Goal: Task Accomplishment & Management: Use online tool/utility

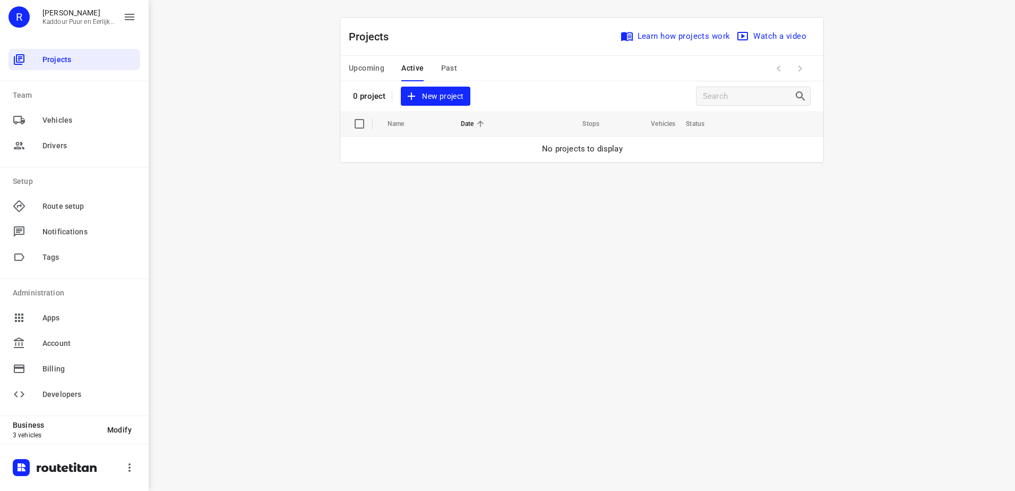
click at [442, 98] on span "New project" at bounding box center [435, 96] width 56 height 13
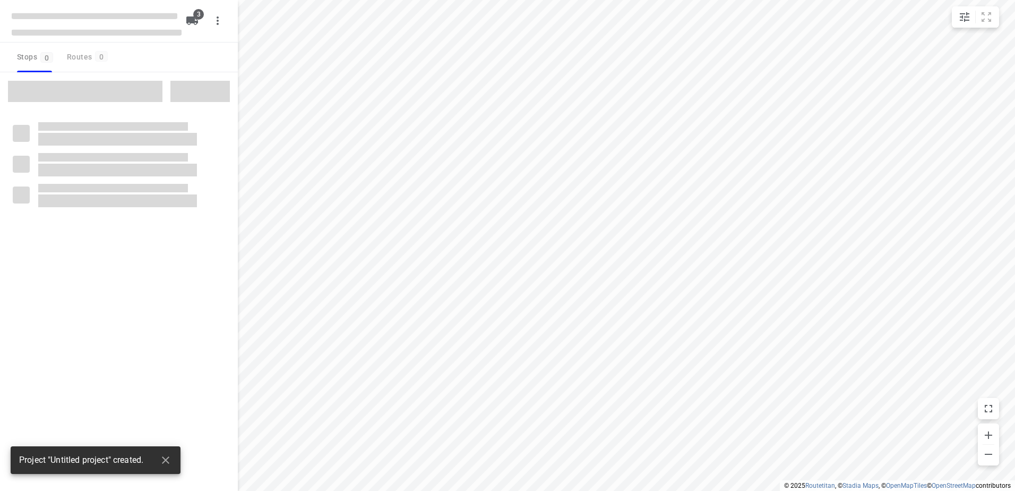
type input "distance"
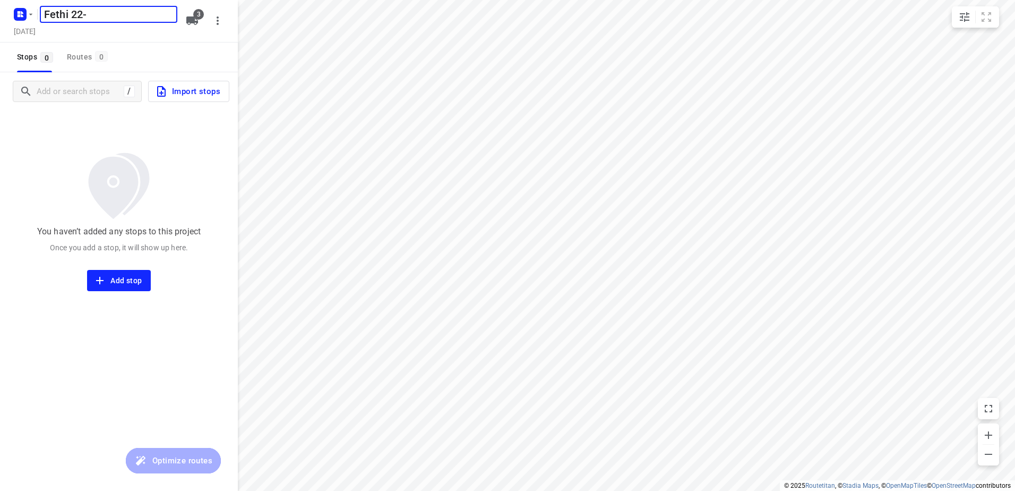
type input "Fethi 22-8"
click at [195, 19] on span "3" at bounding box center [198, 14] width 11 height 11
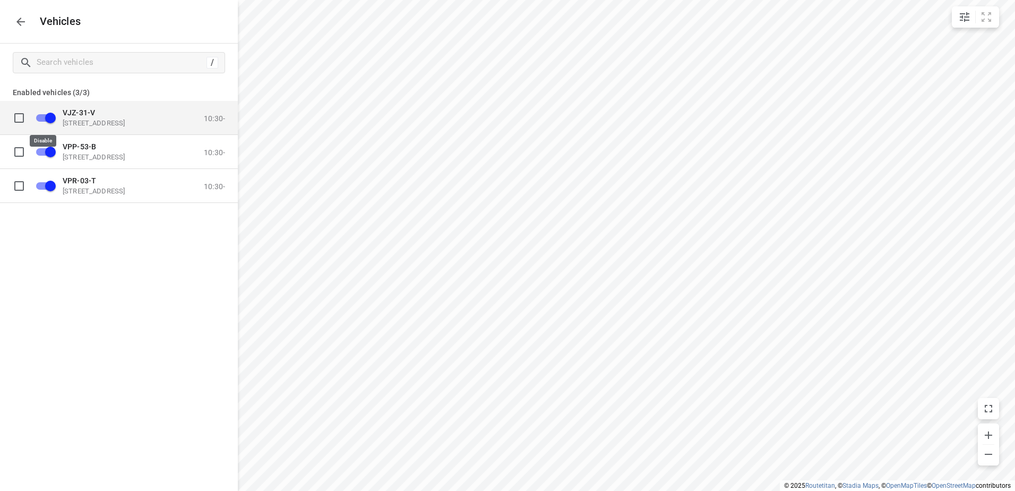
click at [47, 115] on input "grid" at bounding box center [50, 117] width 61 height 20
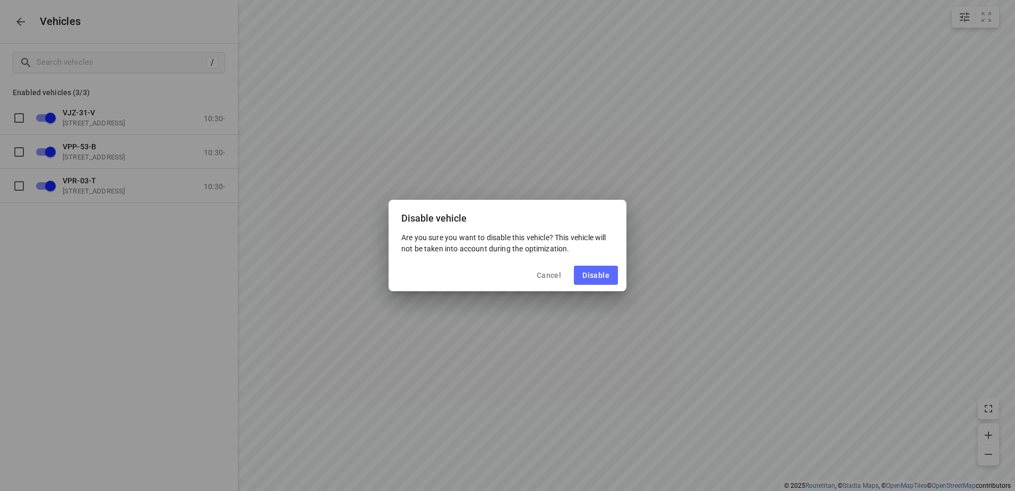
drag, startPoint x: 603, startPoint y: 269, endPoint x: 545, endPoint y: 267, distance: 58.5
click at [602, 269] on button "Disable" at bounding box center [596, 275] width 44 height 19
checkbox input "false"
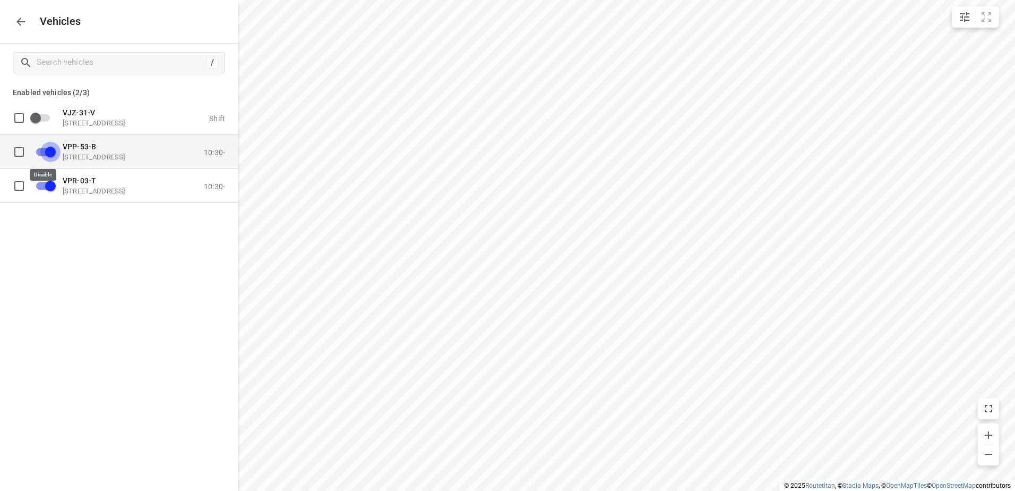
click at [48, 151] on input "grid" at bounding box center [50, 151] width 61 height 20
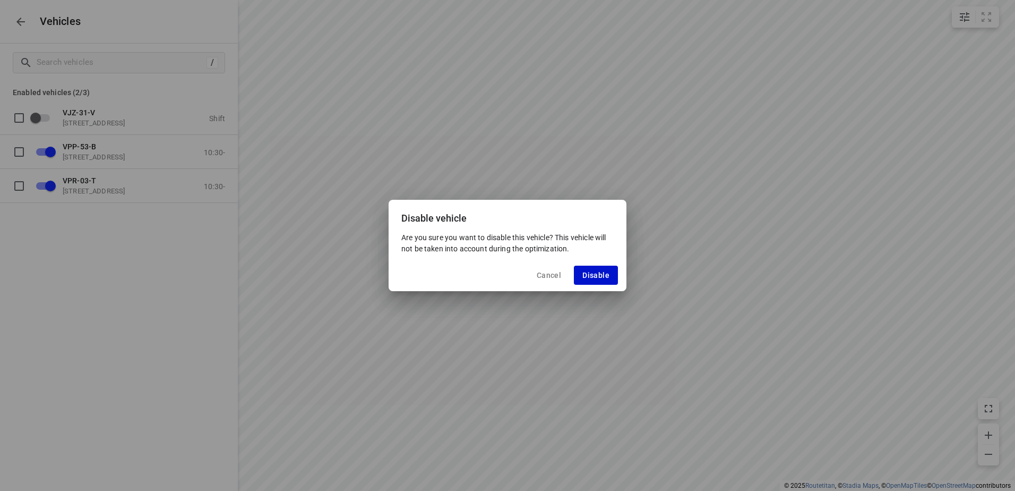
click at [591, 272] on span "Disable" at bounding box center [596, 275] width 27 height 8
checkbox input "false"
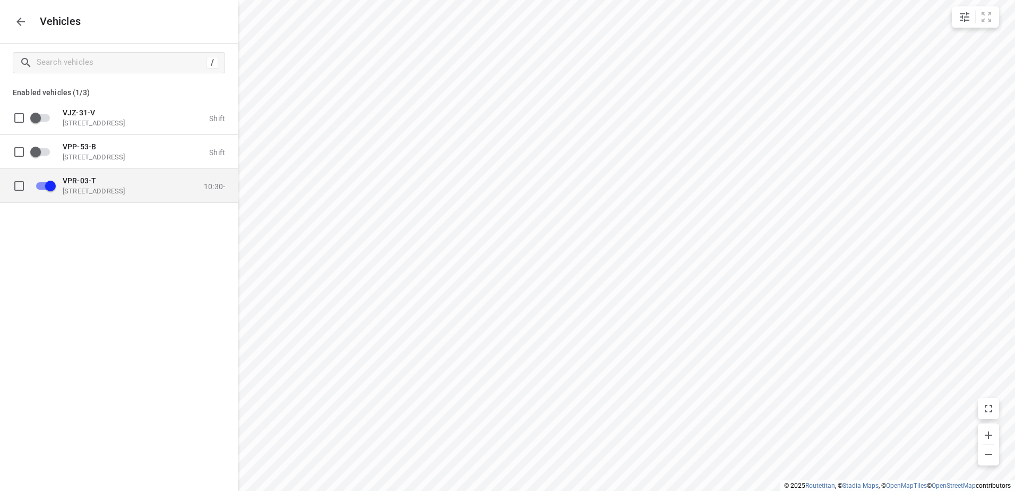
click at [119, 182] on p "VPR-03-T" at bounding box center [116, 180] width 106 height 8
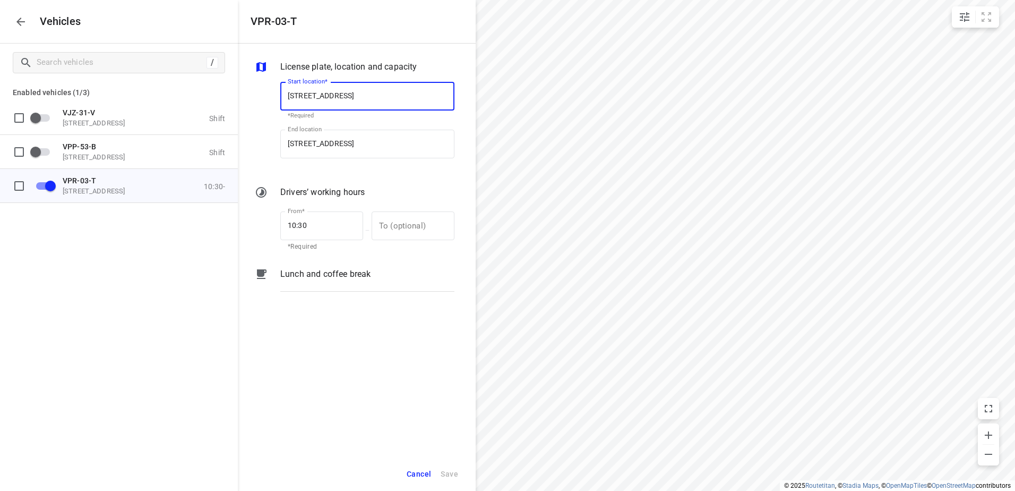
click at [331, 274] on p "Lunch and coffee break" at bounding box center [325, 274] width 90 height 13
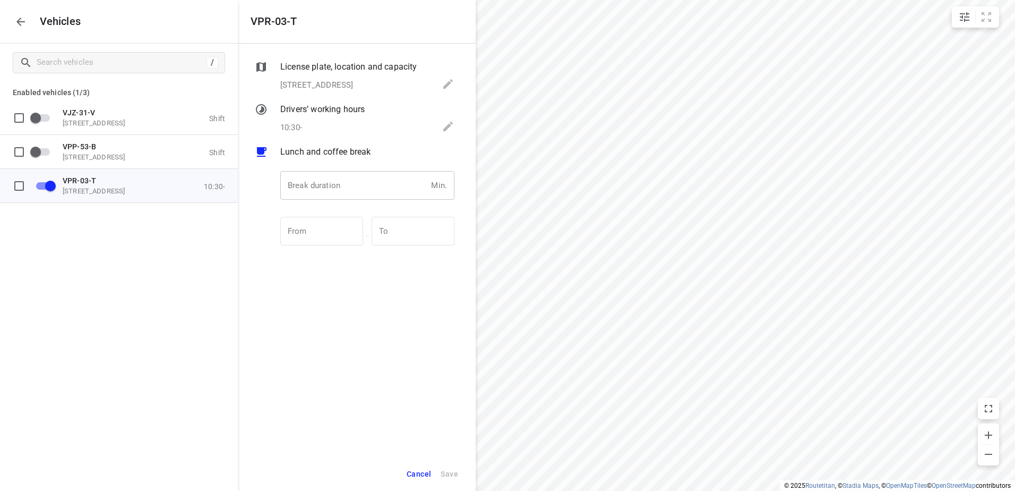
click at [340, 194] on input "number" at bounding box center [353, 185] width 147 height 29
type input "30"
click at [449, 474] on span "Save" at bounding box center [450, 473] width 18 height 13
click at [20, 23] on icon "button" at bounding box center [20, 21] width 13 height 13
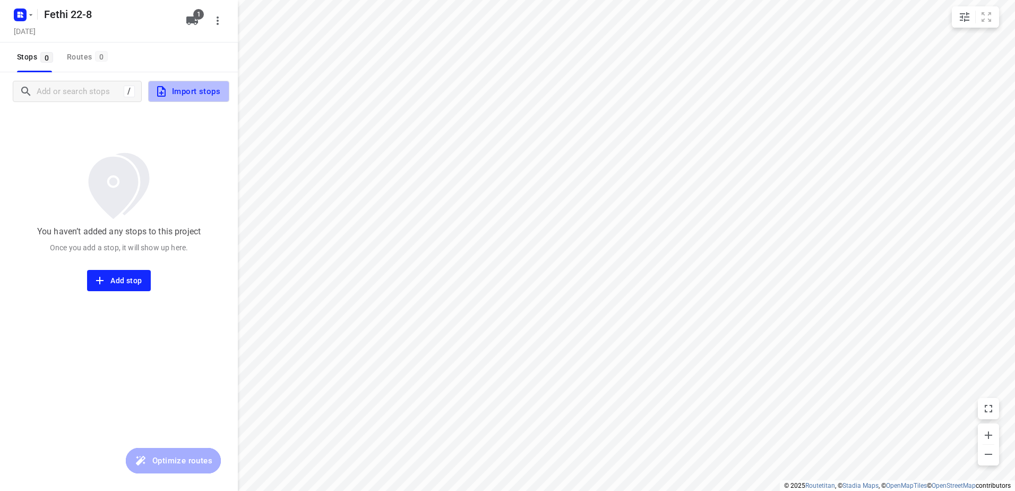
click at [199, 89] on span "Import stops" at bounding box center [187, 91] width 65 height 14
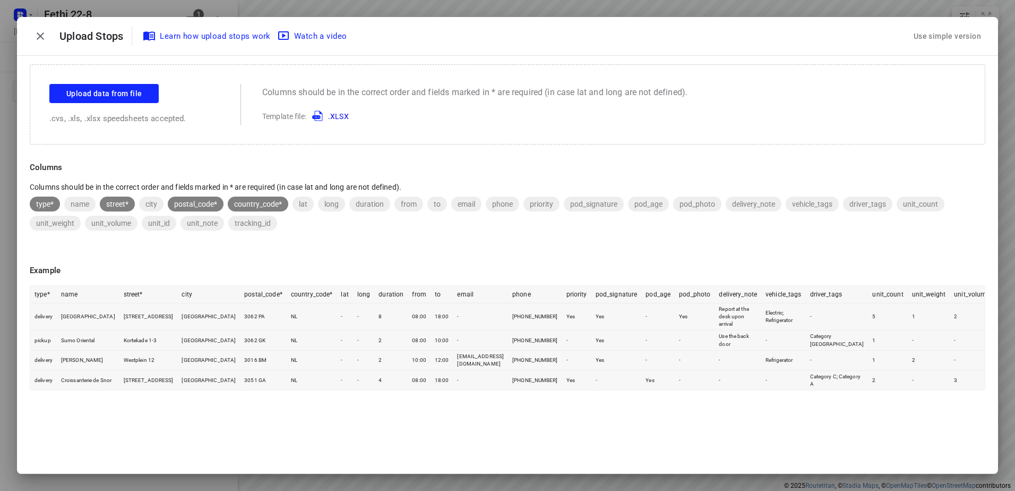
click at [938, 32] on div "Use simple version" at bounding box center [948, 37] width 72 height 18
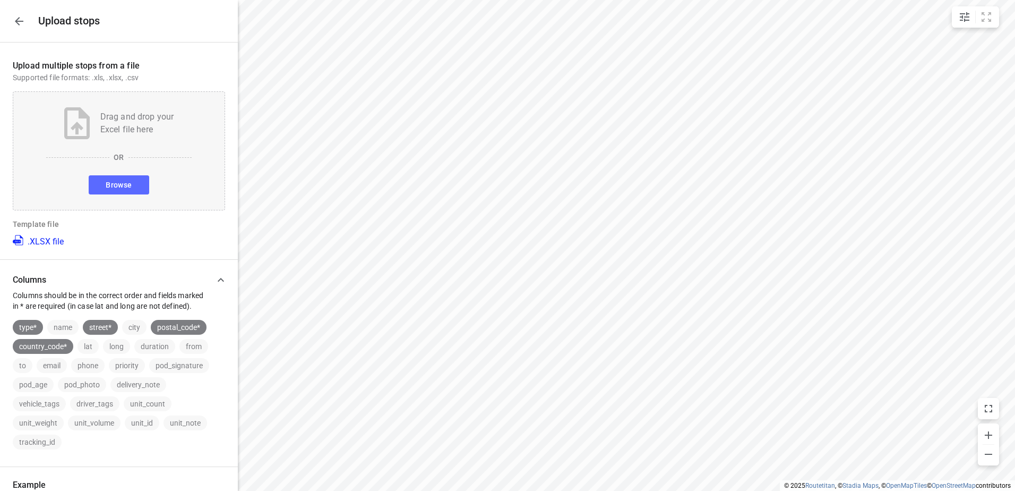
click at [126, 182] on span "Browse" at bounding box center [119, 184] width 26 height 13
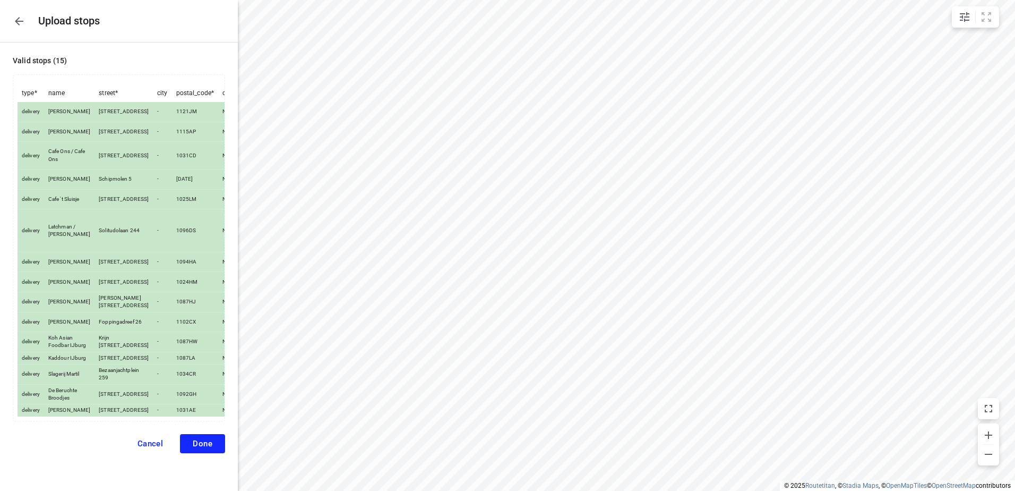
scroll to position [125, 0]
click at [193, 444] on span "Done" at bounding box center [203, 444] width 20 height 10
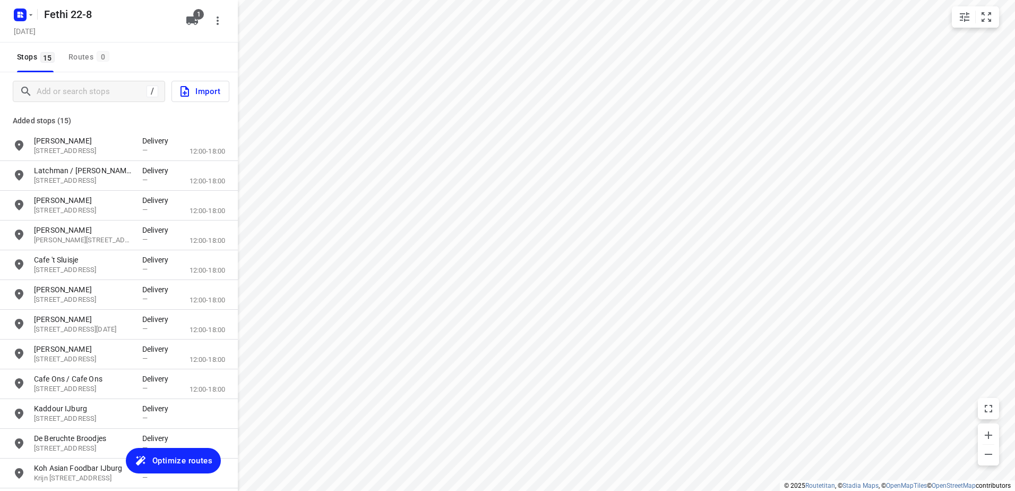
click at [176, 452] on button "Optimize routes" at bounding box center [173, 460] width 95 height 25
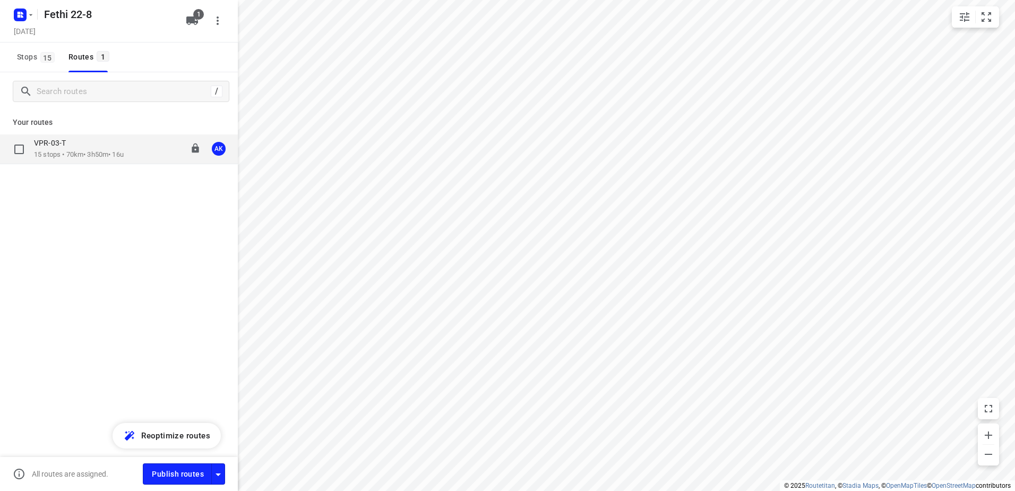
click at [62, 151] on p "15 stops • 70km • 3h50m • 16u" at bounding box center [79, 155] width 90 height 10
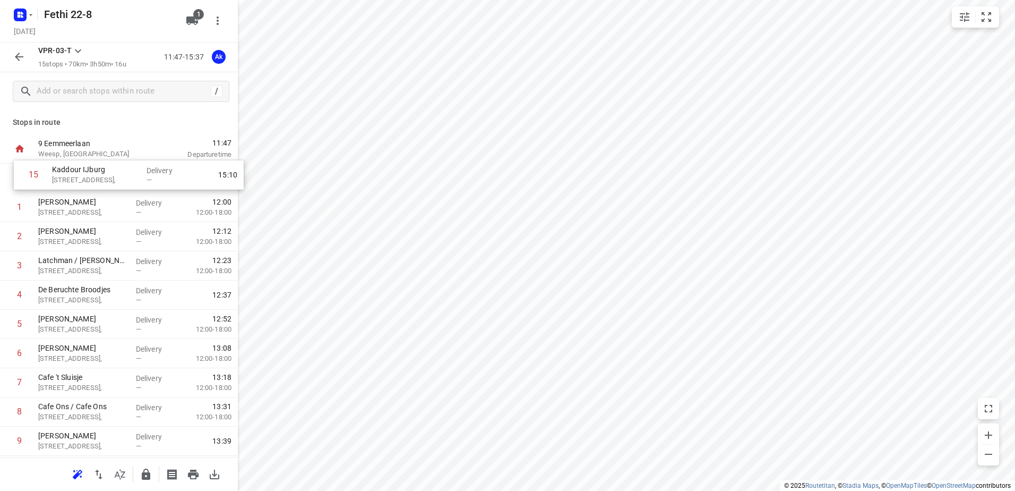
drag, startPoint x: 94, startPoint y: 415, endPoint x: 109, endPoint y: 170, distance: 244.8
click at [109, 170] on div "1 Hajar Tahiri Foppingadreef 26, Delivery — 12:00 12:00-18:00 2 Kevin van Dijk …" at bounding box center [119, 383] width 238 height 438
drag, startPoint x: 105, startPoint y: 417, endPoint x: 109, endPoint y: 206, distance: 211.9
click at [109, 206] on div "1 Kaddour IJburg Pampuslaan 22, Delivery — 11:58 2 Hajar Tahiri Foppingadreef 2…" at bounding box center [119, 383] width 238 height 438
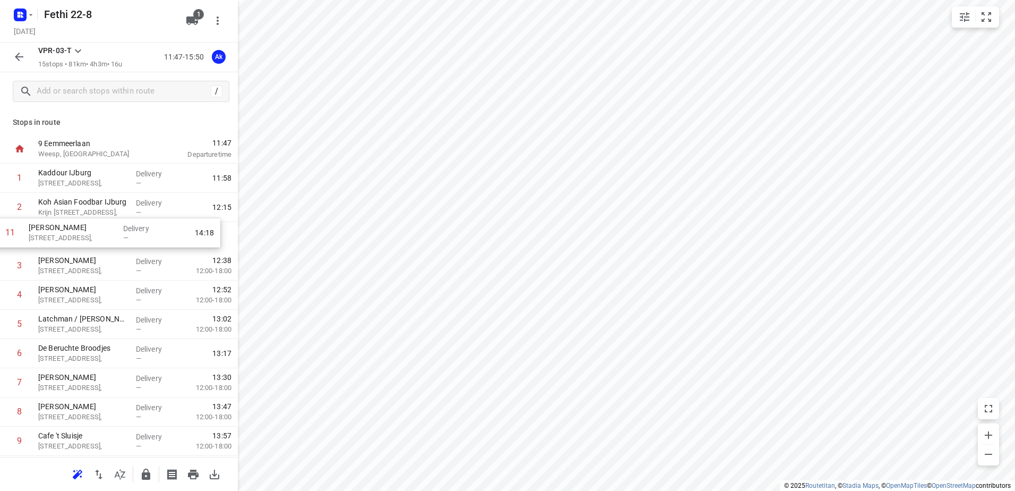
drag, startPoint x: 106, startPoint y: 300, endPoint x: 98, endPoint y: 229, distance: 71.6
click at [98, 229] on div "1 Kaddour IJburg Pampuslaan 22, Delivery — 11:58 2 Koh Asian Foodbar IJburg Kri…" at bounding box center [119, 383] width 238 height 438
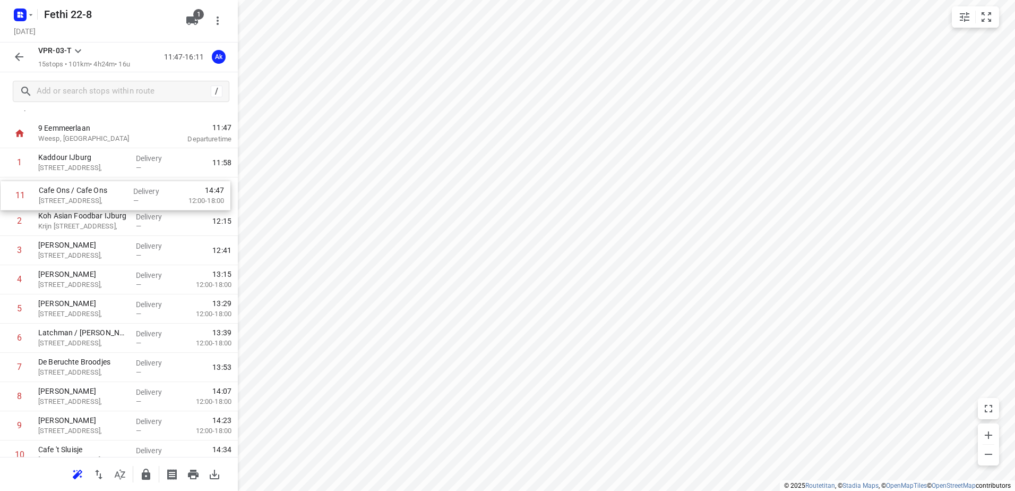
scroll to position [15, 0]
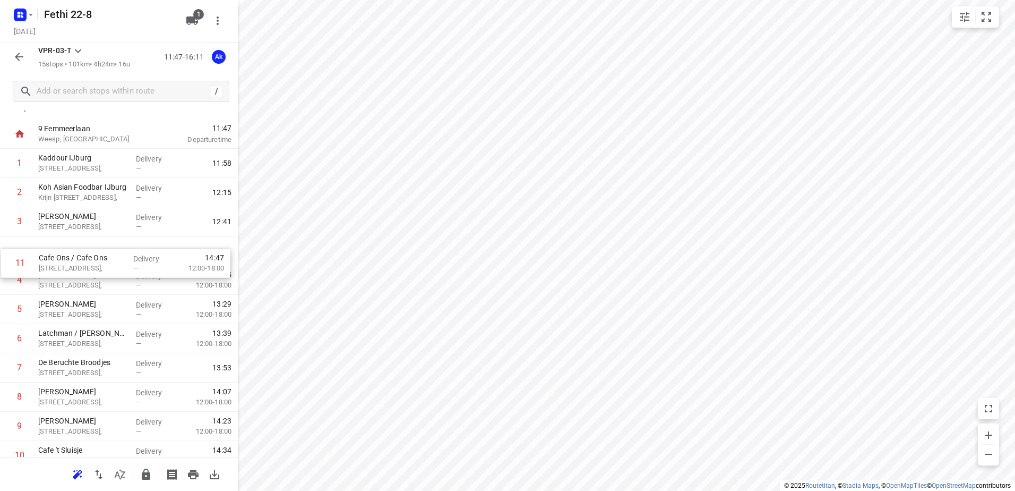
drag, startPoint x: 84, startPoint y: 421, endPoint x: 85, endPoint y: 262, distance: 158.8
click at [85, 262] on div "1 Kaddour IJburg Pampuslaan 22, Delivery — 11:58 2 Koh Asian Foodbar IJburg Kri…" at bounding box center [119, 368] width 238 height 438
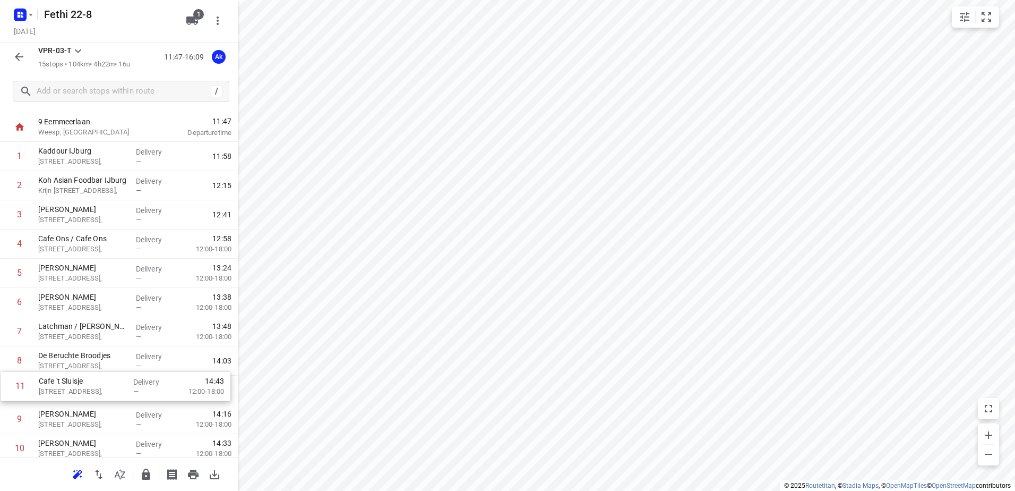
scroll to position [23, 0]
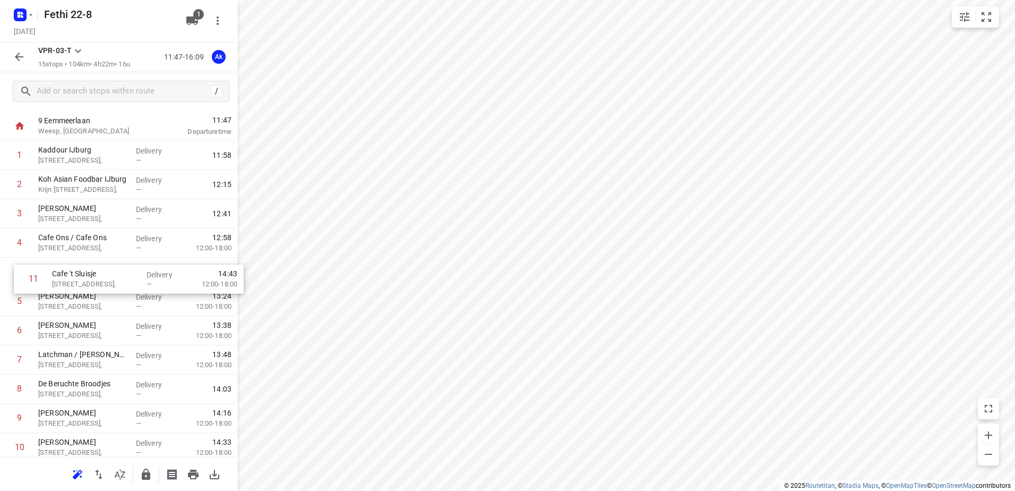
drag, startPoint x: 81, startPoint y: 451, endPoint x: 96, endPoint y: 268, distance: 183.3
click at [96, 268] on div "1 Kaddour IJburg Pampuslaan 22, Delivery — 11:58 2 Koh Asian Foodbar IJburg Kri…" at bounding box center [119, 360] width 238 height 438
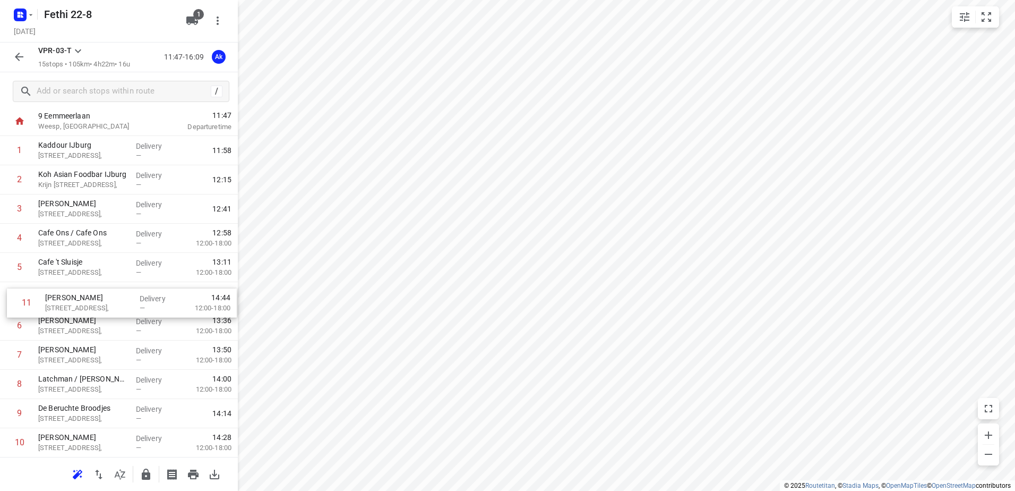
drag, startPoint x: 68, startPoint y: 442, endPoint x: 75, endPoint y: 292, distance: 150.5
click at [75, 292] on div "1 Kaddour IJburg Pampuslaan 22, Delivery — 11:58 2 Koh Asian Foodbar IJburg Kri…" at bounding box center [119, 355] width 238 height 438
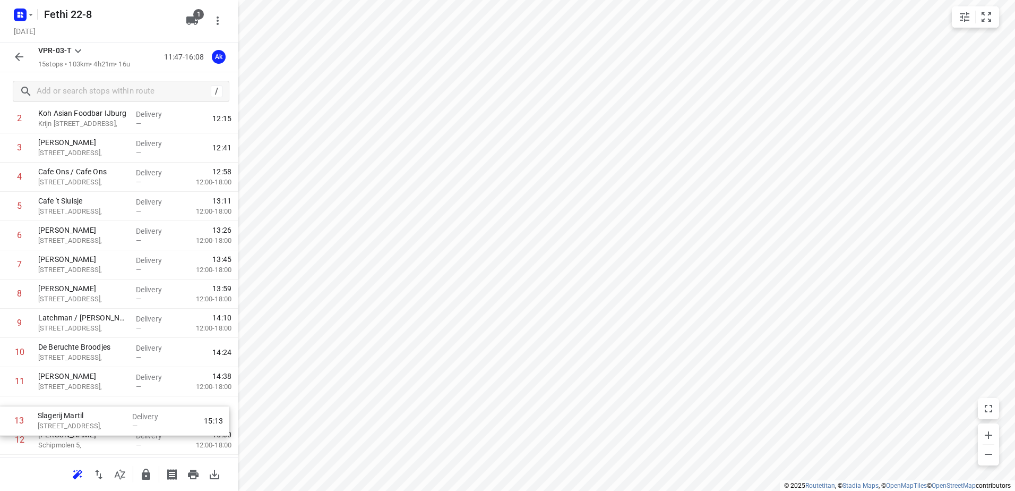
scroll to position [92, 0]
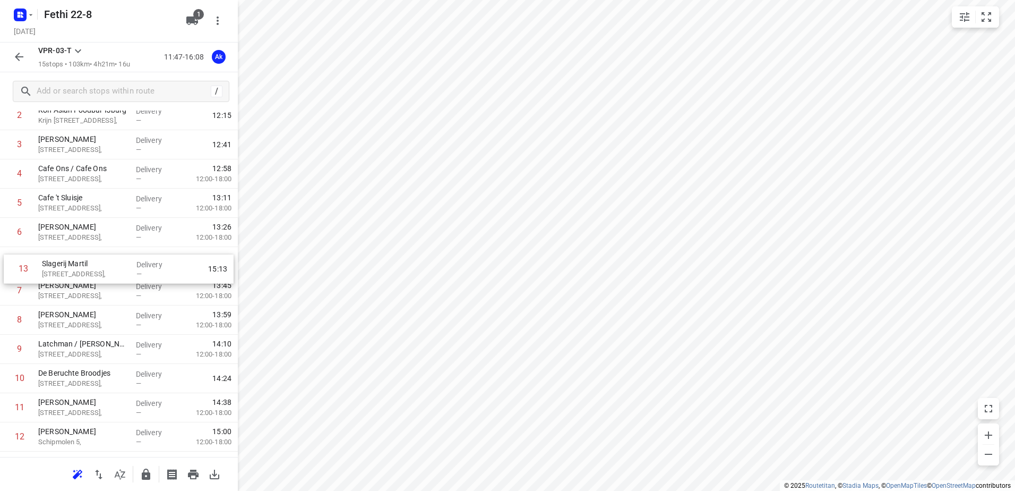
drag, startPoint x: 77, startPoint y: 447, endPoint x: 81, endPoint y: 261, distance: 186.4
click at [81, 261] on div "1 Kaddour IJburg Pampuslaan 22, Delivery — 11:58 2 Koh Asian Foodbar IJburg Kri…" at bounding box center [119, 291] width 238 height 438
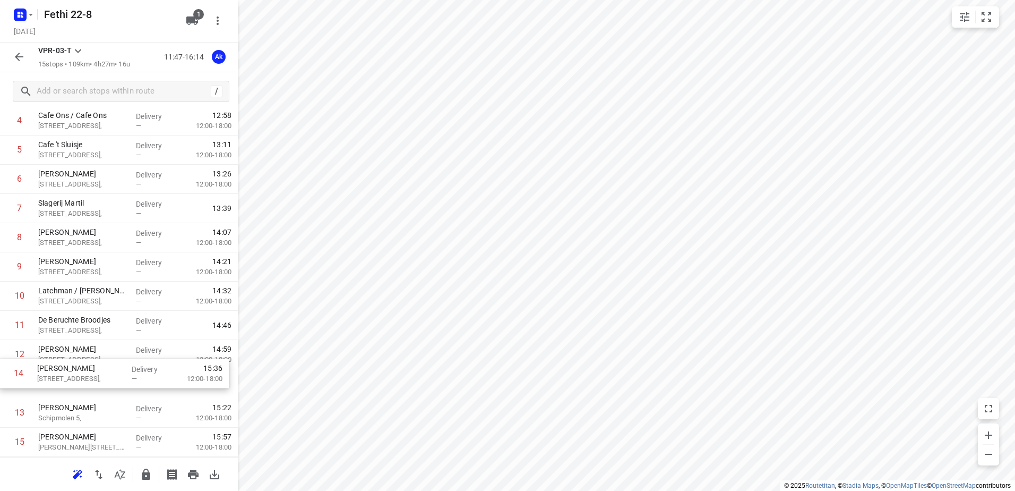
scroll to position [147, 0]
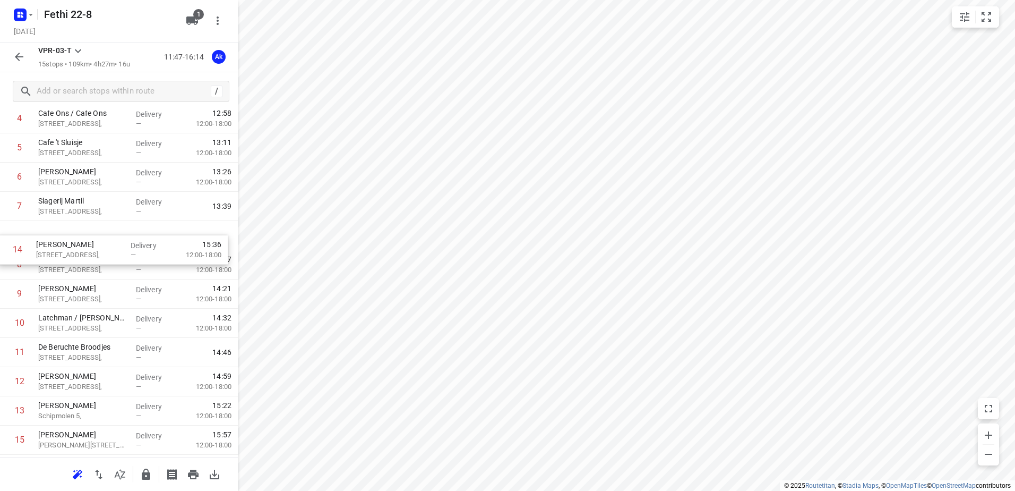
drag, startPoint x: 75, startPoint y: 421, endPoint x: 73, endPoint y: 255, distance: 166.2
click at [73, 255] on div "1 Kaddour IJburg Pampuslaan 22, Delivery — 11:58 2 Koh Asian Foodbar IJburg Kri…" at bounding box center [119, 235] width 238 height 438
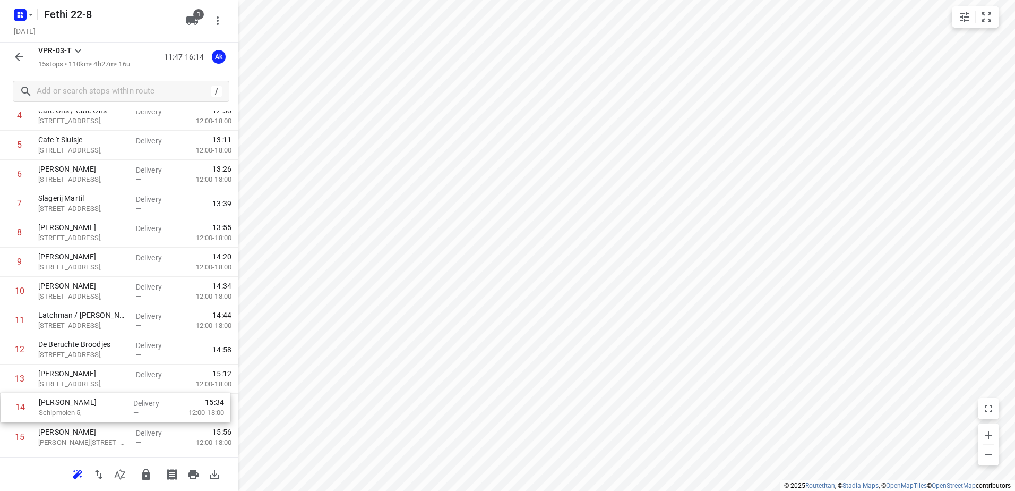
scroll to position [151, 0]
drag, startPoint x: 72, startPoint y: 415, endPoint x: 75, endPoint y: 270, distance: 144.5
click at [75, 270] on div "1 Kaddour IJburg Pampuslaan 22, Delivery — 11:58 2 Koh Asian Foodbar IJburg Kri…" at bounding box center [119, 231] width 238 height 438
click at [75, 266] on div "1 Kaddour IJburg Pampuslaan 22, Delivery — 11:58 2 Koh Asian Foodbar IJburg Kri…" at bounding box center [119, 231] width 238 height 438
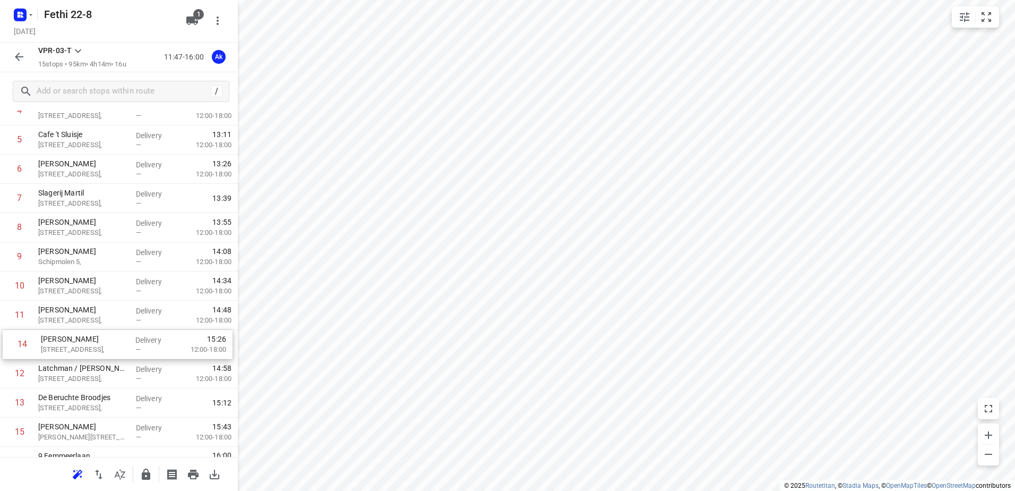
scroll to position [156, 0]
drag, startPoint x: 78, startPoint y: 404, endPoint x: 84, endPoint y: 286, distance: 118.0
click at [84, 286] on div "1 Kaddour IJburg Pampuslaan 22, Delivery — 11:58 2 Koh Asian Foodbar IJburg Kri…" at bounding box center [119, 227] width 238 height 438
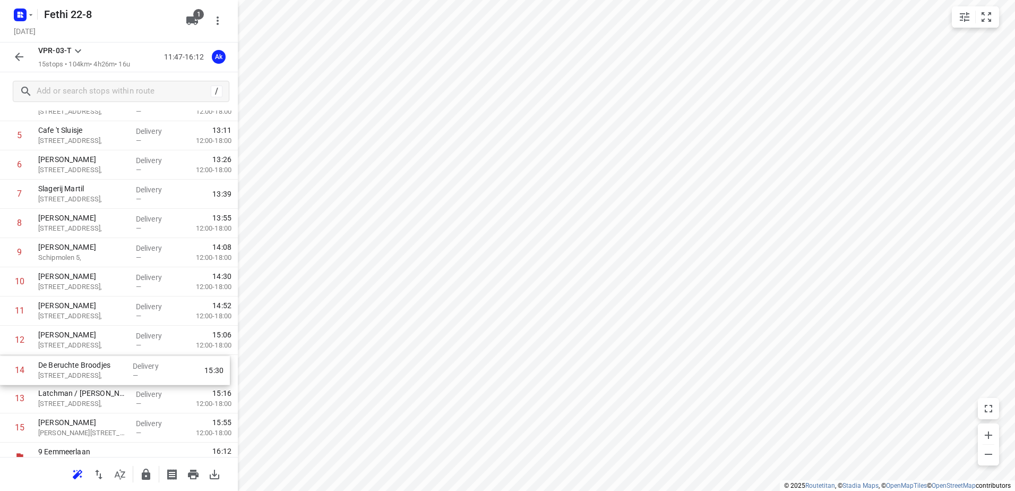
scroll to position [160, 0]
drag, startPoint x: 64, startPoint y: 401, endPoint x: 66, endPoint y: 309, distance: 93.0
click at [66, 309] on div "1 Kaddour IJburg Pampuslaan 22, Delivery — 11:58 2 Koh Asian Foodbar IJburg Kri…" at bounding box center [119, 222] width 238 height 438
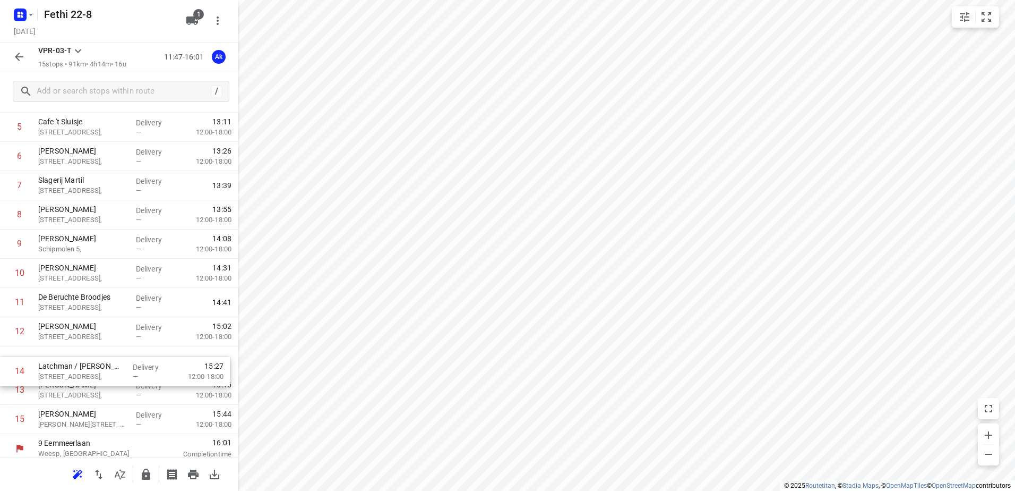
scroll to position [168, 0]
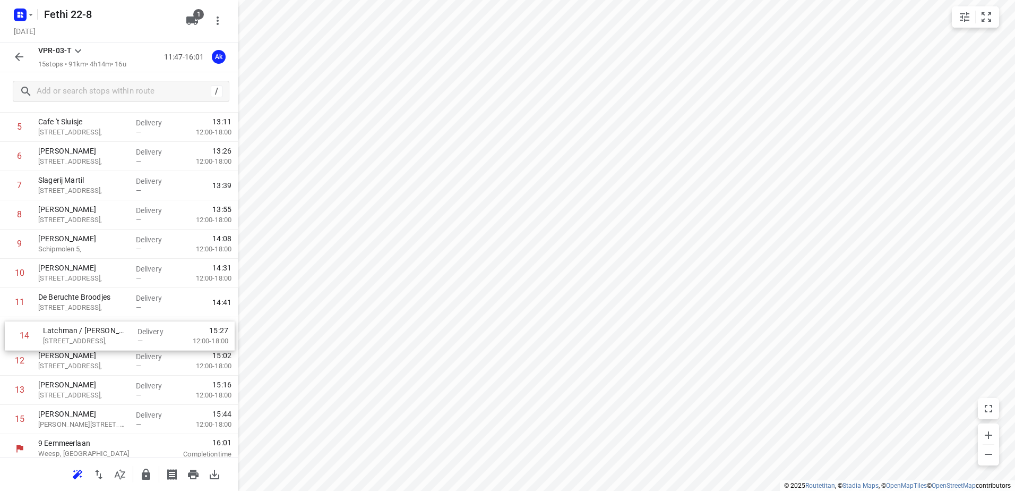
drag, startPoint x: 71, startPoint y: 404, endPoint x: 75, endPoint y: 338, distance: 65.5
click at [75, 338] on div "1 Kaddour IJburg Pampuslaan 22, Delivery — 11:58 2 Koh Asian Foodbar IJburg Kri…" at bounding box center [119, 215] width 238 height 438
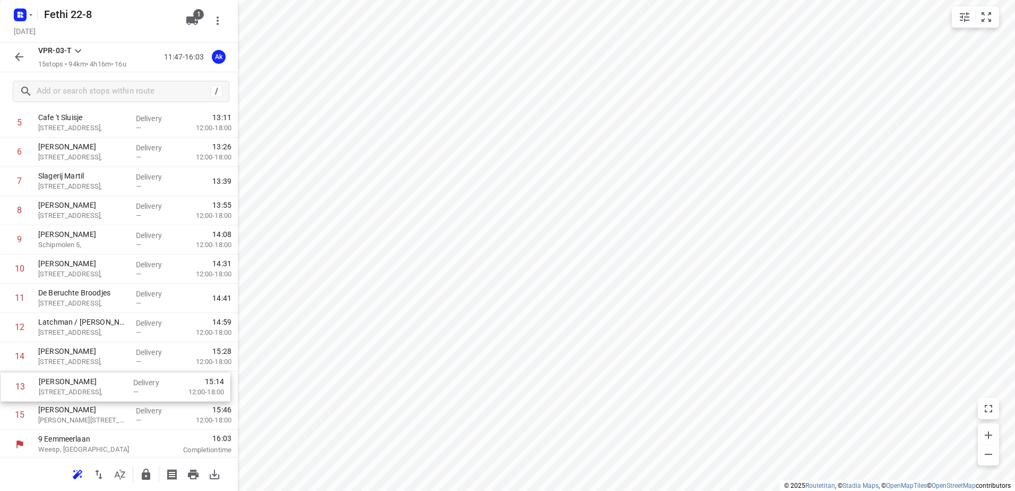
scroll to position [174, 0]
drag, startPoint x: 69, startPoint y: 365, endPoint x: 70, endPoint y: 396, distance: 30.8
click at [70, 396] on div "1 Kaddour IJburg Pampuslaan 22, Delivery — 11:58 2 Koh Asian Foodbar IJburg Kri…" at bounding box center [119, 208] width 238 height 438
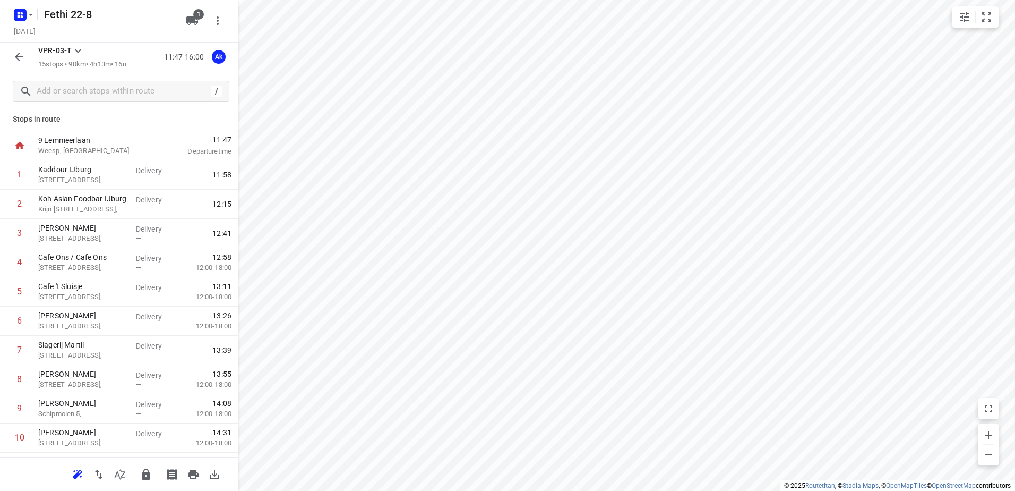
scroll to position [0, 0]
click at [218, 54] on div "Ak" at bounding box center [219, 57] width 14 height 14
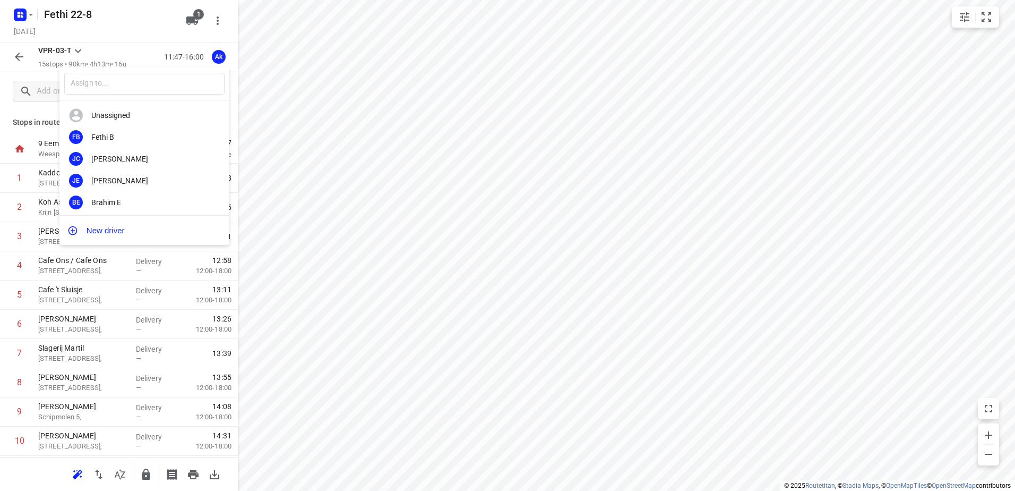
click at [235, 138] on div at bounding box center [507, 245] width 1015 height 491
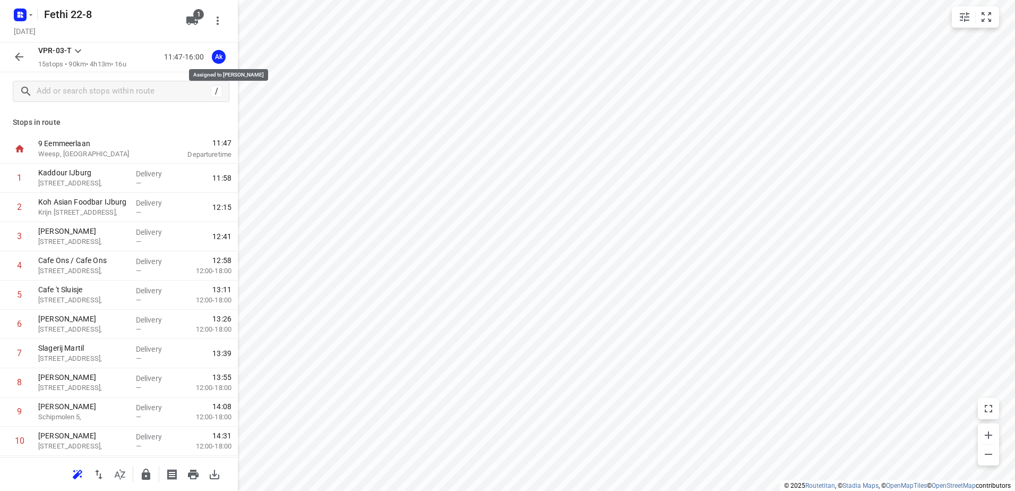
click at [217, 56] on div "Ak" at bounding box center [219, 57] width 14 height 14
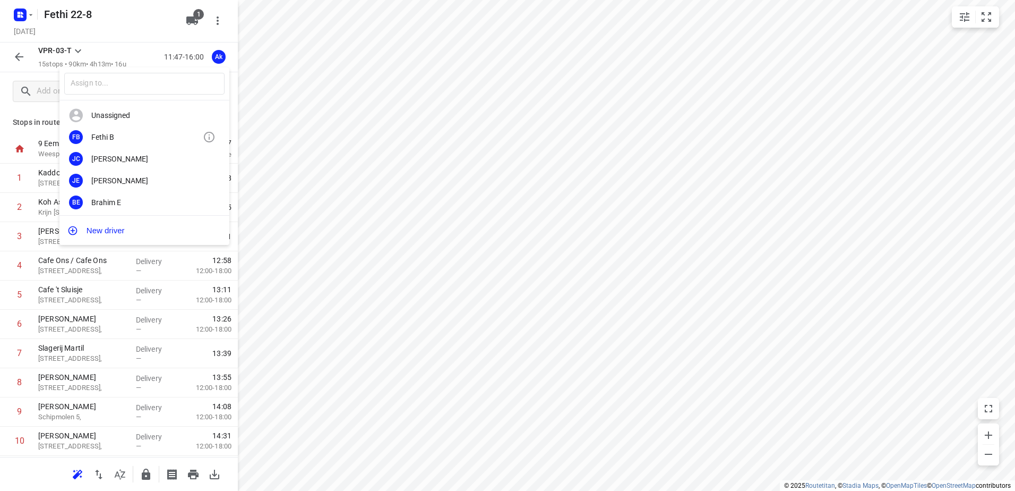
click at [118, 134] on div "Fethi B" at bounding box center [147, 137] width 112 height 8
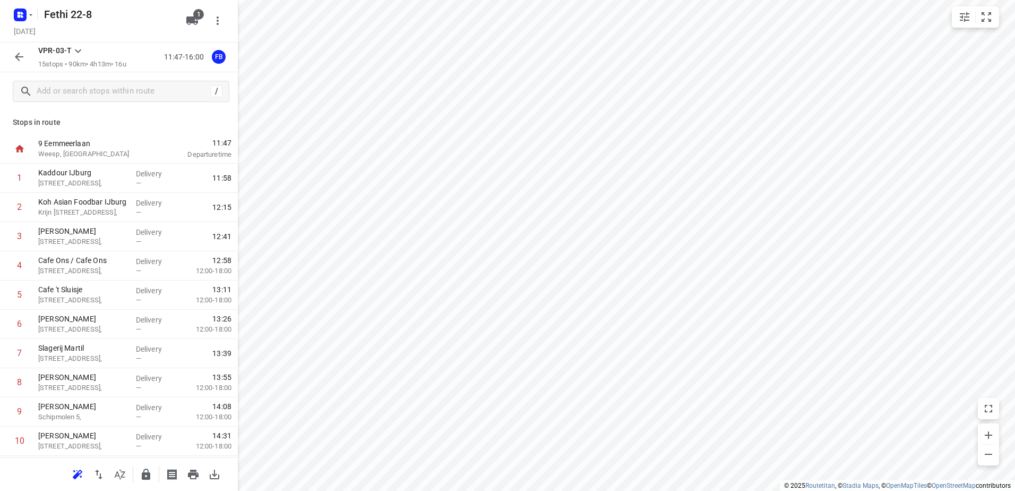
click at [20, 56] on icon "button" at bounding box center [19, 56] width 13 height 13
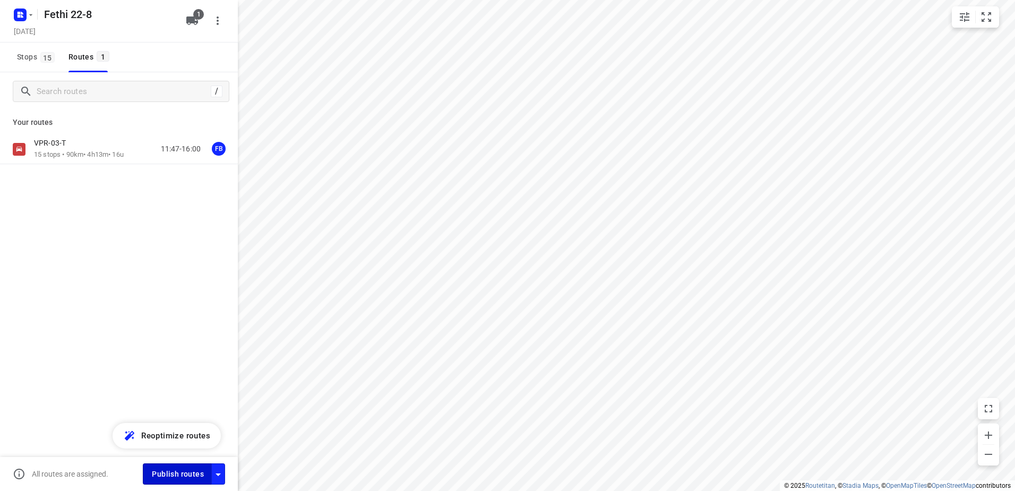
click at [176, 469] on span "Publish routes" at bounding box center [178, 473] width 52 height 13
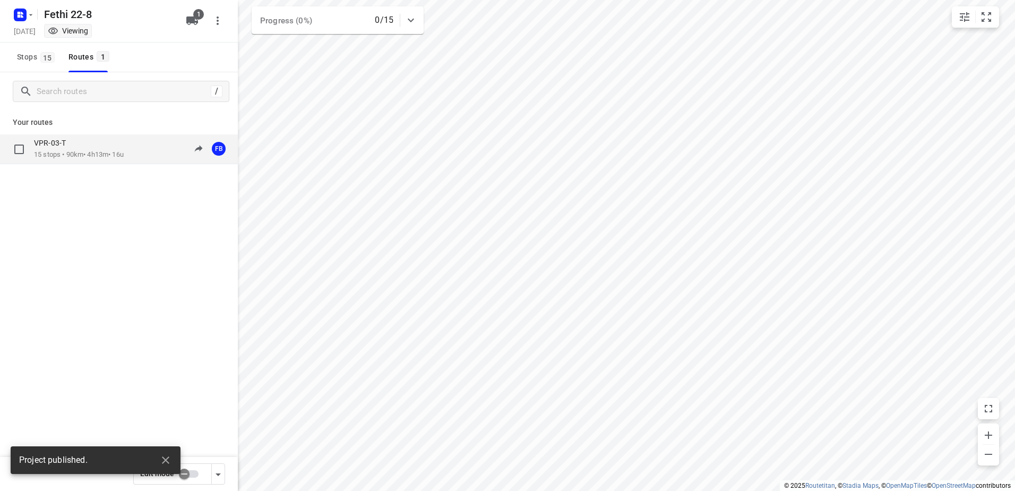
click at [98, 147] on div "VPR-03-T" at bounding box center [79, 144] width 90 height 12
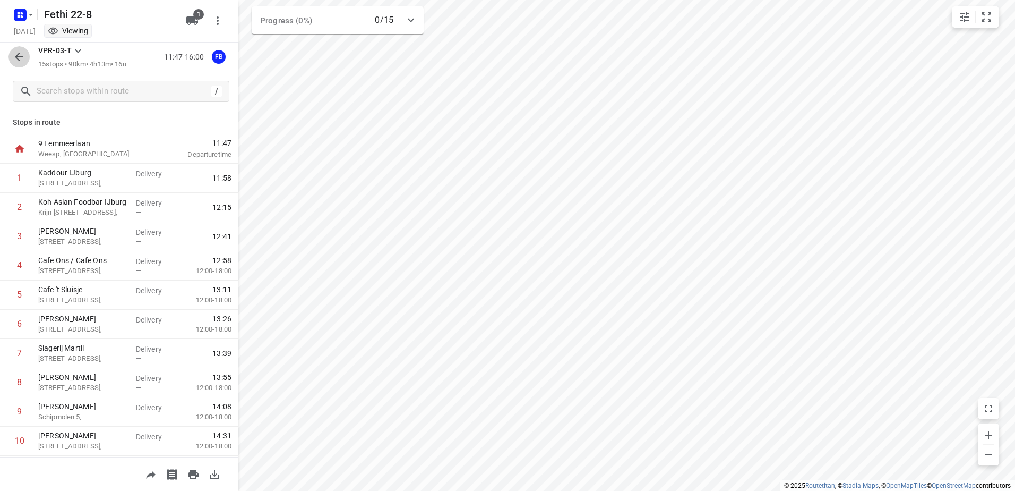
click at [19, 53] on icon "button" at bounding box center [19, 56] width 13 height 13
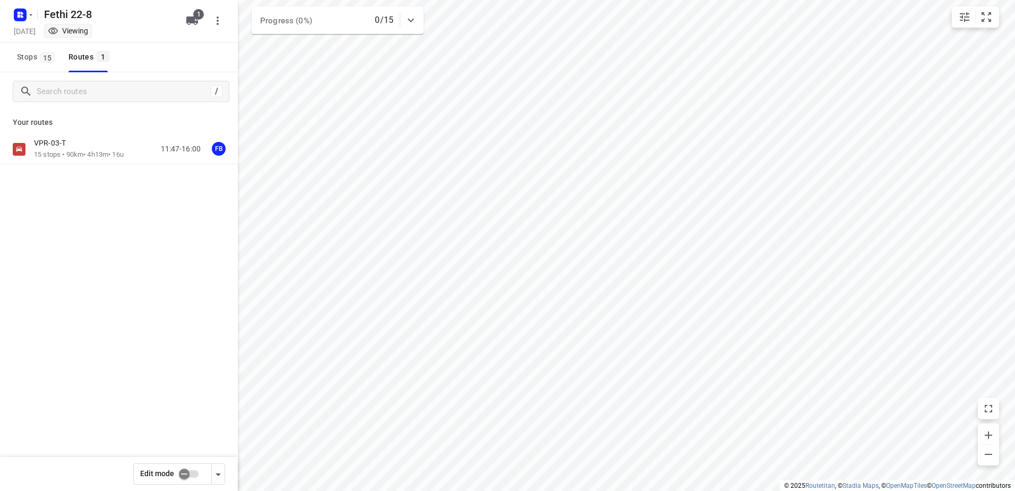
click at [186, 471] on input "checkbox" at bounding box center [184, 474] width 61 height 20
checkbox input "true"
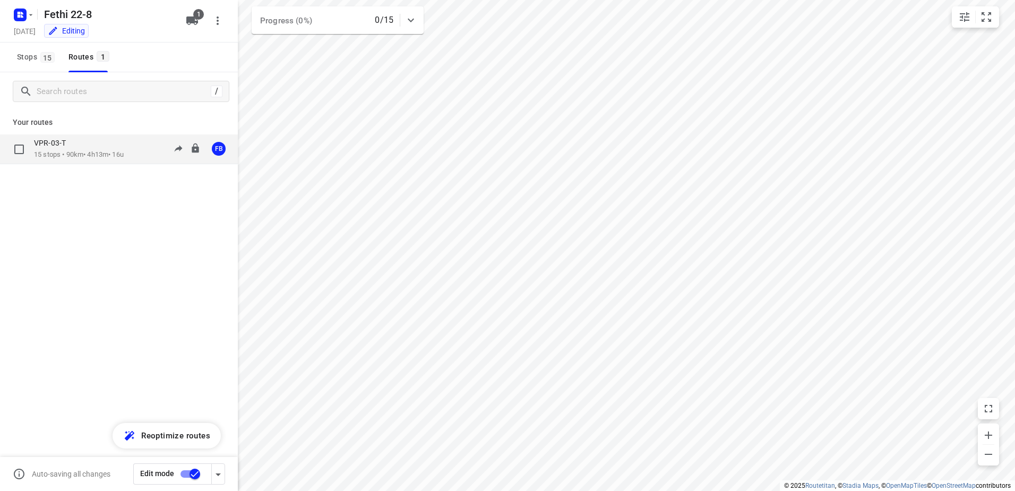
click at [78, 149] on div "VPR-03-T" at bounding box center [79, 144] width 90 height 12
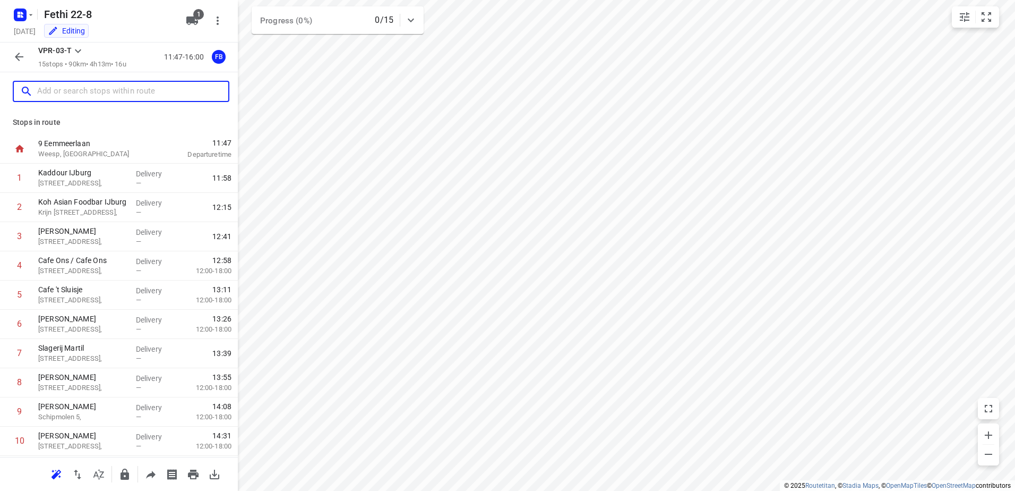
click at [81, 89] on input "text" at bounding box center [132, 91] width 191 height 16
paste input "Molenkade"
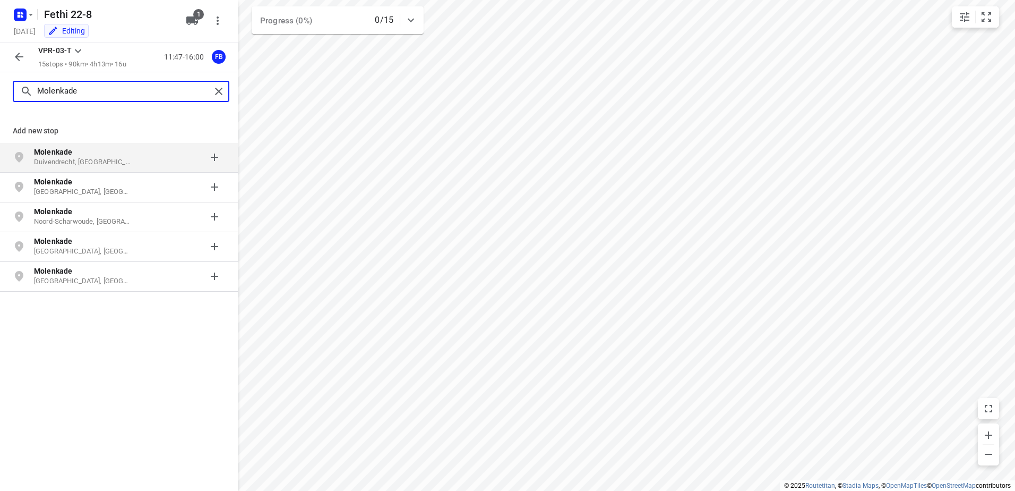
click at [135, 89] on input "Molenkade" at bounding box center [124, 91] width 174 height 16
paste input "46"
click at [113, 84] on input "Molenkade 46" at bounding box center [124, 91] width 174 height 16
paste input "1115 AC"
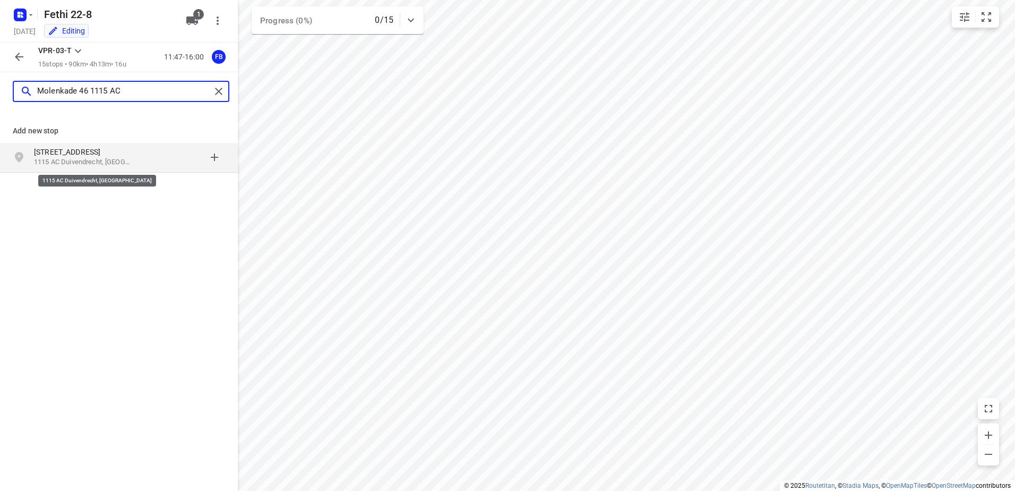
type input "Molenkade 46 1115 AC"
click at [108, 161] on p "1115 AC Duivendrecht, Nederland" at bounding box center [83, 162] width 98 height 10
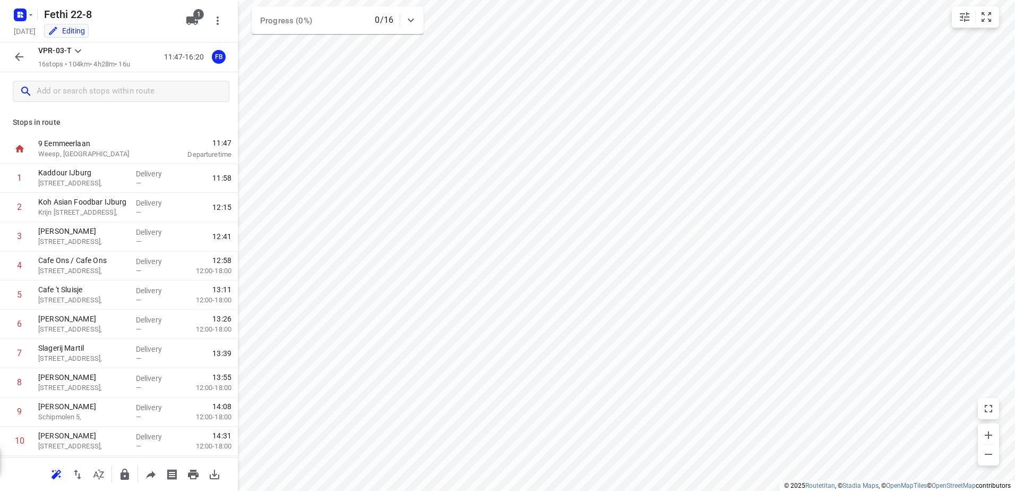
click at [22, 56] on icon "button" at bounding box center [19, 56] width 13 height 13
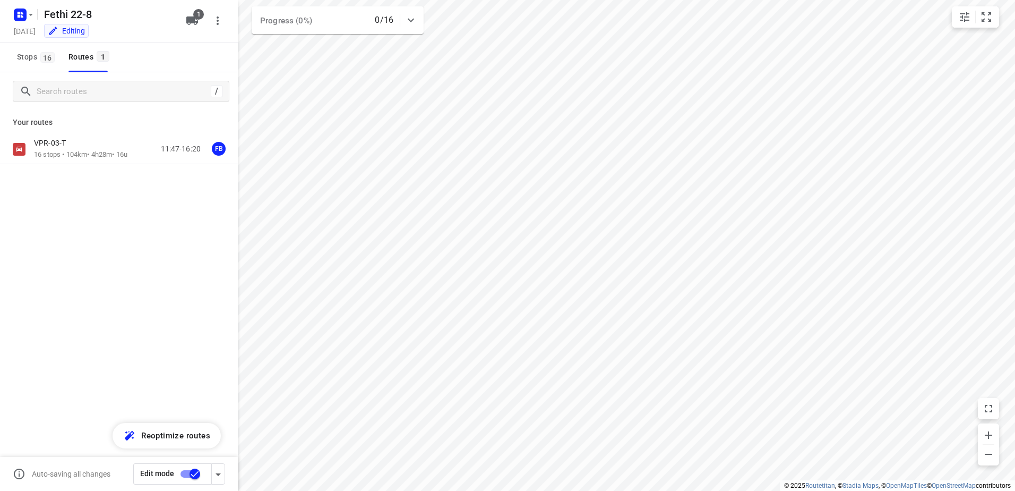
click at [190, 474] on input "checkbox" at bounding box center [195, 474] width 61 height 20
click at [190, 470] on input "checkbox" at bounding box center [184, 474] width 61 height 20
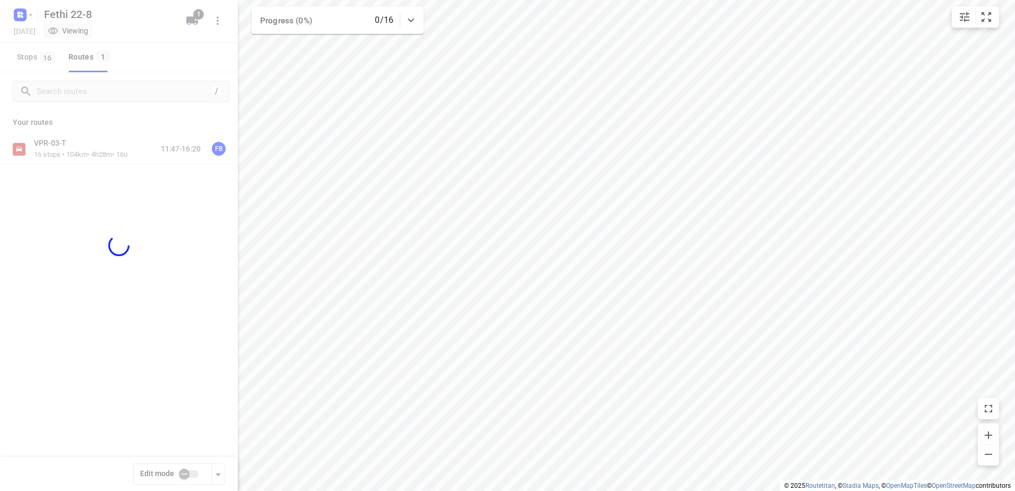
checkbox input "true"
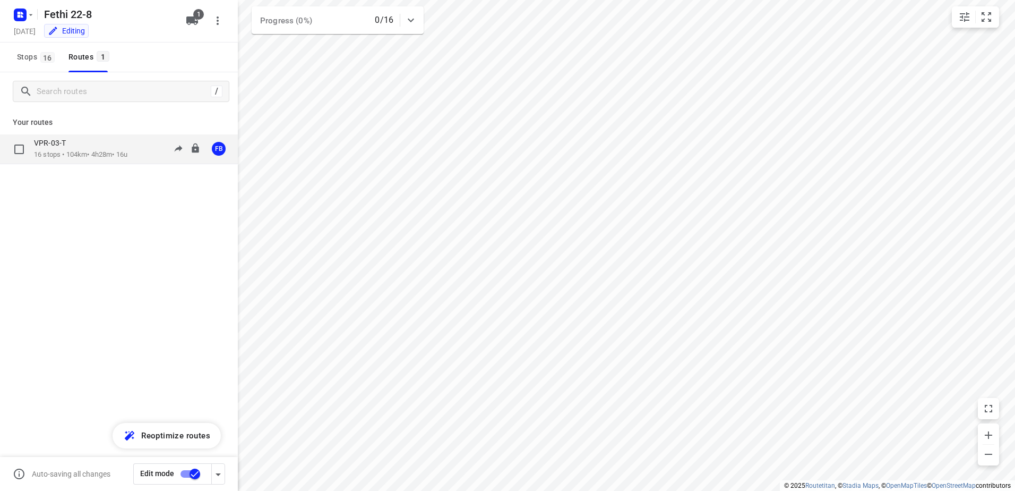
click at [67, 143] on p "VPR-03-T" at bounding box center [53, 143] width 38 height 10
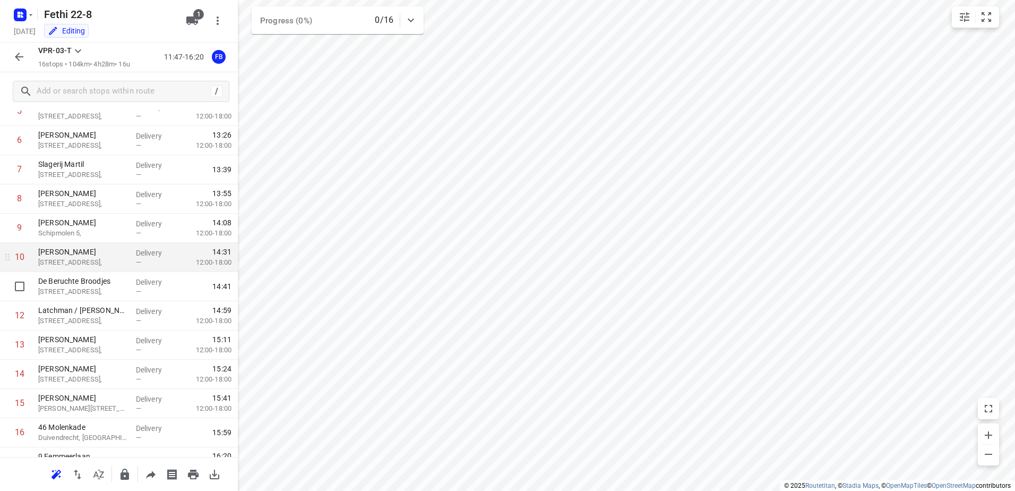
scroll to position [203, 0]
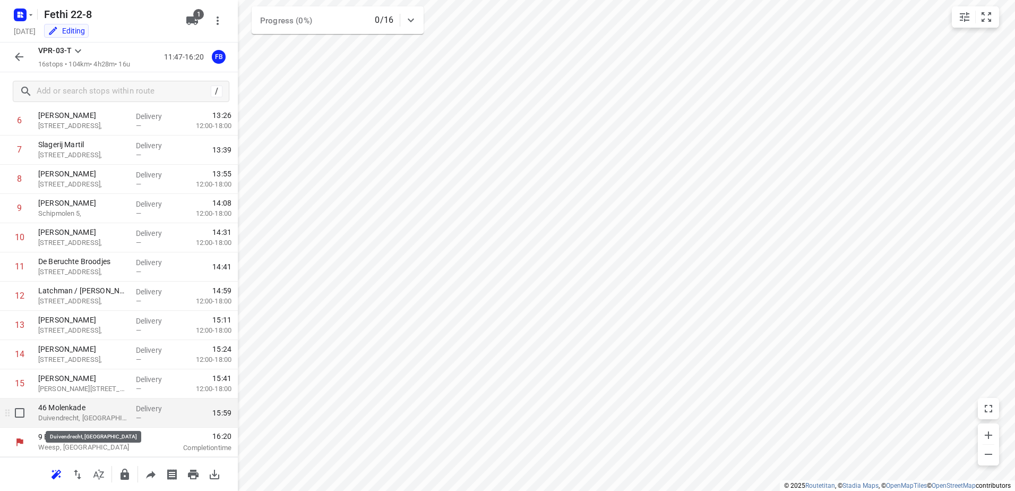
click at [77, 413] on p "Duivendrecht, Netherlands" at bounding box center [82, 418] width 89 height 11
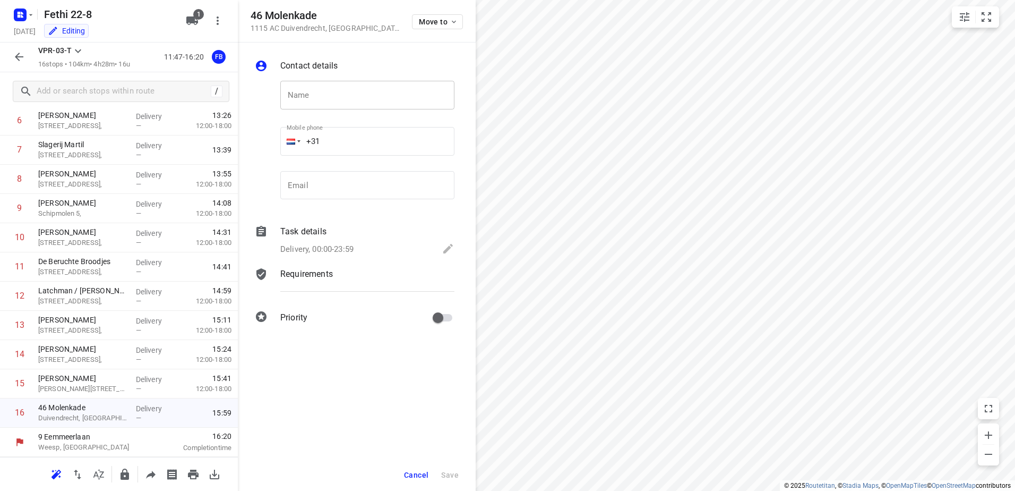
click at [366, 97] on input "text" at bounding box center [367, 95] width 174 height 29
paste input "Absolute Delicious"
type input "Absolute Delicious"
click at [449, 471] on span "Save" at bounding box center [450, 475] width 18 height 8
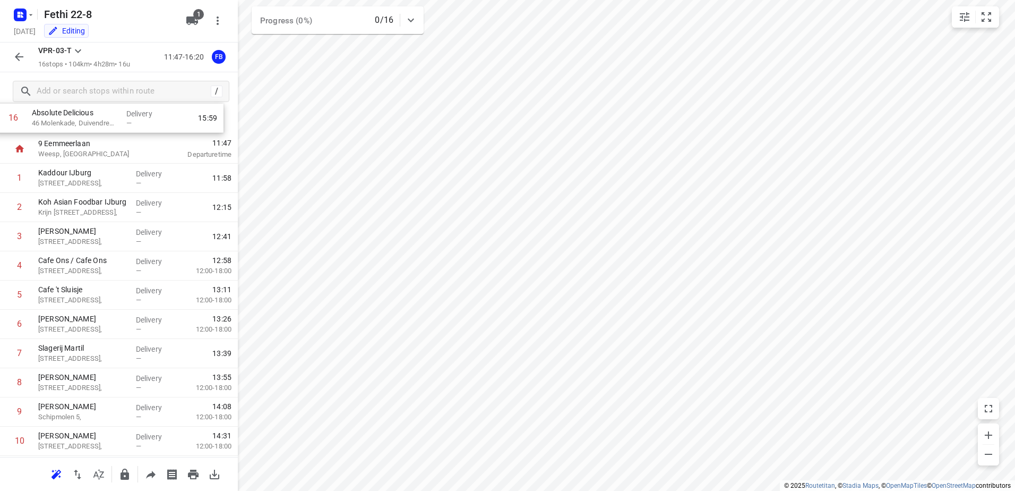
scroll to position [0, 0]
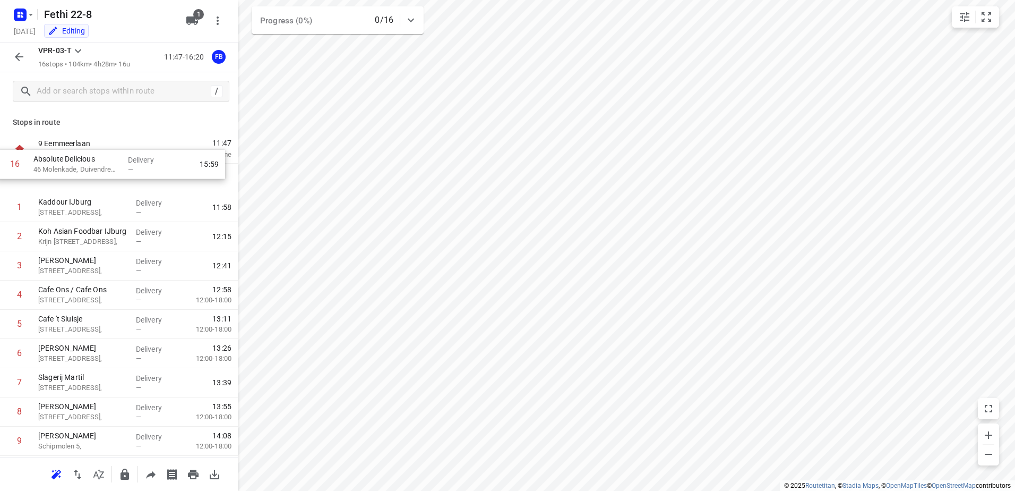
drag, startPoint x: 73, startPoint y: 413, endPoint x: 69, endPoint y: 163, distance: 250.2
click at [69, 163] on div "9 Eemmeerlaan Weesp, Netherlands 11:47 Departure time 1 Kaddour IJburg Pampusla…" at bounding box center [119, 397] width 238 height 526
click at [31, 18] on icon "button" at bounding box center [31, 15] width 8 height 8
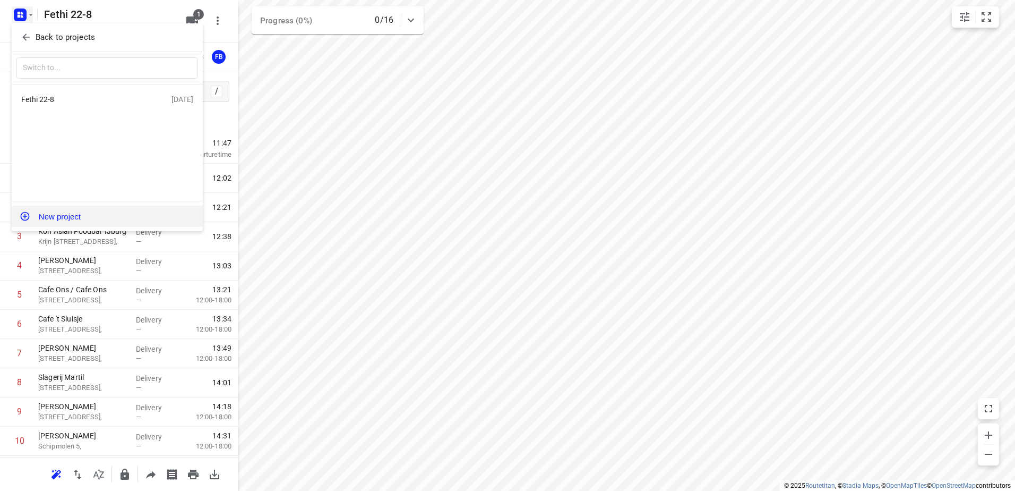
click at [69, 216] on button "New project" at bounding box center [107, 216] width 191 height 21
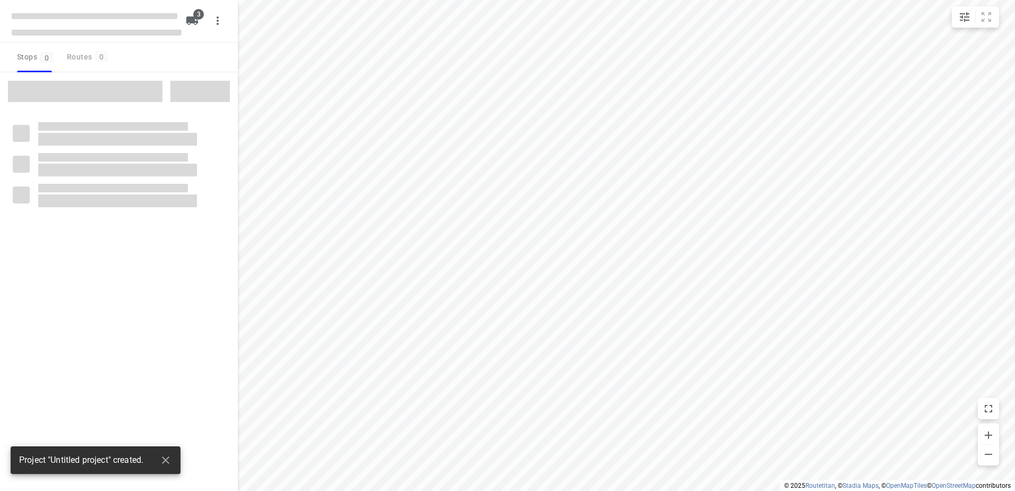
type input "distance"
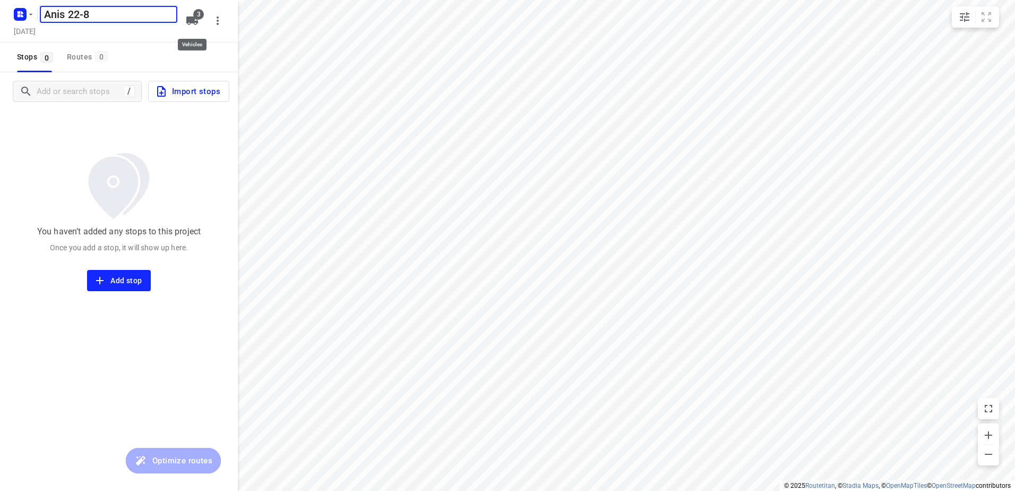
type input "Anis 22-8"
click at [195, 21] on icon "button" at bounding box center [192, 20] width 12 height 8
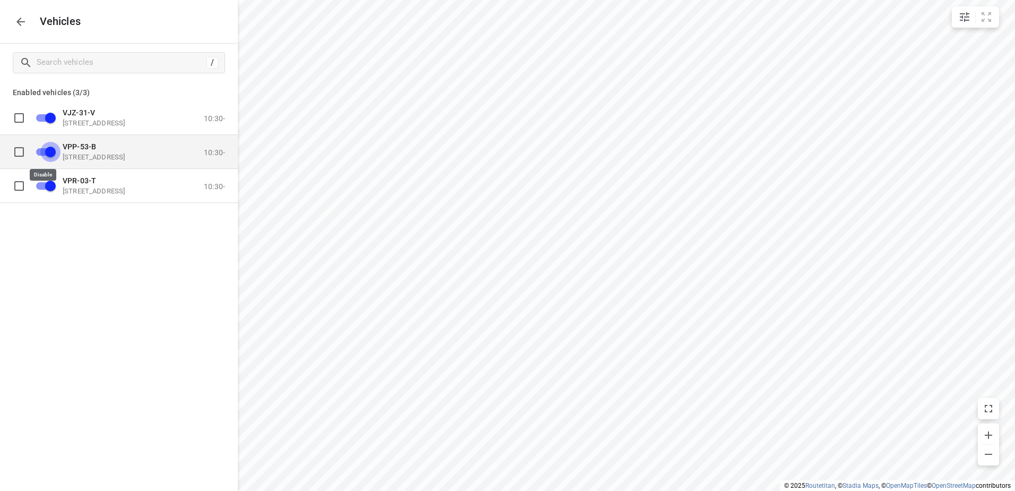
click at [50, 151] on input "grid" at bounding box center [50, 151] width 61 height 20
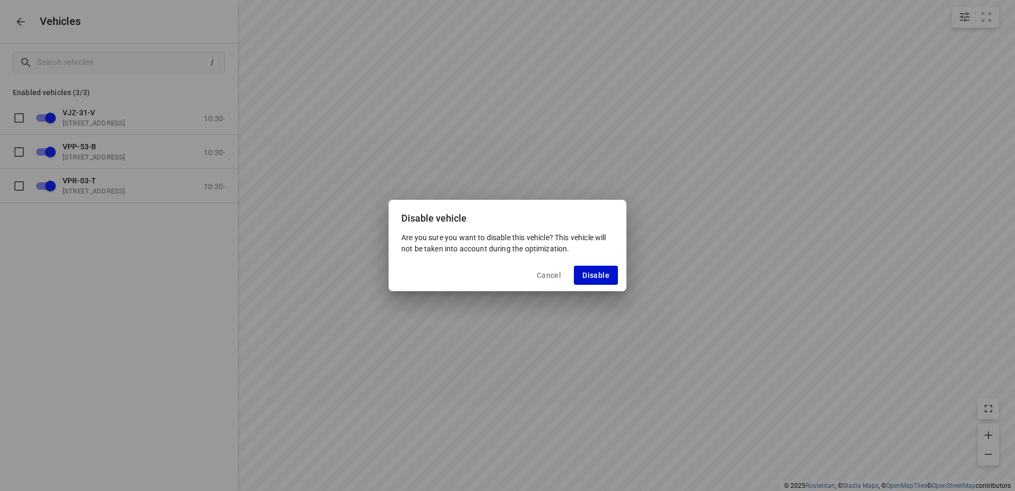
click at [589, 275] on span "Disable" at bounding box center [596, 275] width 27 height 8
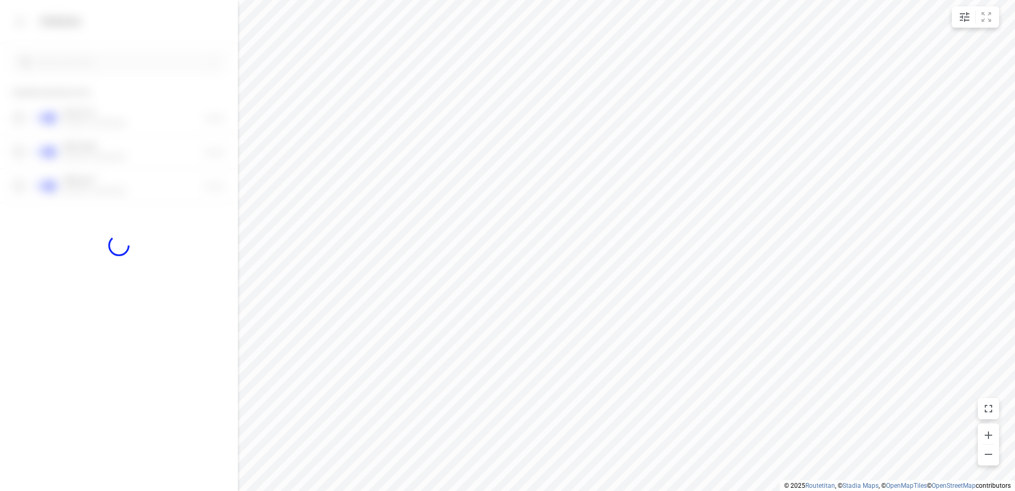
checkbox input "false"
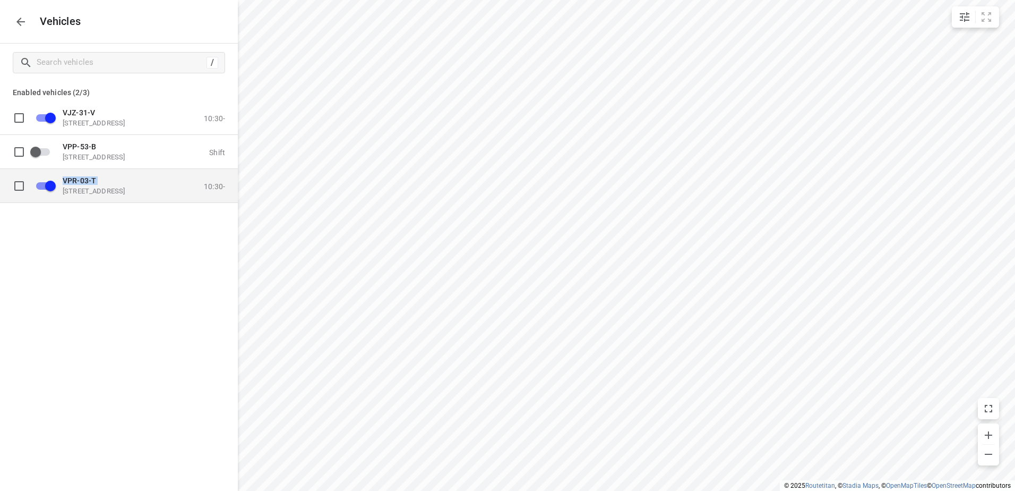
click at [63, 185] on div "VPR-03-T Eemmeerlaan 9, 1382 KA Weesp, Netherlands" at bounding box center [116, 185] width 106 height 19
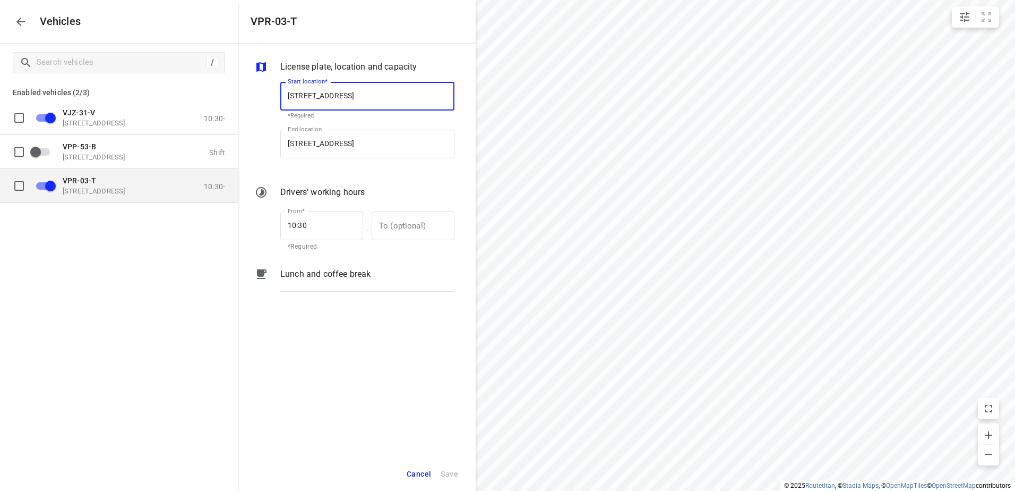
click at [45, 182] on input "grid" at bounding box center [50, 185] width 61 height 20
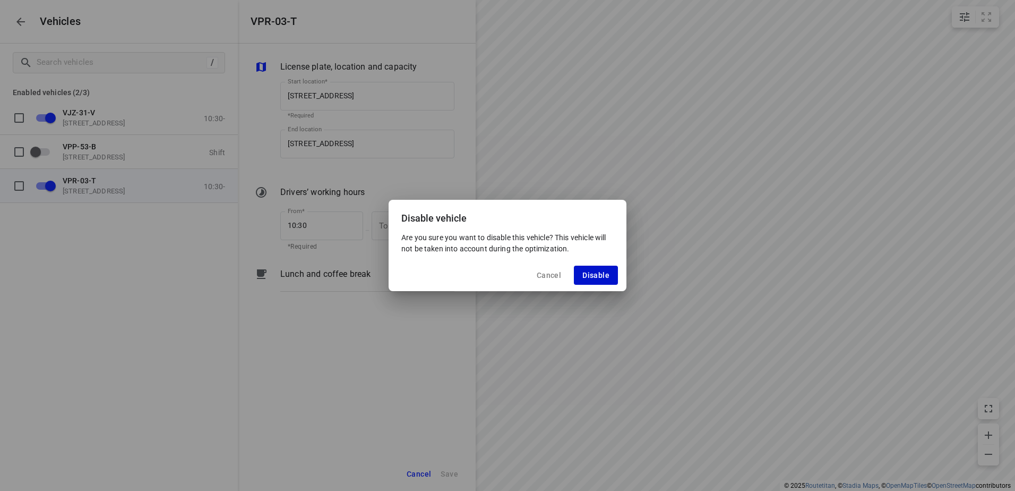
click at [599, 277] on span "Disable" at bounding box center [596, 275] width 27 height 8
checkbox input "false"
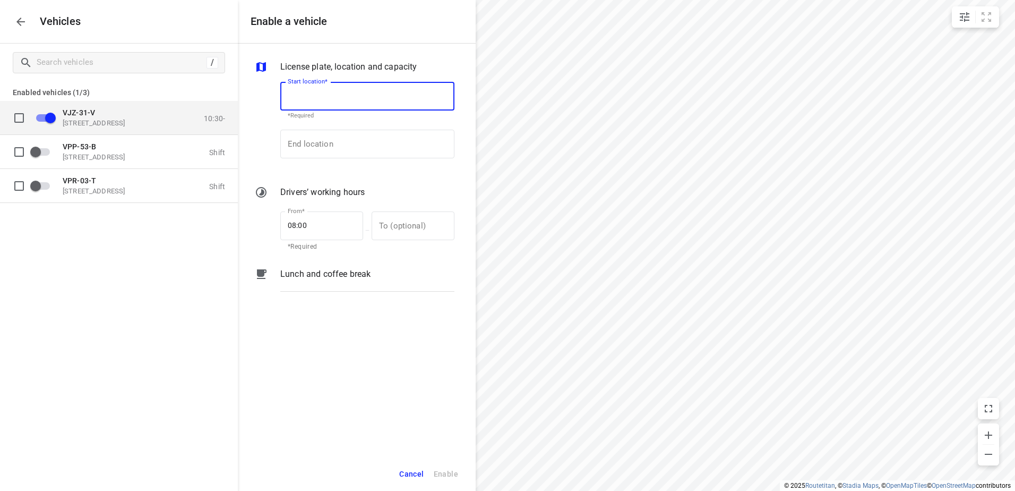
click at [78, 111] on span "VJZ-31-V" at bounding box center [79, 112] width 32 height 8
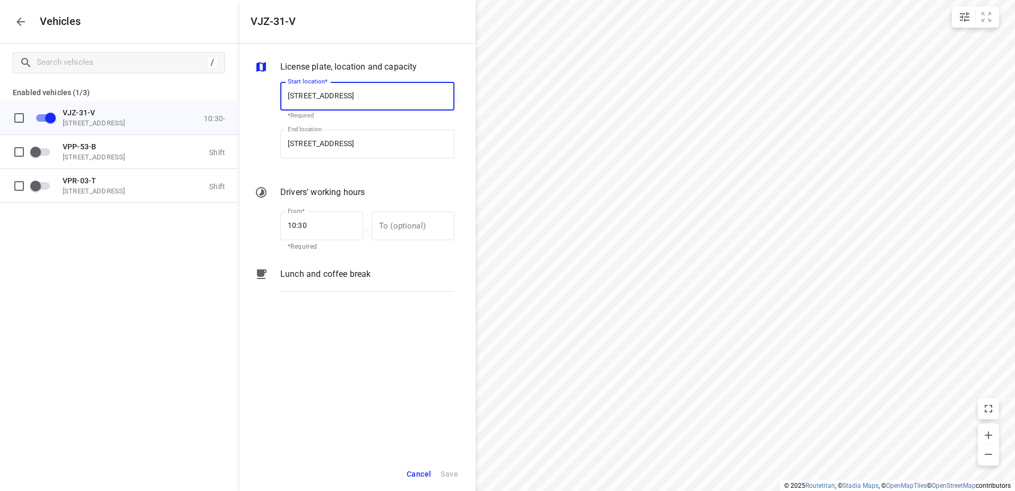
click at [326, 272] on p "Lunch and coffee break" at bounding box center [325, 274] width 90 height 13
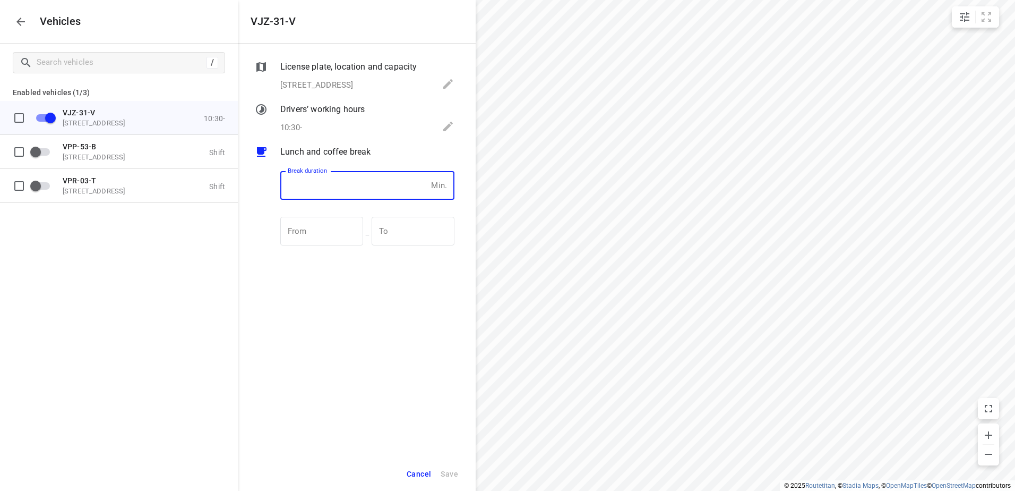
click at [388, 179] on input "number" at bounding box center [353, 185] width 147 height 29
type input "30"
click at [450, 472] on span "Save" at bounding box center [450, 473] width 18 height 13
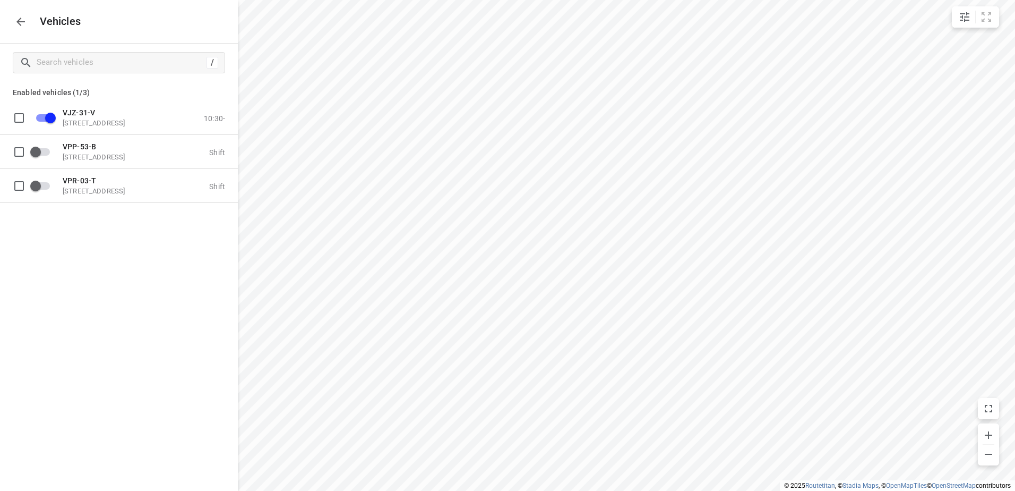
click at [12, 21] on button "button" at bounding box center [20, 21] width 21 height 21
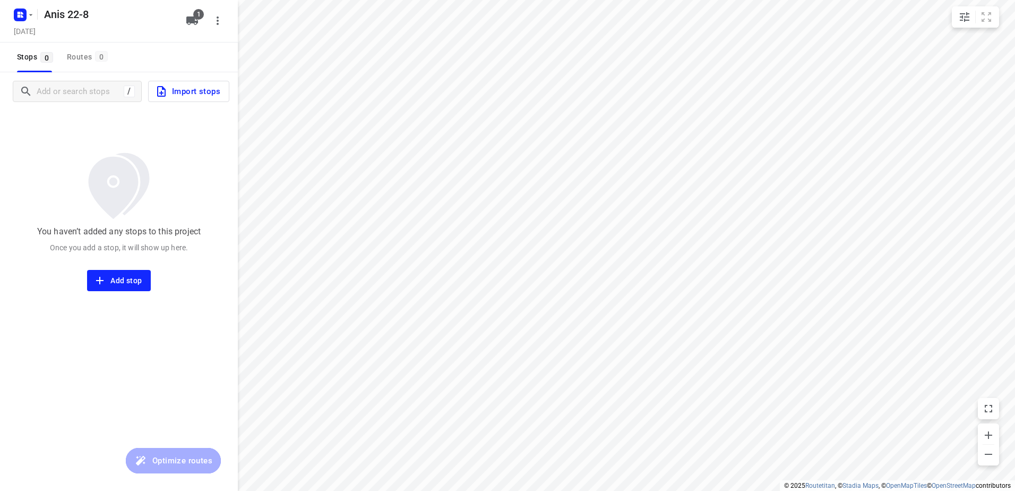
click at [192, 93] on span "Import stops" at bounding box center [187, 91] width 65 height 14
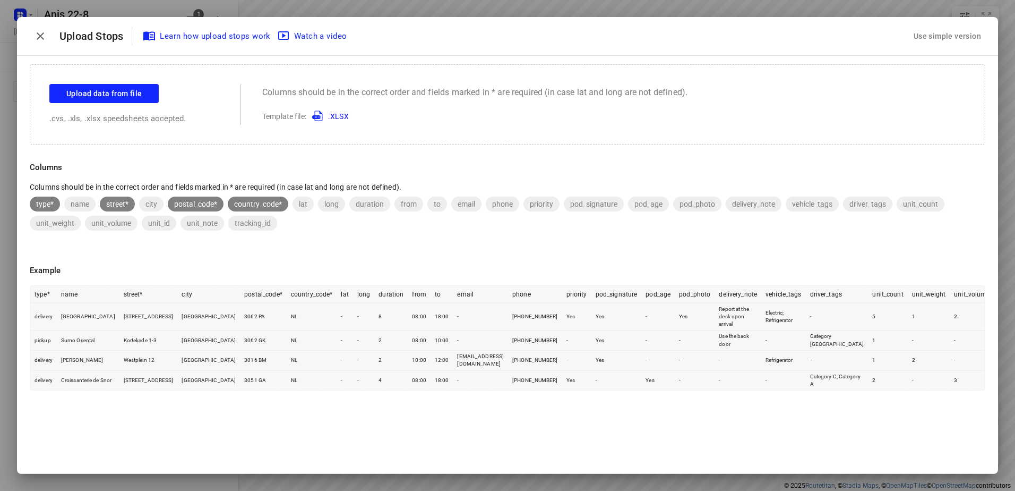
click at [957, 38] on div "Use simple version" at bounding box center [948, 37] width 72 height 18
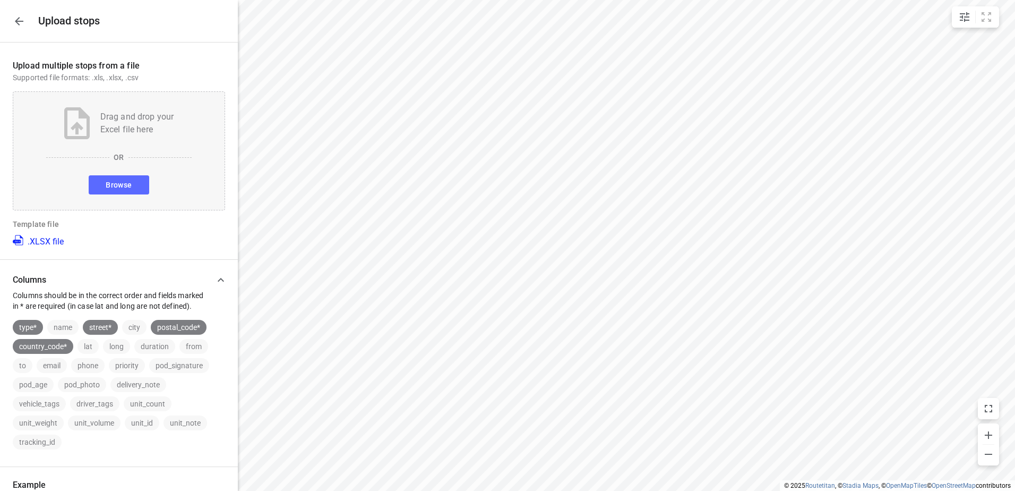
click at [125, 184] on span "Browse" at bounding box center [119, 184] width 26 height 13
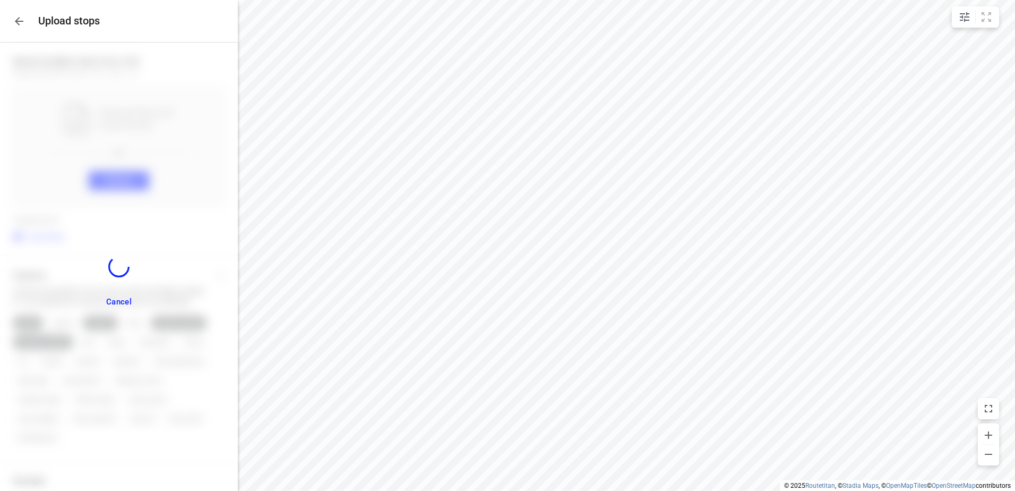
scroll to position [415, 0]
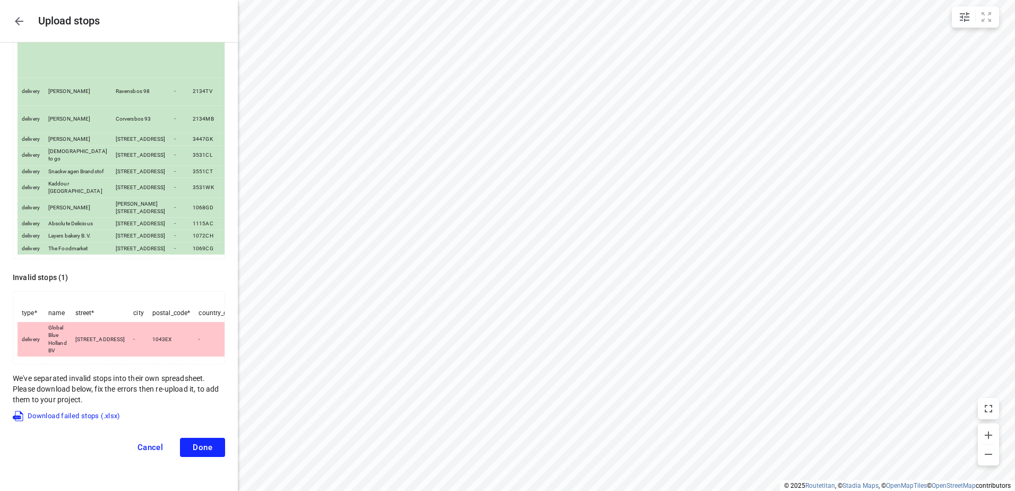
click at [195, 452] on span "Done" at bounding box center [203, 447] width 20 height 10
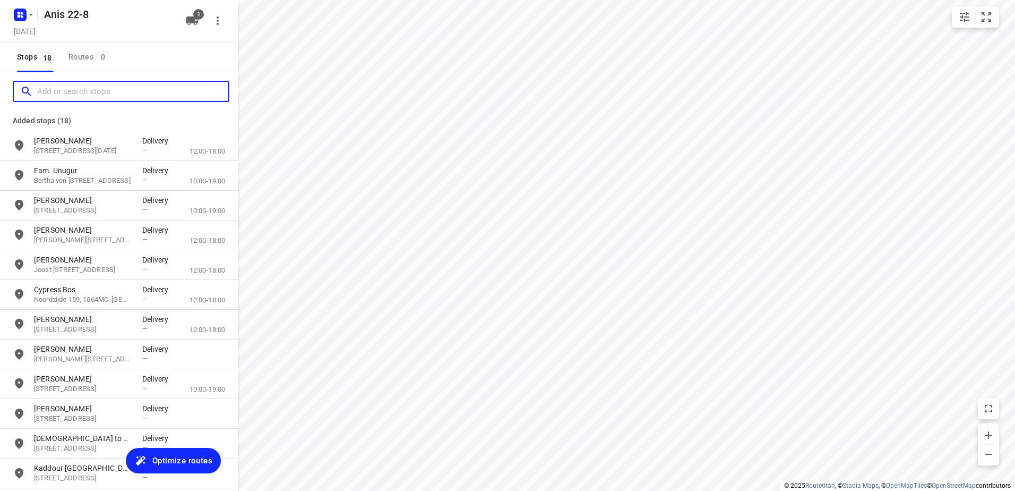
click at [89, 90] on input "Add or search stops" at bounding box center [132, 91] width 191 height 16
paste input "Arlandaweg 92"
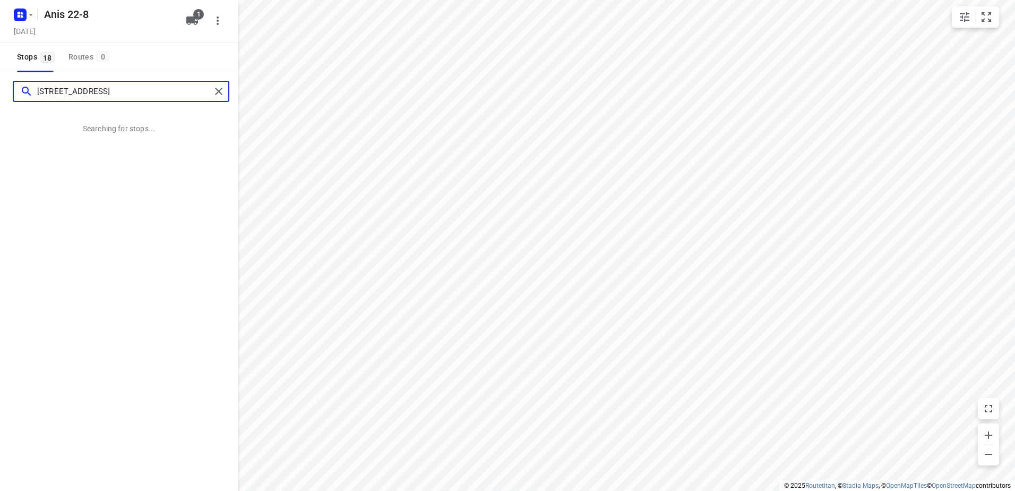
paste input "1043 EX"
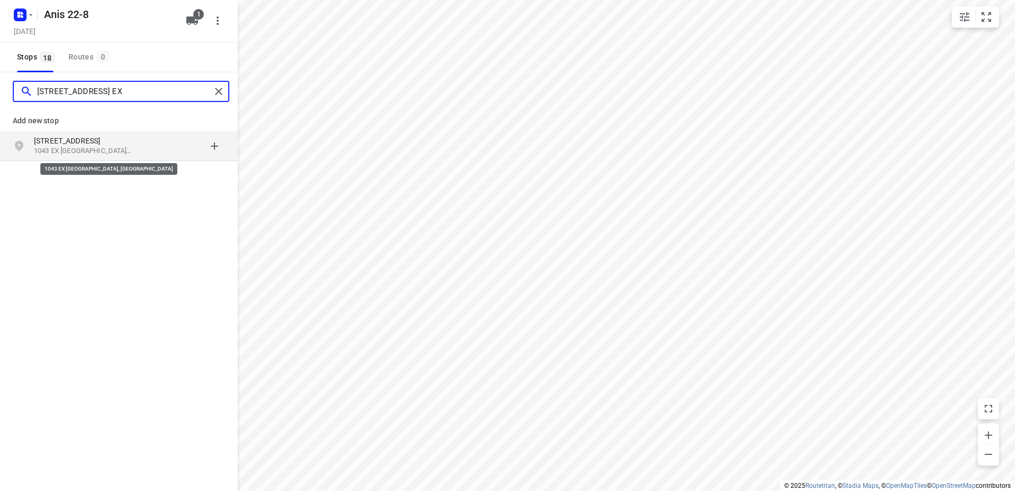
type input "Arlandaweg 92 1043 EX"
click at [73, 149] on p "1043 EX Amsterdam, Nederland" at bounding box center [83, 151] width 98 height 10
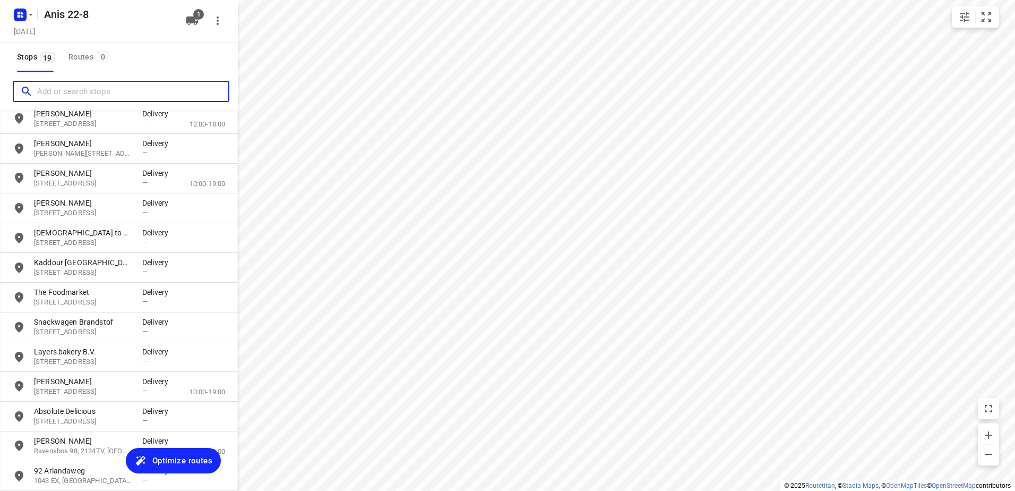
scroll to position [254, 0]
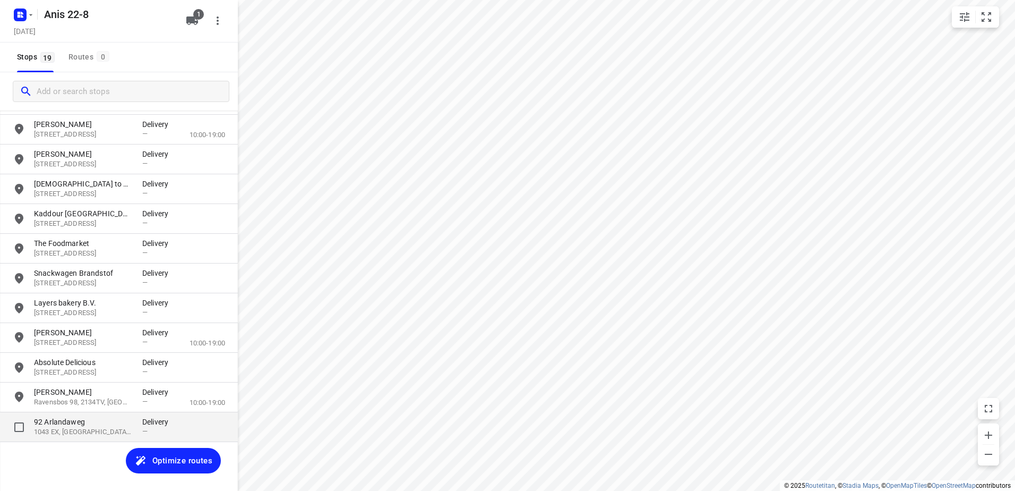
click at [80, 429] on p "1043 EX, Amsterdam, NL" at bounding box center [83, 432] width 98 height 10
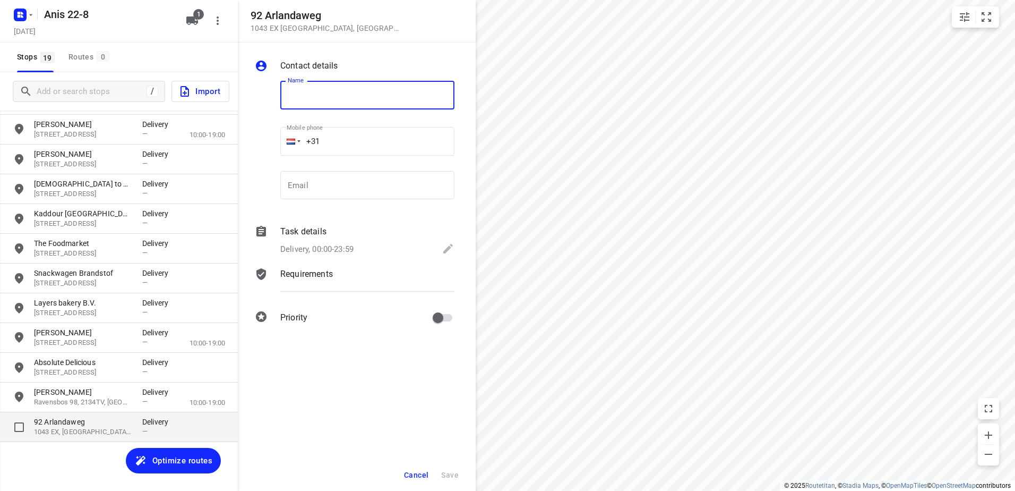
click at [88, 426] on p "92 Arlandaweg" at bounding box center [83, 421] width 98 height 11
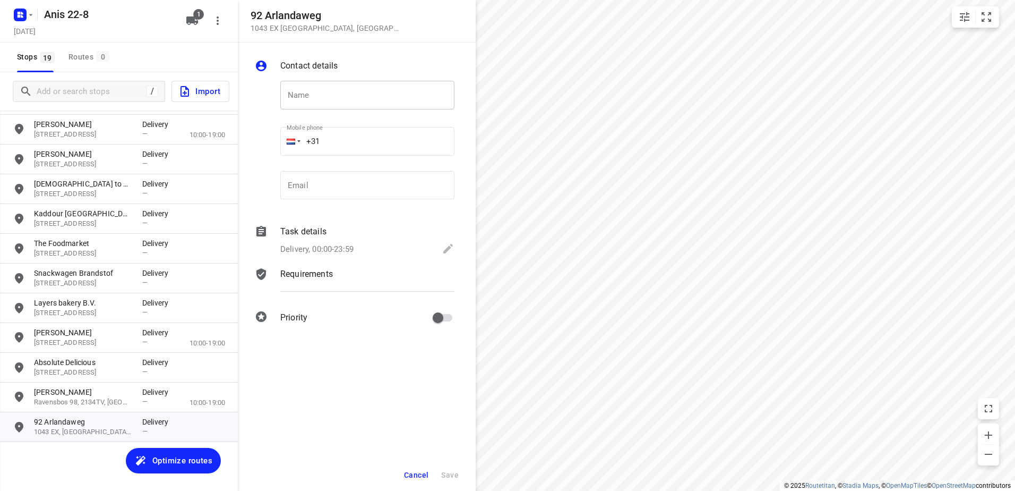
click at [342, 100] on input "text" at bounding box center [367, 95] width 174 height 29
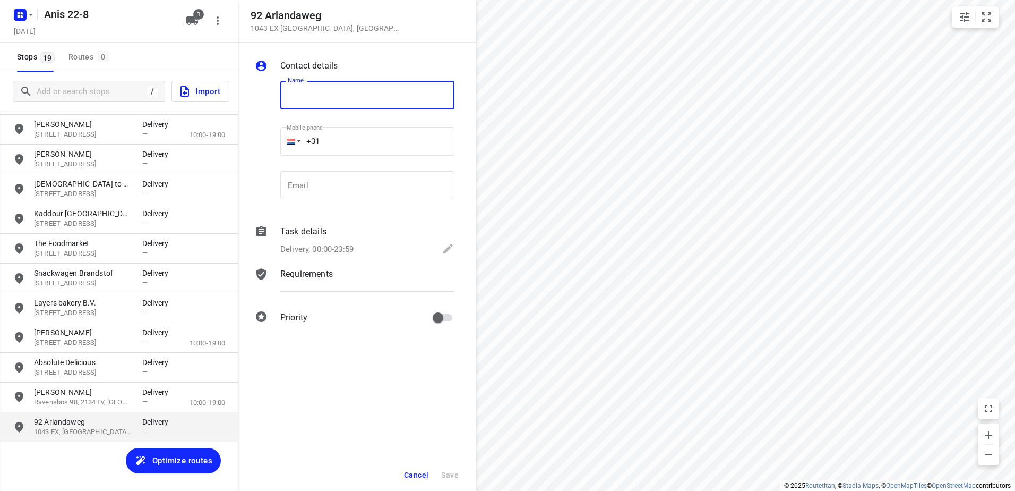
click at [73, 432] on p "1043 EX, Amsterdam, NL" at bounding box center [83, 432] width 98 height 10
click at [308, 95] on input "text" at bounding box center [367, 95] width 174 height 29
paste input "Global Blue Holland BV"
type input "Global Blue Holland BV"
click at [447, 252] on icon at bounding box center [448, 248] width 13 height 13
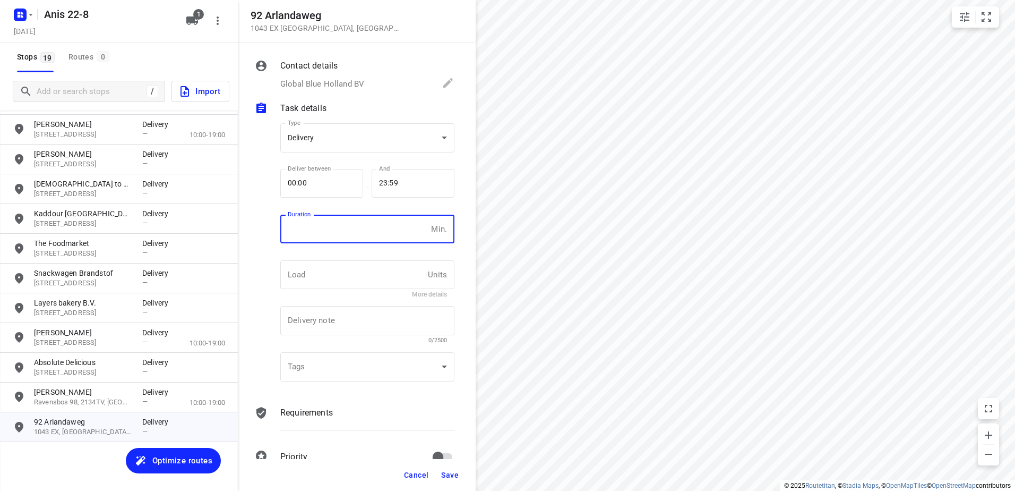
click at [343, 235] on input "number" at bounding box center [353, 229] width 147 height 29
type input "10"
click at [456, 473] on span "Save" at bounding box center [450, 475] width 18 height 8
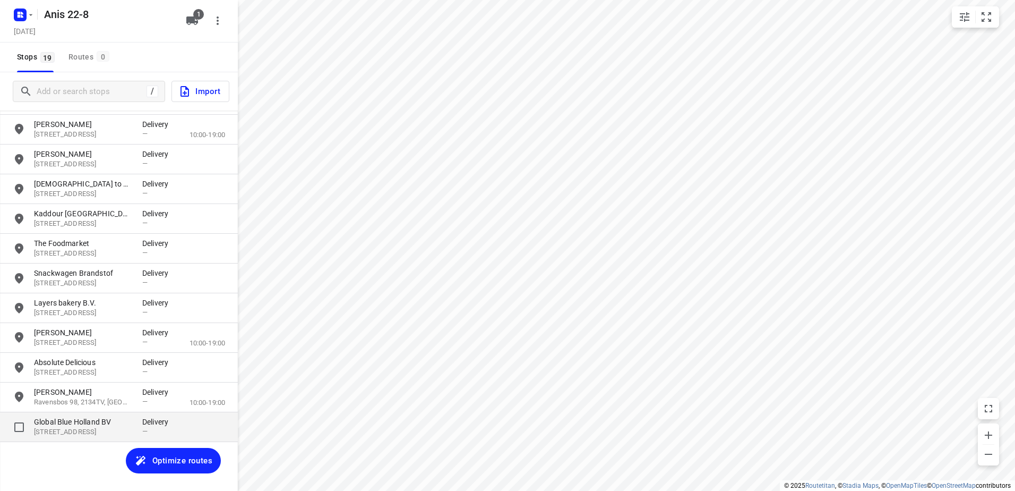
click at [105, 425] on p "Global Blue Holland BV" at bounding box center [83, 421] width 98 height 11
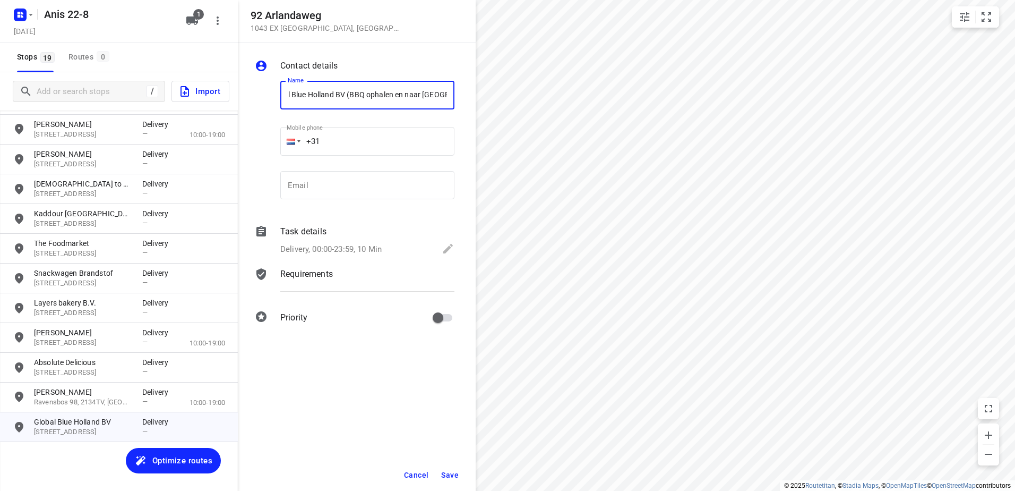
scroll to position [0, 22]
type input "Global Blue Holland BV (BBQ ophalen en naar [GEOGRAPHIC_DATA])"
click at [451, 247] on icon at bounding box center [448, 249] width 10 height 10
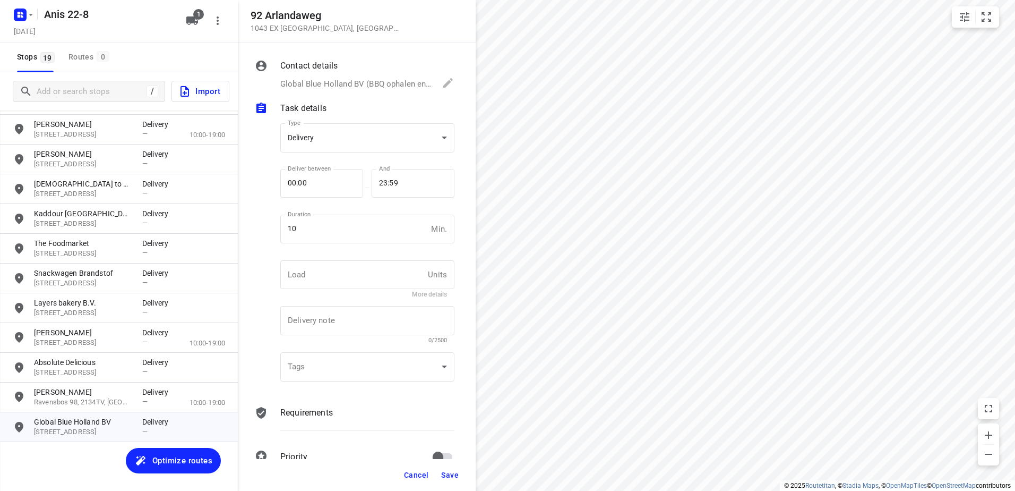
click at [454, 464] on div "Cancel Save" at bounding box center [357, 475] width 238 height 32
click at [451, 477] on span "Save" at bounding box center [450, 475] width 18 height 8
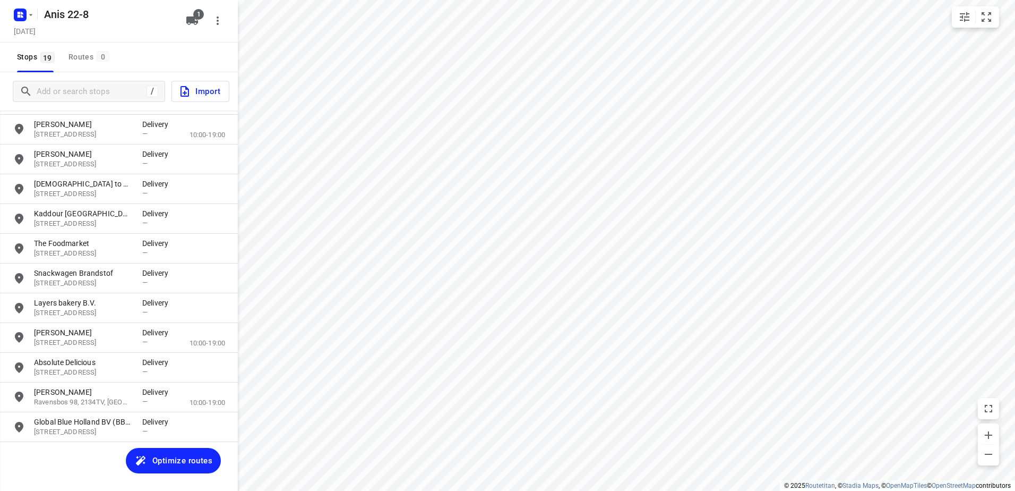
click at [188, 458] on span "Optimize routes" at bounding box center [182, 461] width 60 height 14
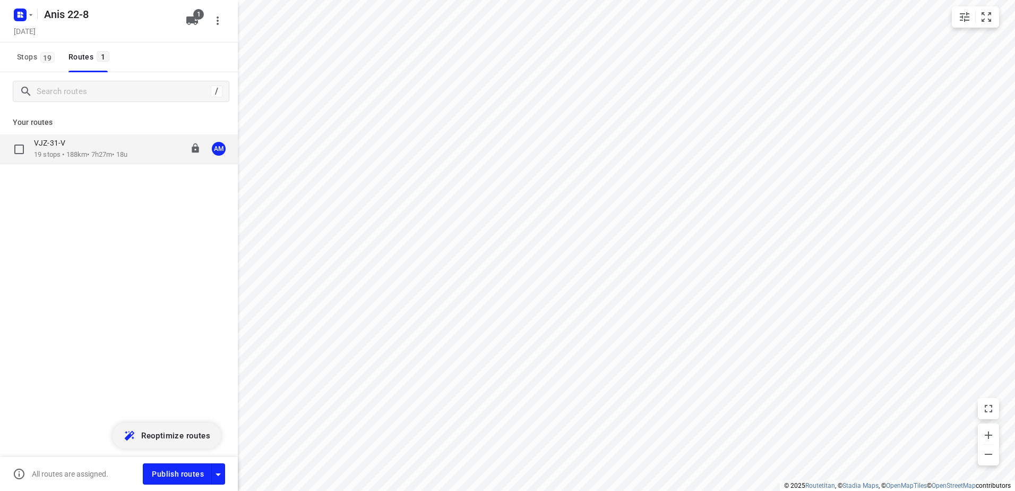
click at [79, 149] on div "VJZ-31-V" at bounding box center [80, 144] width 93 height 12
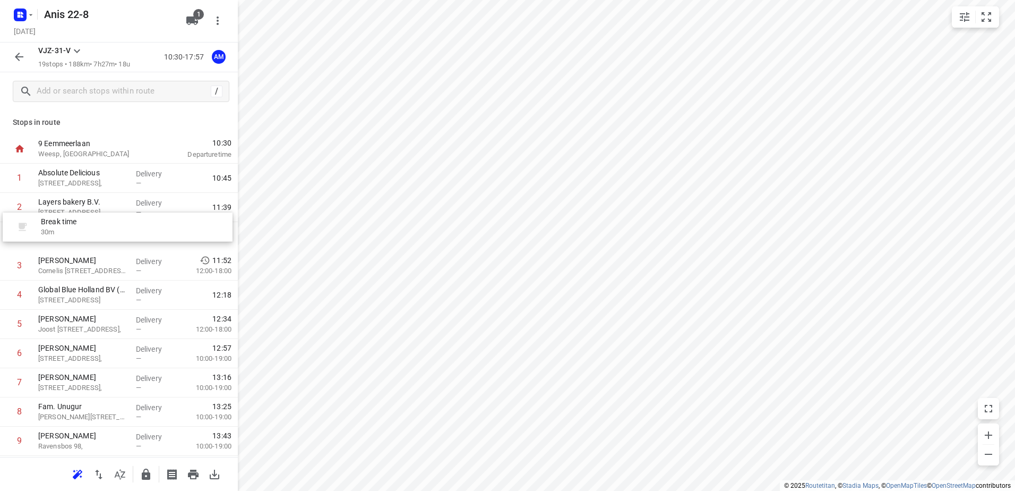
drag, startPoint x: 78, startPoint y: 208, endPoint x: 80, endPoint y: 234, distance: 26.2
click at [80, 234] on div "1 Absolute Delicious Molenkade 46, Delivery — 10:45 Break time 30 m 2 Layers ba…" at bounding box center [119, 456] width 238 height 584
click at [79, 210] on p "Saenredamstraat 32," at bounding box center [82, 212] width 89 height 11
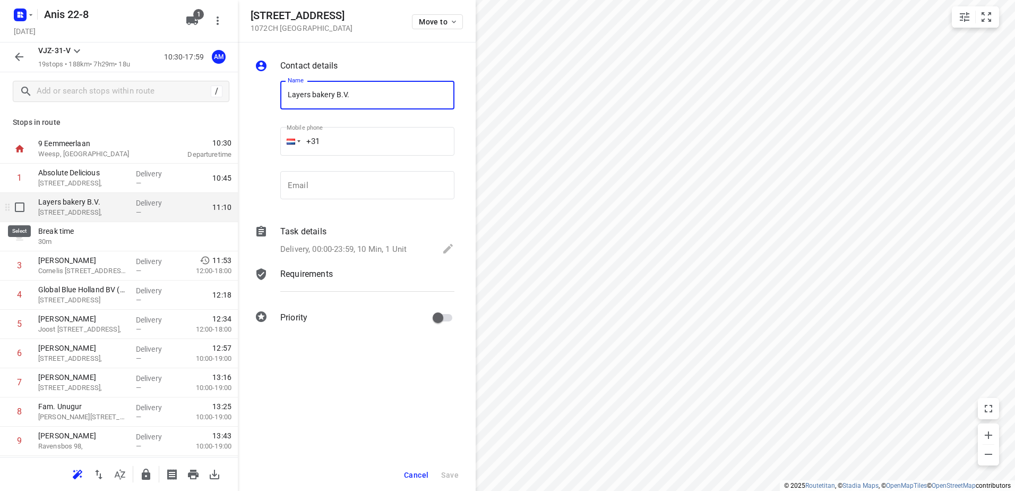
click at [20, 206] on input "checkbox" at bounding box center [19, 206] width 21 height 21
checkbox input "true"
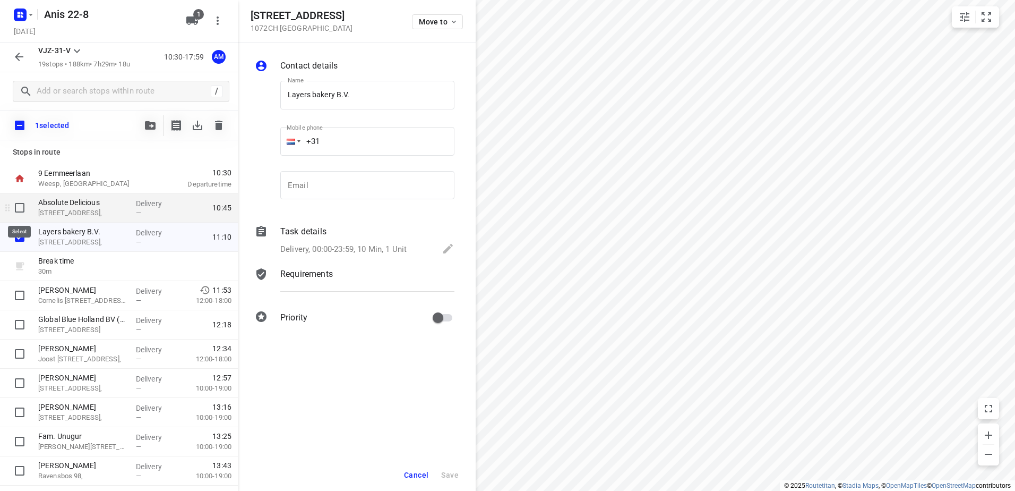
click at [21, 204] on input "checkbox" at bounding box center [19, 207] width 21 height 21
checkbox input "true"
click at [220, 123] on icon "button" at bounding box center [218, 126] width 7 height 10
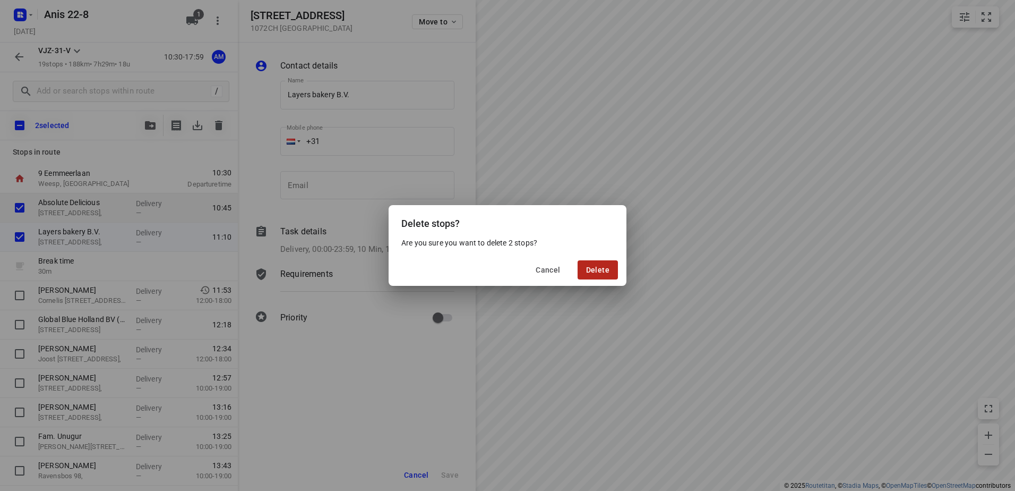
click at [597, 273] on span "Delete" at bounding box center [597, 270] width 23 height 8
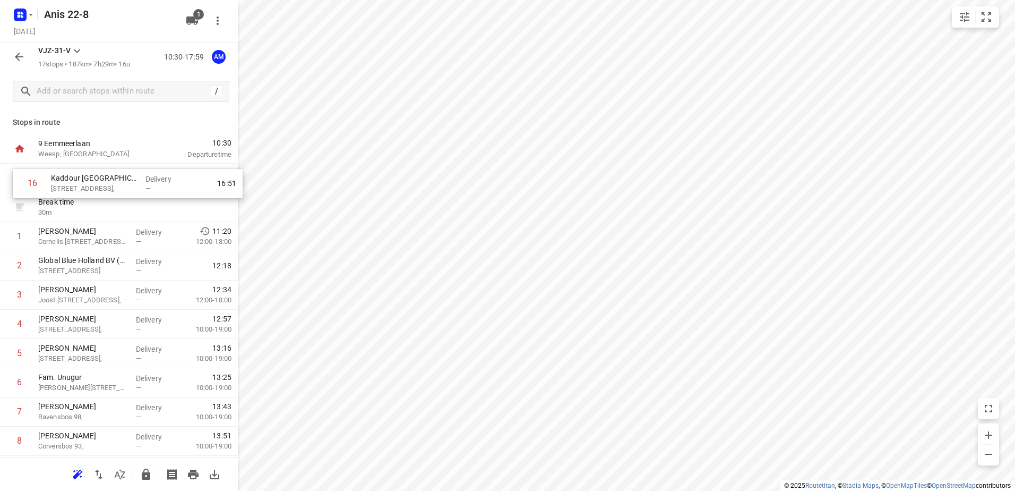
drag, startPoint x: 94, startPoint y: 438, endPoint x: 107, endPoint y: 179, distance: 259.5
click at [107, 179] on div "Break time 30 m 1 Ian Macmillan Cornelis Anthoniszstraat 10HS, Delivery — 11:20…" at bounding box center [119, 427] width 238 height 526
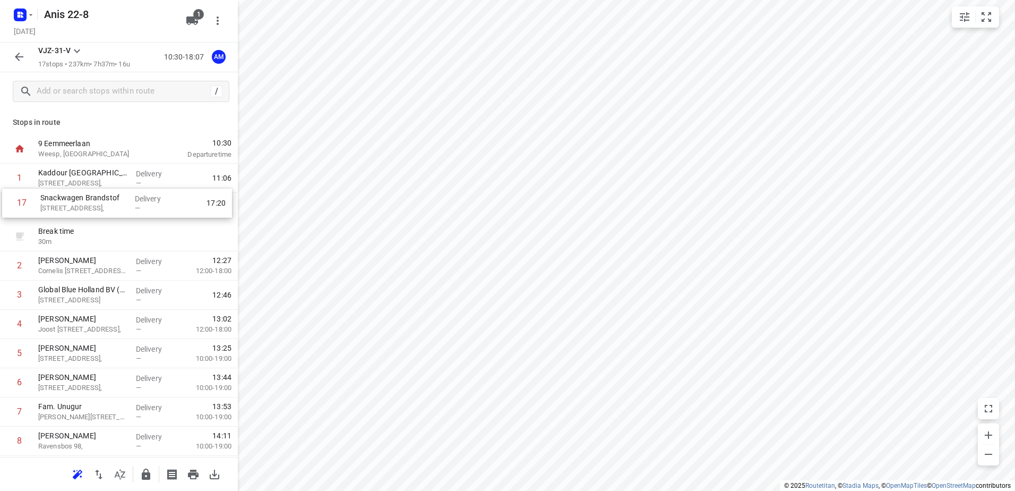
drag, startPoint x: 74, startPoint y: 417, endPoint x: 76, endPoint y: 204, distance: 212.4
click at [76, 204] on div "1 Kaddour Utrecht Haroekoeplein 111, Delivery — 11:06 Break time 30 m 2 Ian Mac…" at bounding box center [119, 427] width 238 height 526
drag, startPoint x: 87, startPoint y: 418, endPoint x: 79, endPoint y: 198, distance: 220.5
click at [79, 198] on div "1 Kaddour Utrecht Haroekoeplein 111, Delivery — 11:06 2 Snackwagen Brandstof Am…" at bounding box center [119, 427] width 238 height 526
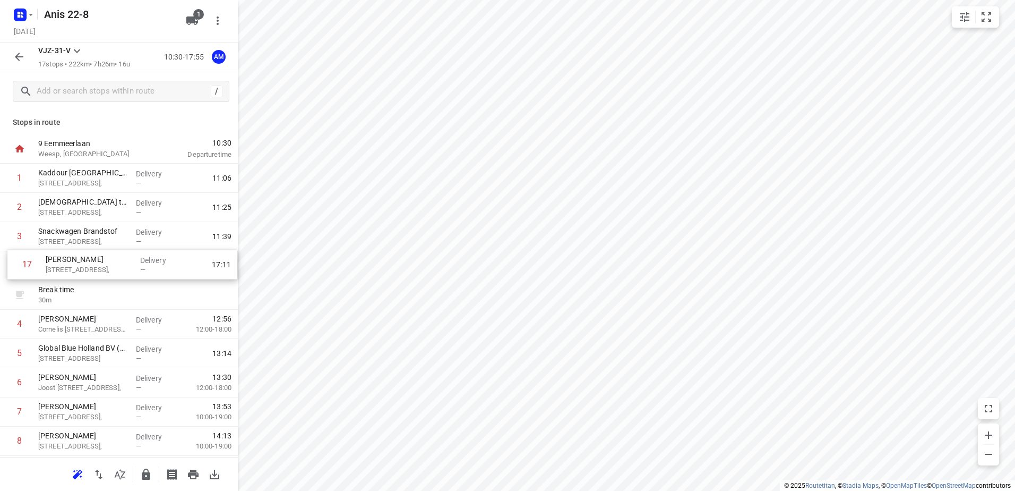
drag, startPoint x: 78, startPoint y: 423, endPoint x: 87, endPoint y: 259, distance: 163.8
click at [87, 259] on div "1 Kaddour Utrecht Haroekoeplein 111, Delivery — 11:06 2 Halal to go Kanaalstraa…" at bounding box center [119, 427] width 238 height 526
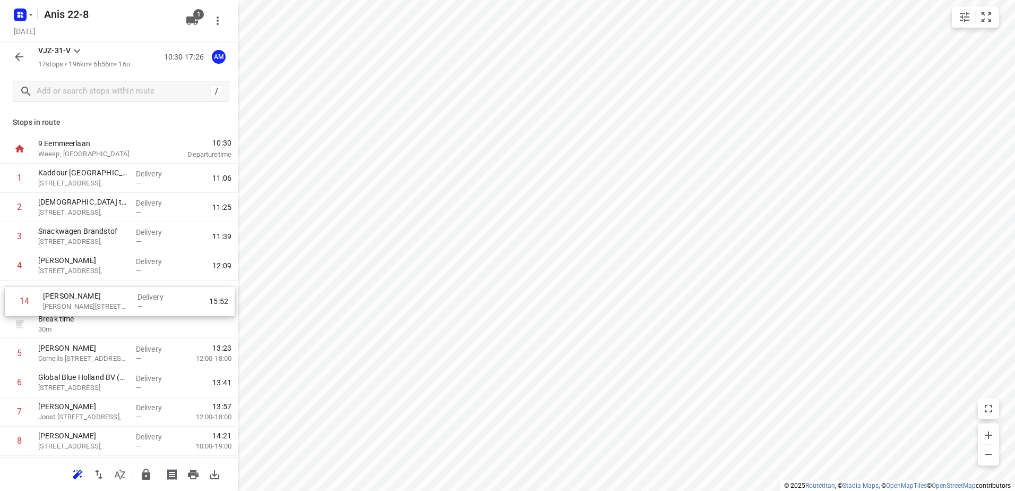
drag, startPoint x: 108, startPoint y: 324, endPoint x: 113, endPoint y: 297, distance: 28.1
click at [113, 297] on div "1 Kaddour Utrecht Haroekoeplein 111, Delivery — 11:06 2 Halal to go Kanaalstraa…" at bounding box center [119, 427] width 238 height 526
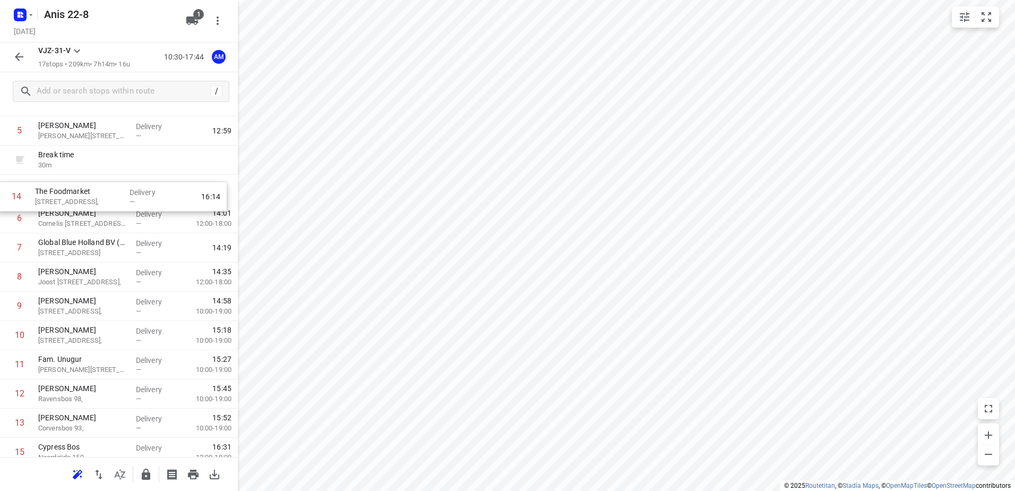
scroll to position [161, 0]
drag, startPoint x: 69, startPoint y: 379, endPoint x: 66, endPoint y: 201, distance: 177.4
click at [66, 201] on div "1 Kaddour Utrecht Haroekoeplein 111, Delivery — 11:06 2 Halal to go Kanaalstraa…" at bounding box center [119, 266] width 238 height 526
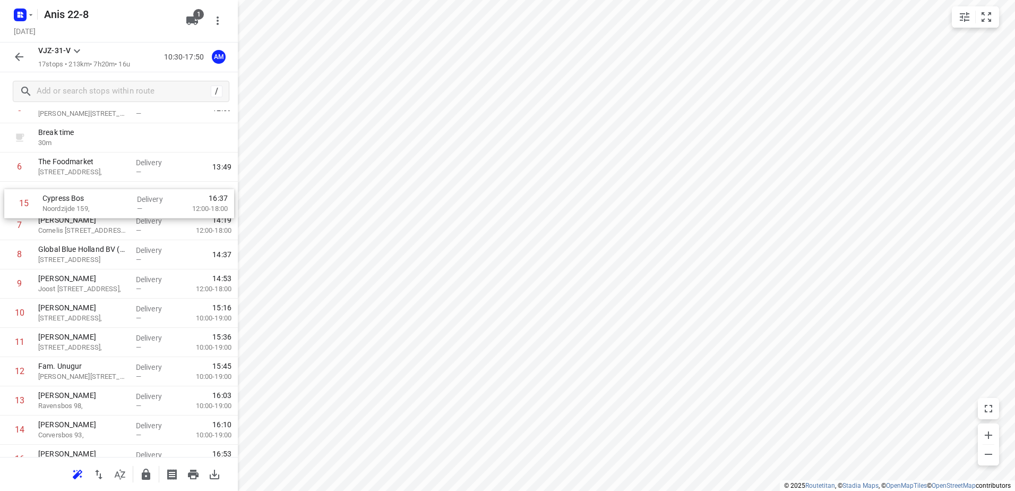
scroll to position [185, 0]
drag, startPoint x: 83, startPoint y: 408, endPoint x: 88, endPoint y: 199, distance: 208.7
click at [88, 199] on div "1 Kaddour Utrecht Haroekoeplein 111, Delivery — 11:06 2 Halal to go Kanaalstraa…" at bounding box center [119, 241] width 238 height 526
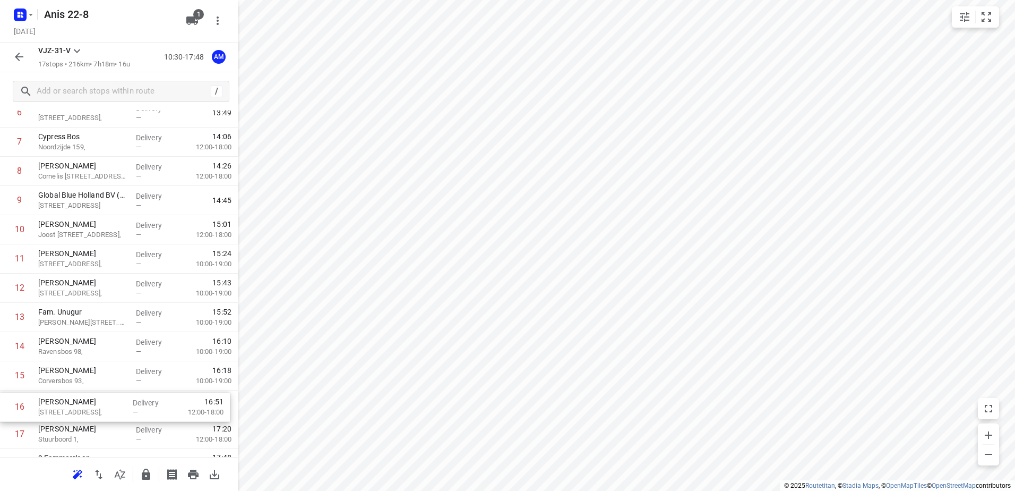
scroll to position [241, 0]
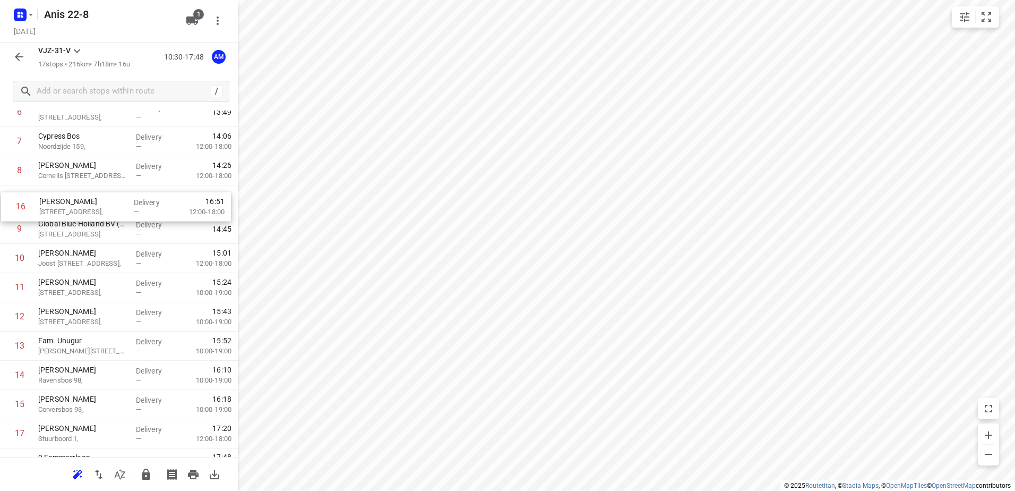
drag, startPoint x: 74, startPoint y: 412, endPoint x: 76, endPoint y: 207, distance: 204.5
click at [76, 207] on div "1 Kaddour Utrecht Haroekoeplein 111, Delivery — 11:06 2 Halal to go Kanaalstraa…" at bounding box center [119, 185] width 238 height 526
click at [20, 59] on icon "button" at bounding box center [19, 56] width 13 height 13
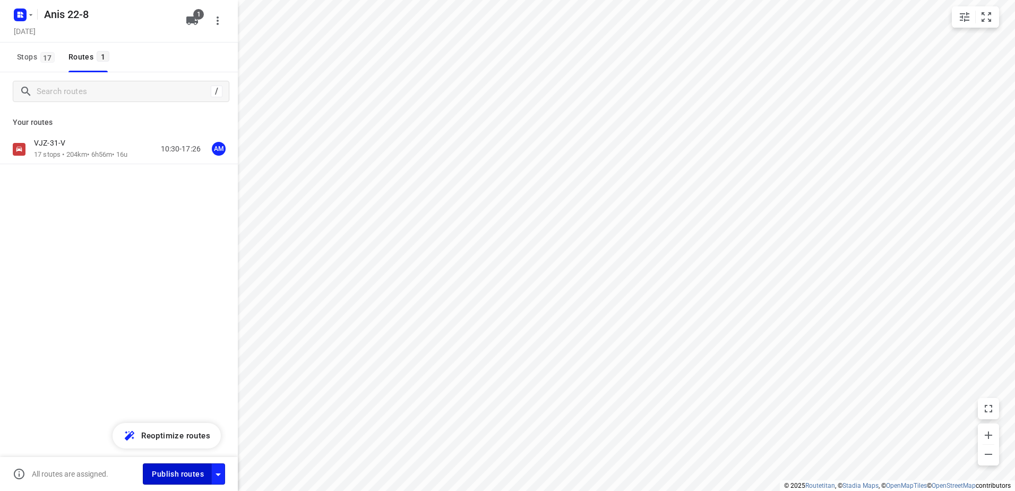
click at [175, 475] on span "Publish routes" at bounding box center [178, 473] width 52 height 13
click at [31, 19] on button "button" at bounding box center [22, 14] width 21 height 17
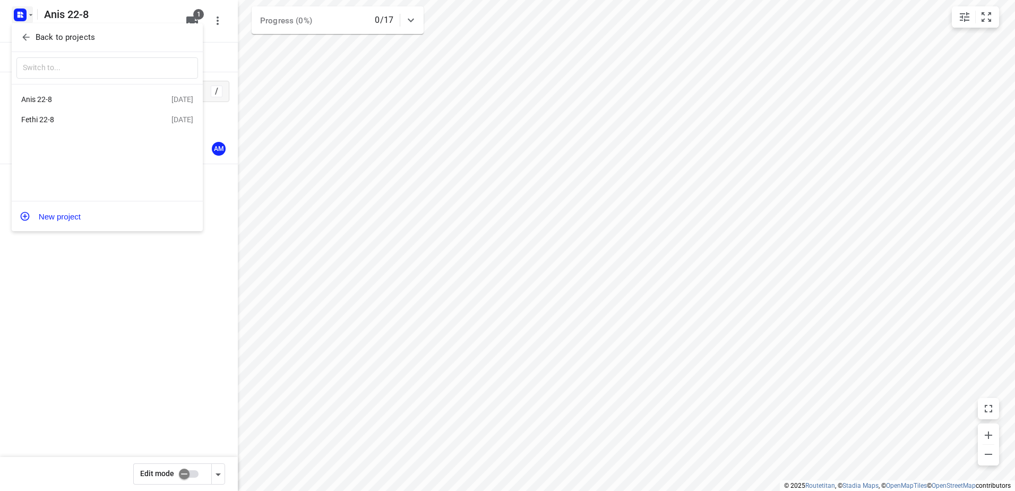
click at [50, 118] on div "Fethi 22-8" at bounding box center [82, 119] width 122 height 8
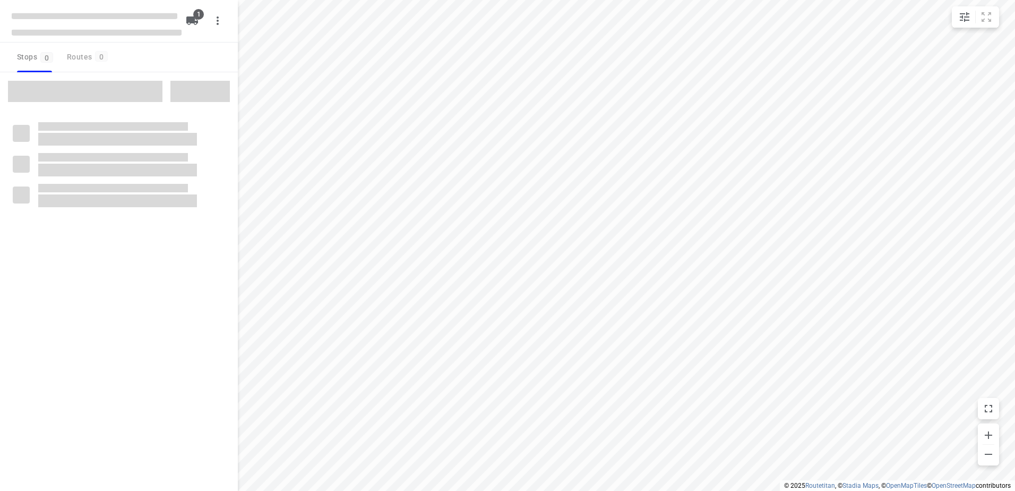
type input "distance"
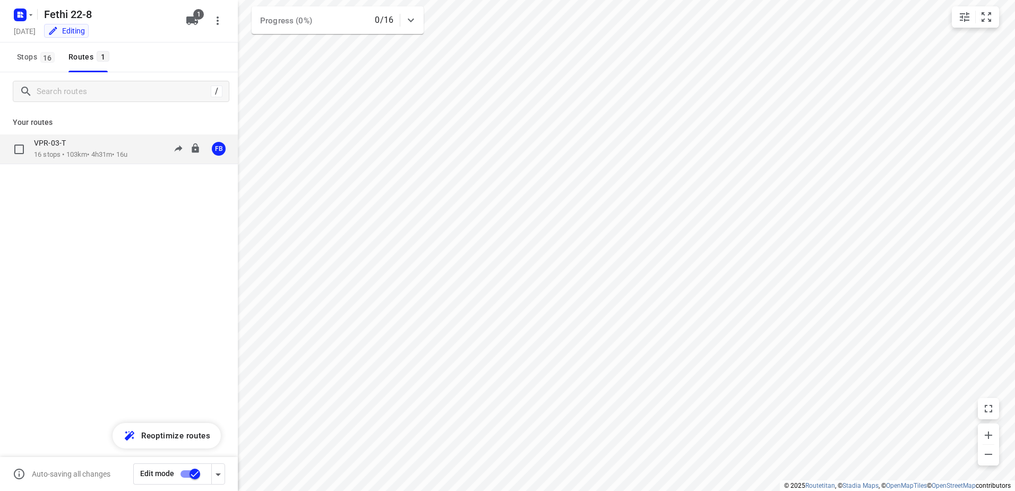
click at [66, 140] on p "VPR-03-T" at bounding box center [53, 143] width 38 height 10
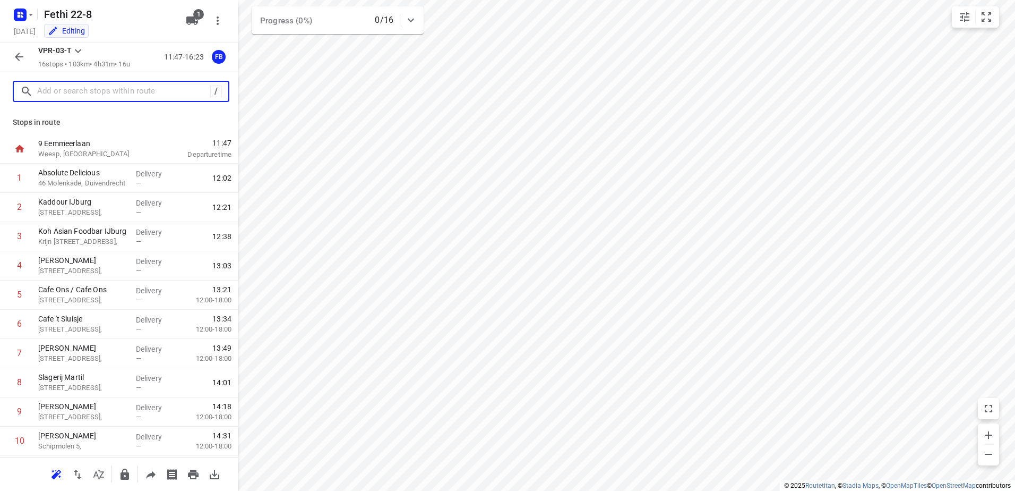
click at [98, 95] on input "text" at bounding box center [123, 91] width 173 height 16
paste input "Saenredamstraat"
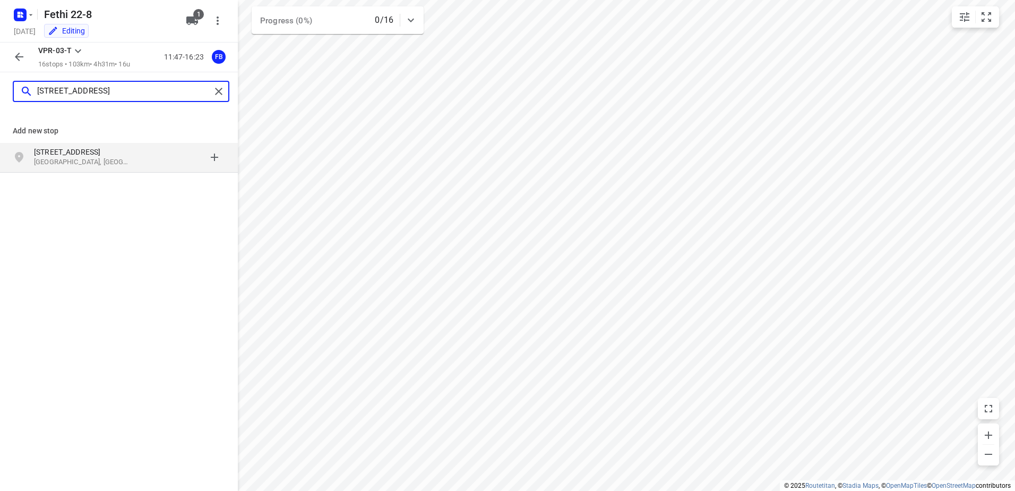
type input "Saenredamstraat 32 1072CH"
click at [96, 155] on p "Saenredamstraat 32" at bounding box center [83, 152] width 98 height 11
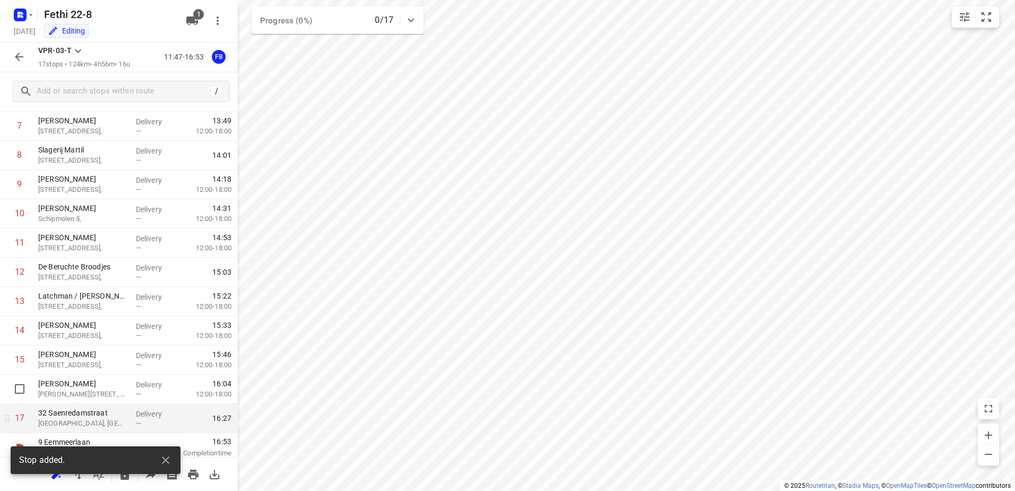
scroll to position [233, 0]
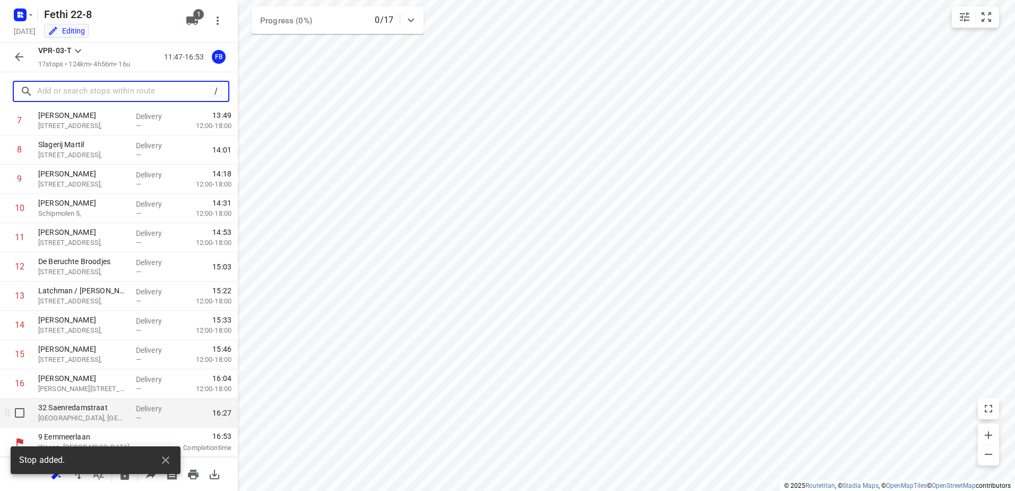
click at [89, 407] on p "32 Saenredamstraat" at bounding box center [82, 407] width 89 height 11
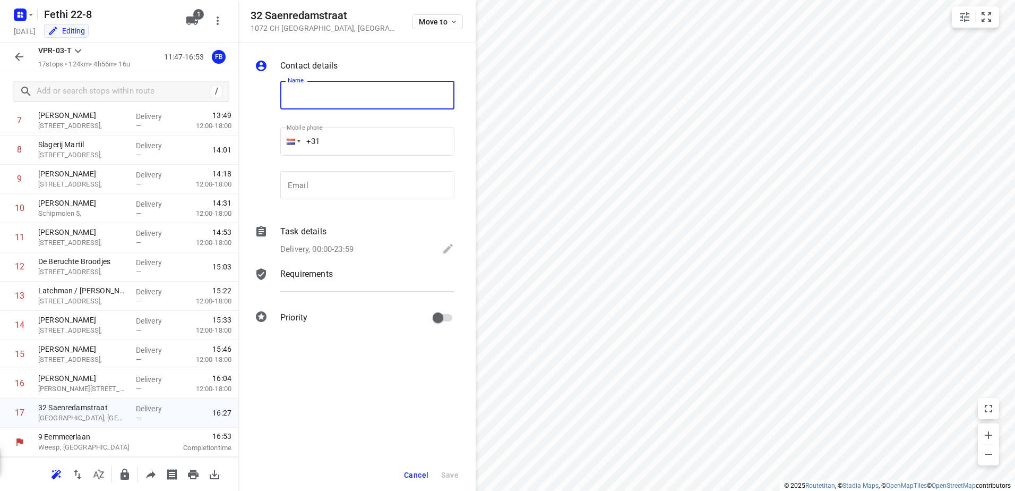
paste input "Layers bakery B.V."
type input "Layers bakery B.V."
click at [447, 243] on icon at bounding box center [448, 248] width 13 height 13
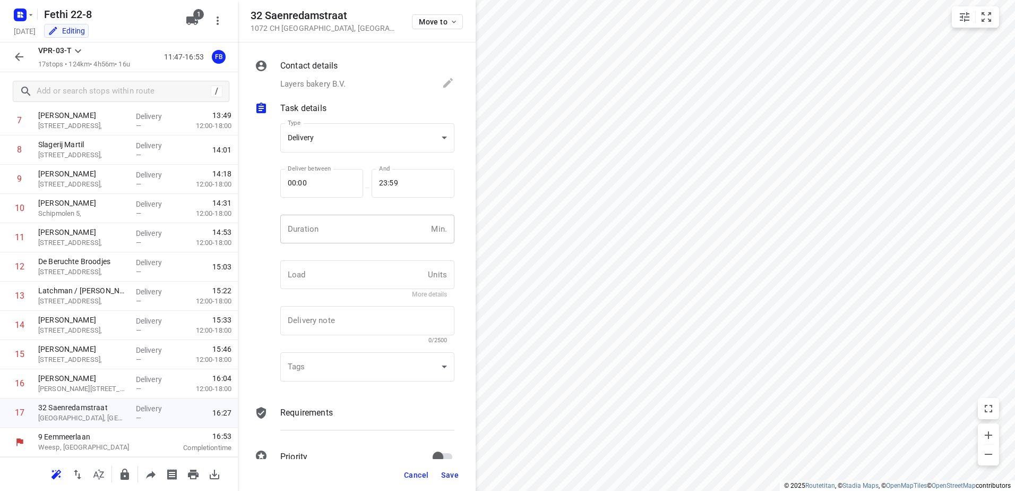
click at [332, 231] on input "number" at bounding box center [353, 229] width 147 height 29
type input "10"
click at [455, 472] on span "Save" at bounding box center [450, 475] width 18 height 8
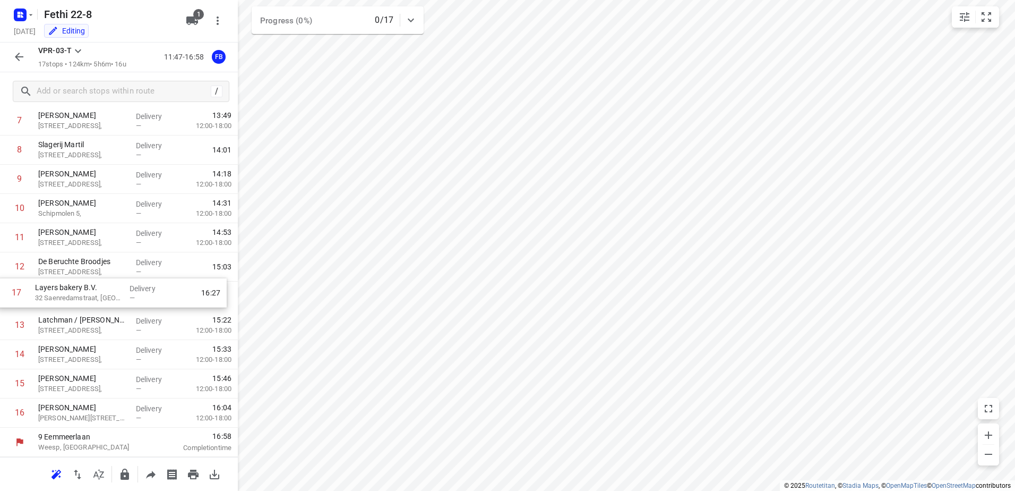
drag, startPoint x: 66, startPoint y: 412, endPoint x: 63, endPoint y: 287, distance: 124.8
click at [63, 287] on div "1 Absolute Delicious 46 Molenkade, Duivendrecht Delivery — 12:02 2 Kaddour IJbu…" at bounding box center [119, 179] width 238 height 497
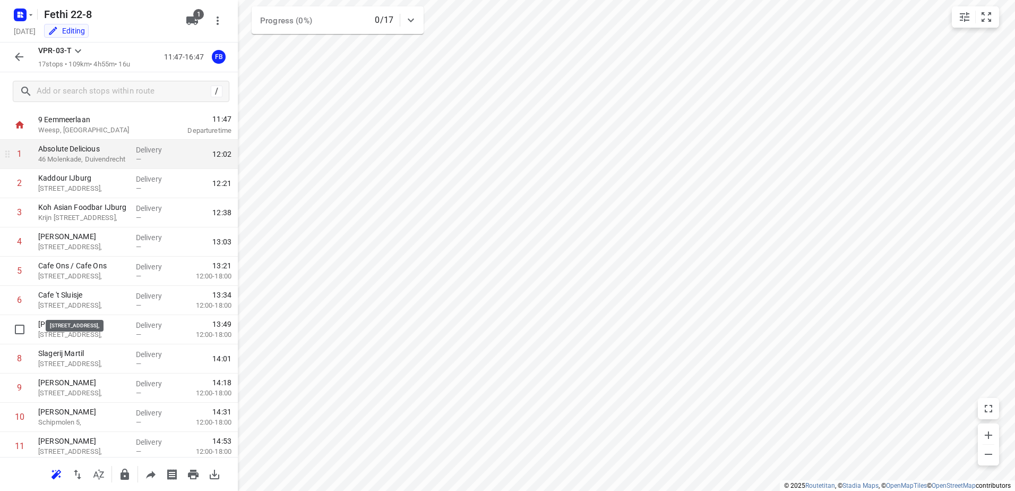
scroll to position [20, 0]
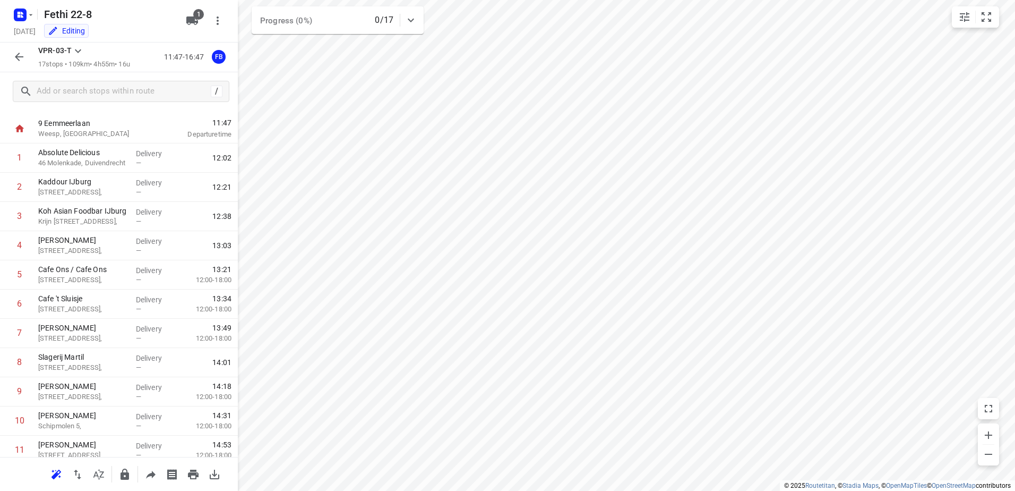
click at [23, 59] on icon "button" at bounding box center [19, 56] width 13 height 13
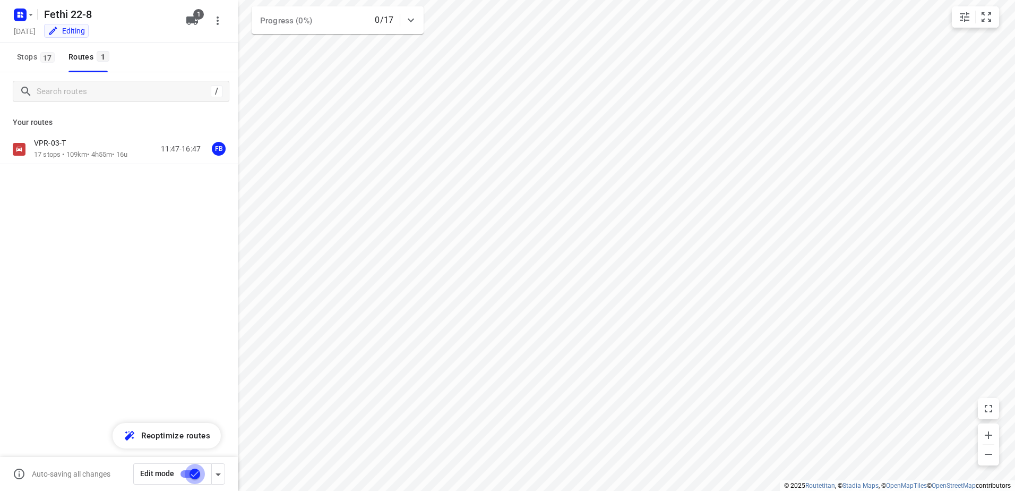
click at [183, 473] on input "checkbox" at bounding box center [195, 474] width 61 height 20
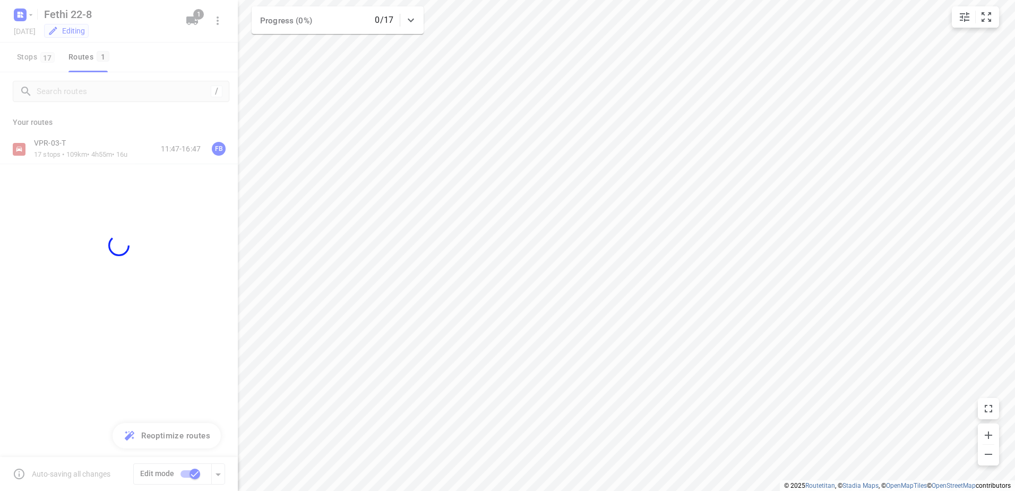
checkbox input "false"
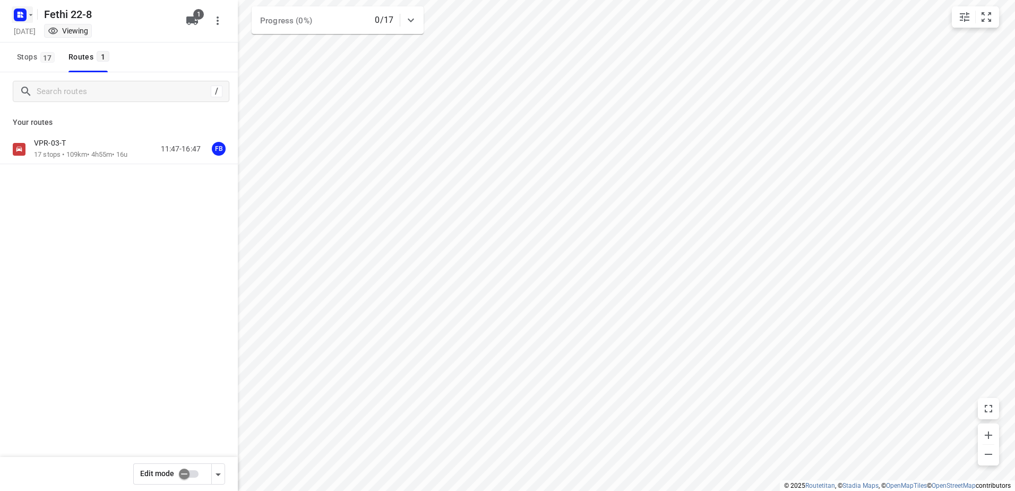
click at [31, 16] on icon "button" at bounding box center [31, 15] width 8 height 8
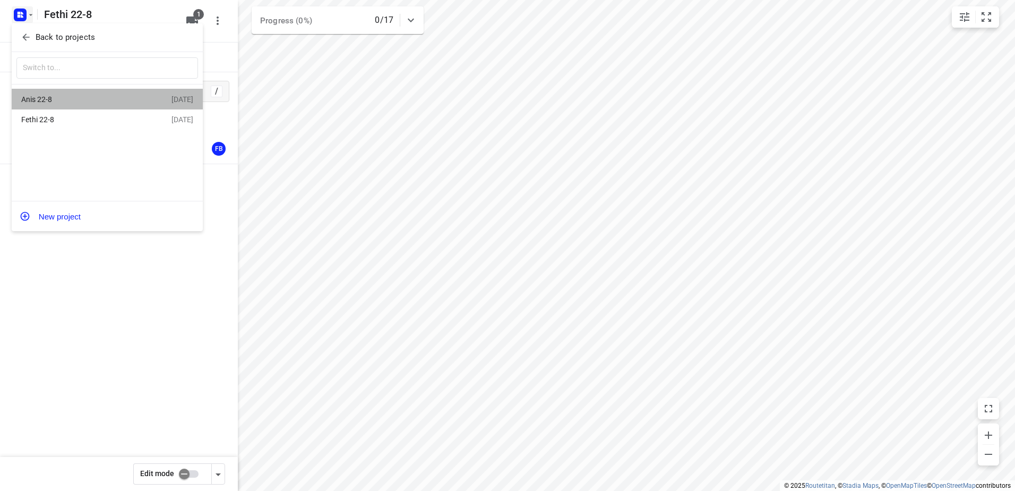
click at [46, 98] on div "Anis 22-8" at bounding box center [82, 99] width 122 height 8
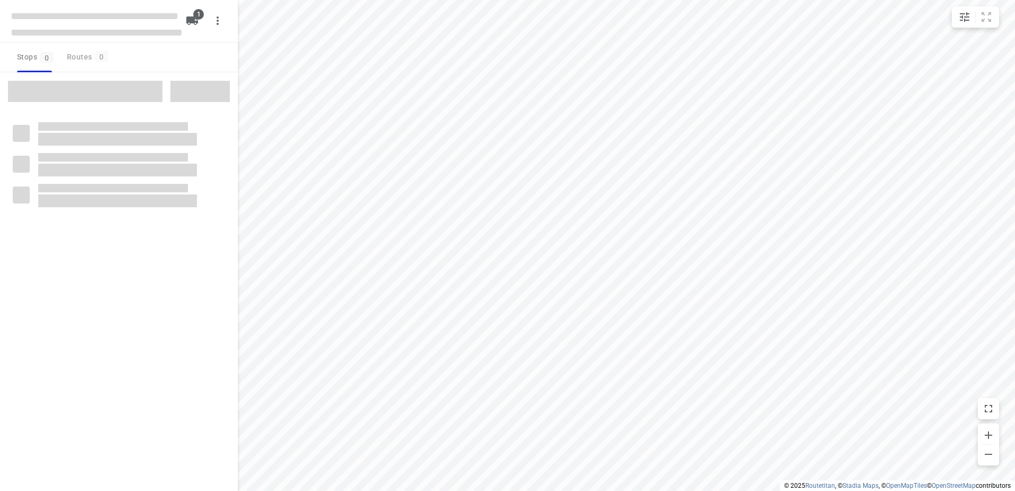
type input "distance"
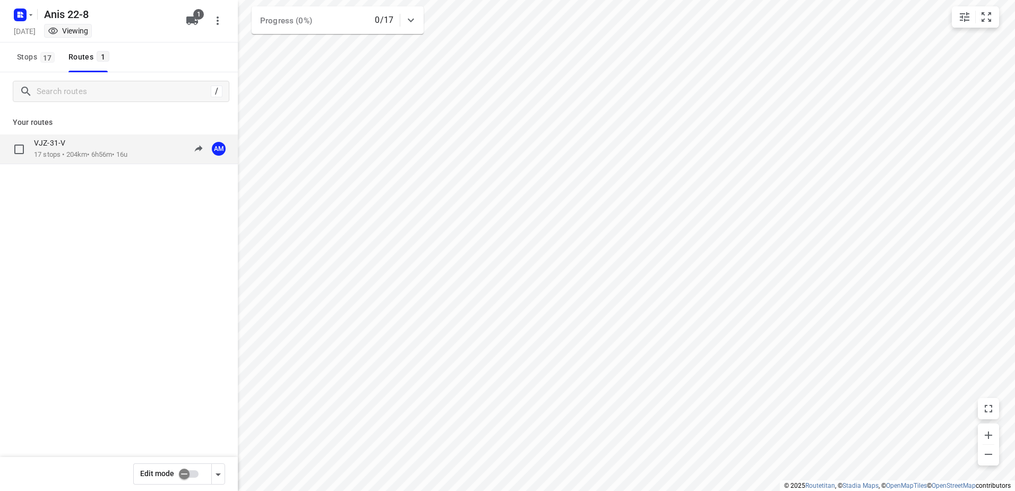
click at [50, 143] on p "VJZ-31-V" at bounding box center [53, 143] width 38 height 10
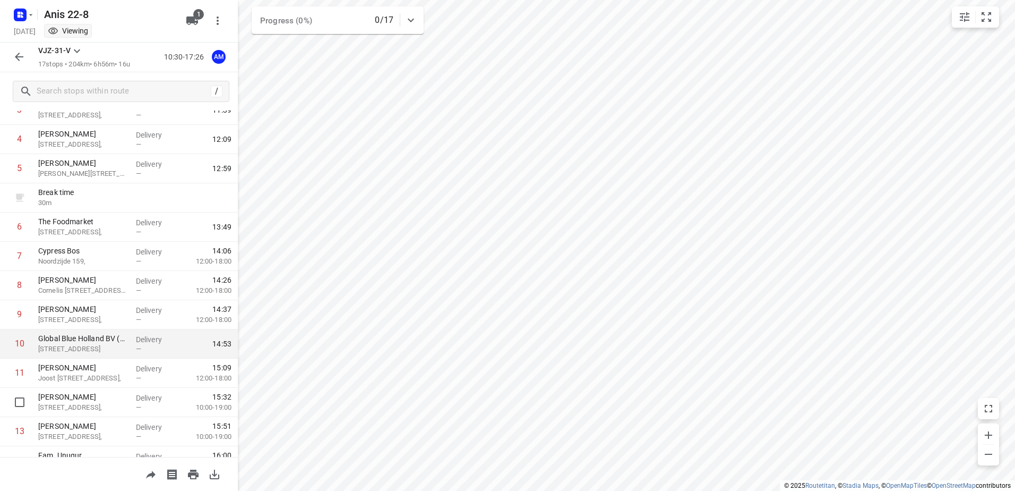
scroll to position [102, 0]
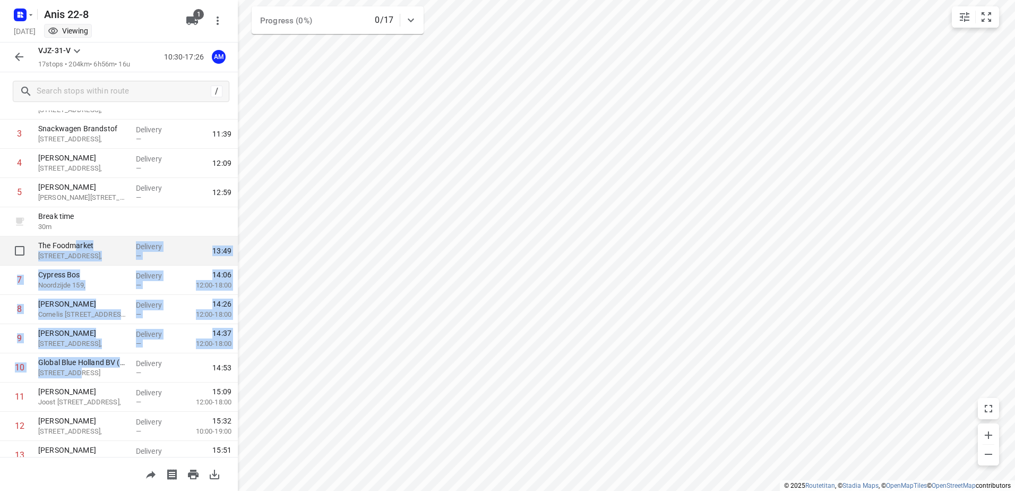
drag, startPoint x: 76, startPoint y: 367, endPoint x: 78, endPoint y: 236, distance: 131.7
click at [78, 236] on div "9 Eemmeerlaan Weesp, Netherlands 10:30 Departure time 1 Kaddour Utrecht Haroeko…" at bounding box center [119, 324] width 238 height 584
click at [15, 61] on icon "button" at bounding box center [19, 56] width 13 height 13
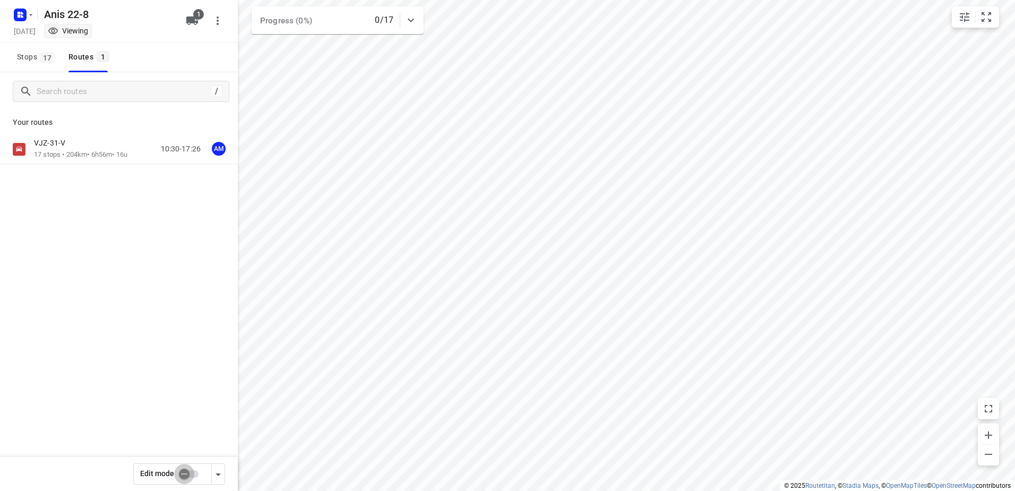
click at [193, 475] on input "checkbox" at bounding box center [184, 474] width 61 height 20
checkbox input "true"
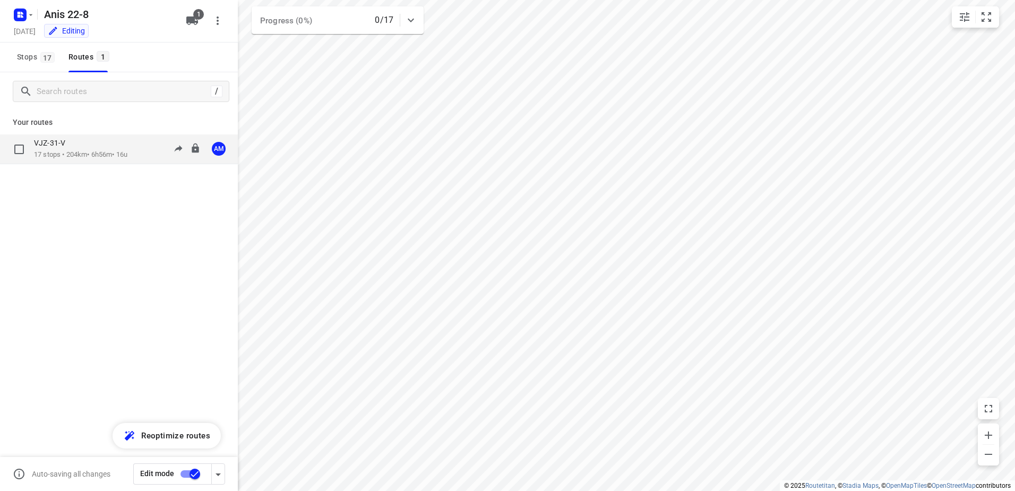
click at [63, 145] on p "VJZ-31-V" at bounding box center [53, 143] width 38 height 10
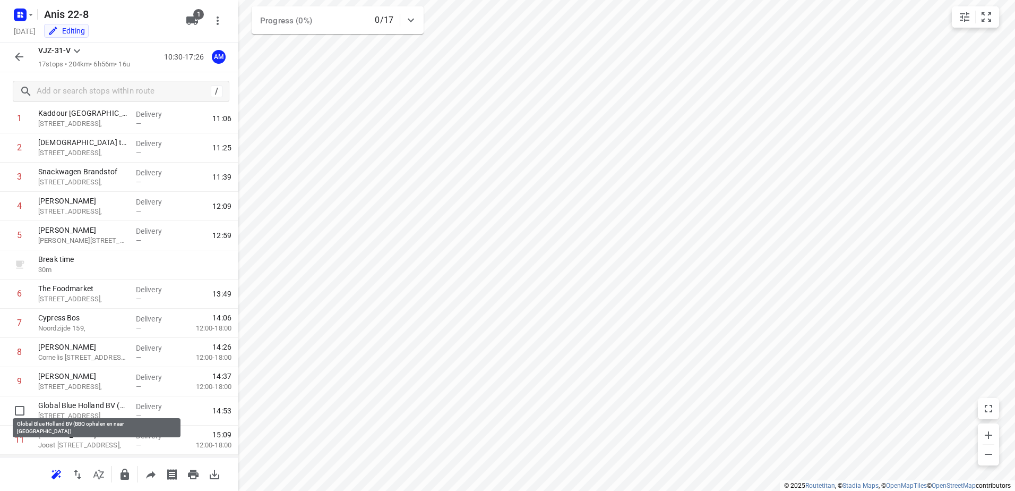
scroll to position [106, 0]
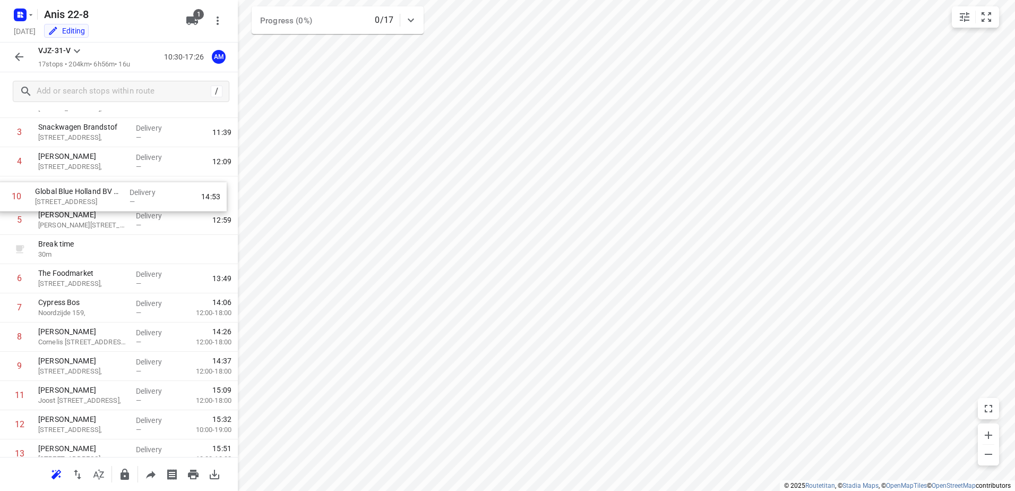
drag, startPoint x: 92, startPoint y: 369, endPoint x: 89, endPoint y: 199, distance: 170.0
click at [89, 199] on div "1 Kaddour Utrecht Haroekoeplein 111, Delivery — 11:06 2 Halal to go Kanaalstraa…" at bounding box center [119, 322] width 238 height 526
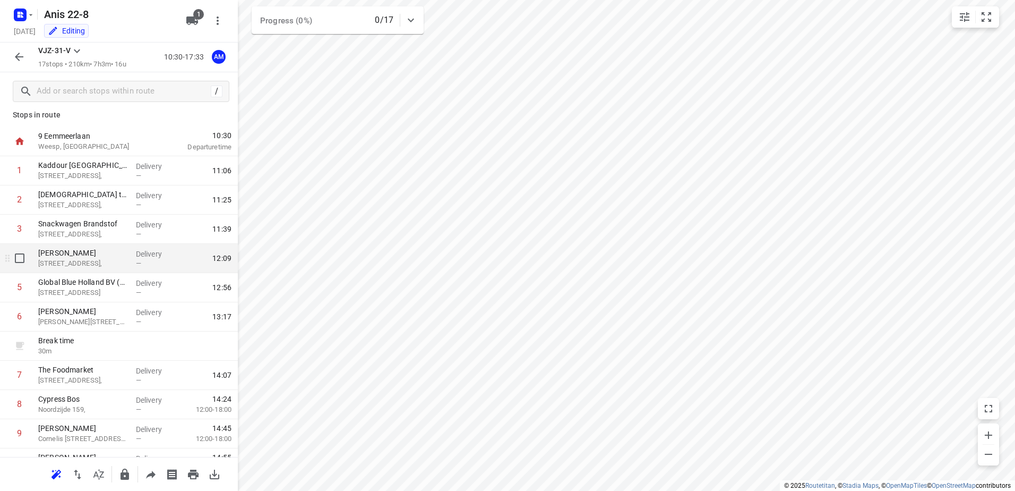
scroll to position [0, 0]
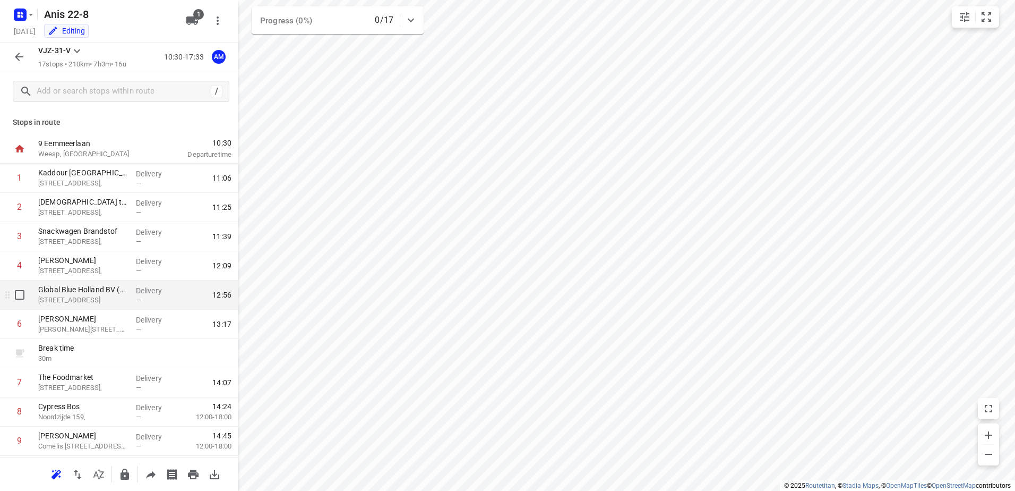
click at [96, 300] on p "[STREET_ADDRESS]" at bounding box center [82, 300] width 89 height 11
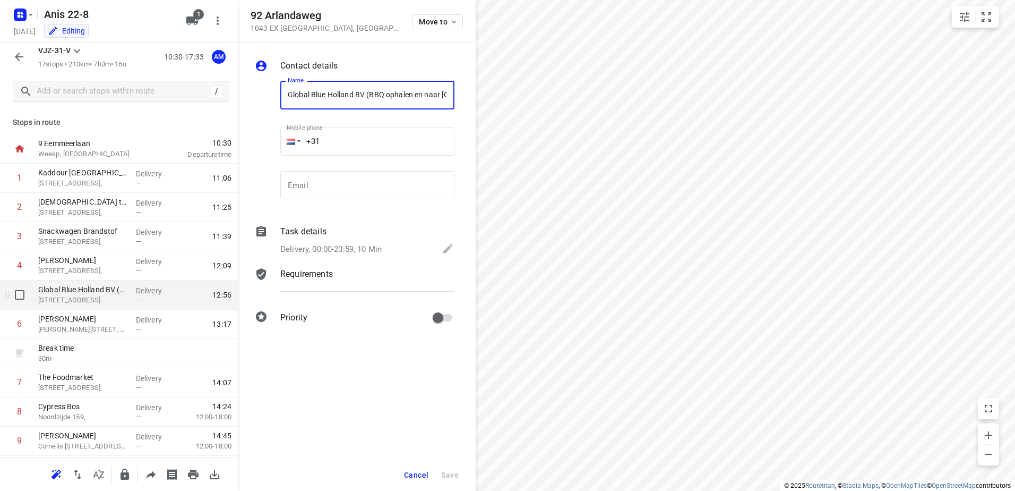
scroll to position [0, 22]
click at [22, 48] on button "button" at bounding box center [18, 56] width 21 height 21
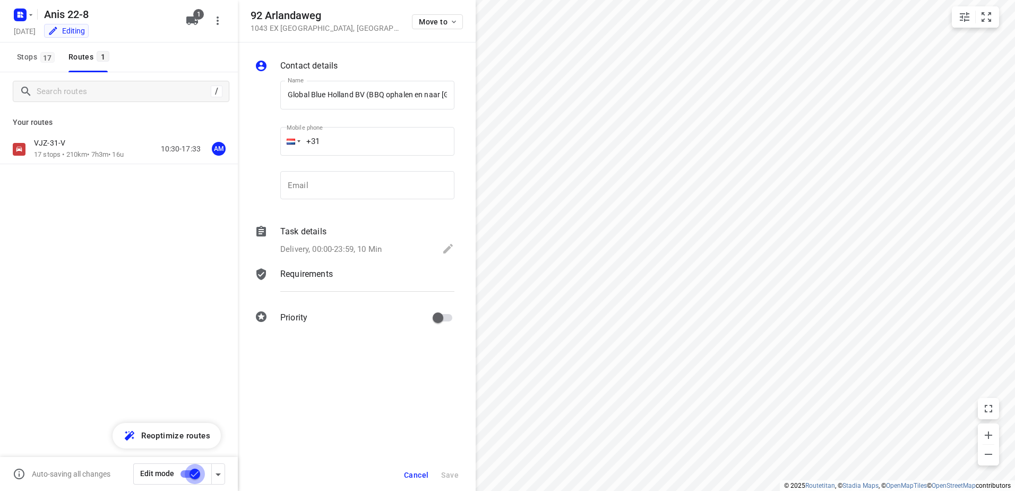
click at [184, 471] on input "checkbox" at bounding box center [195, 474] width 61 height 20
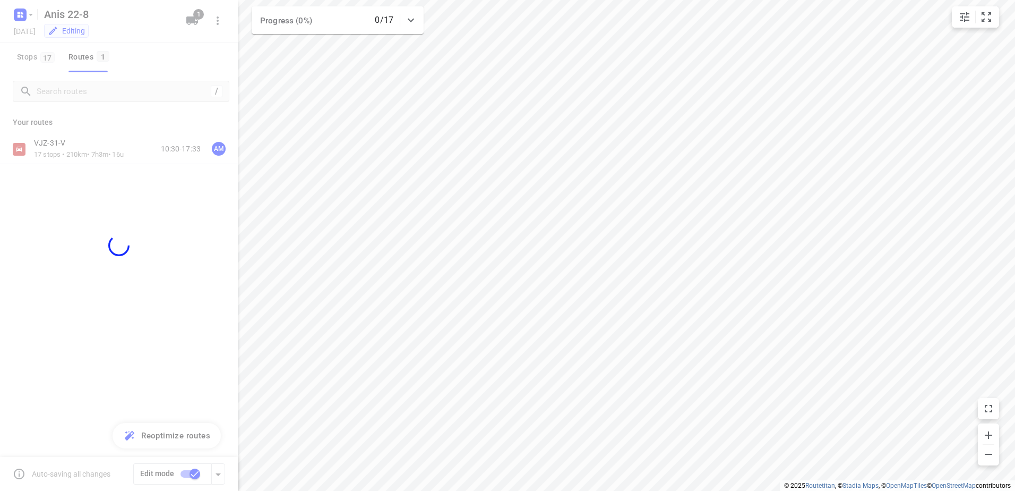
checkbox input "false"
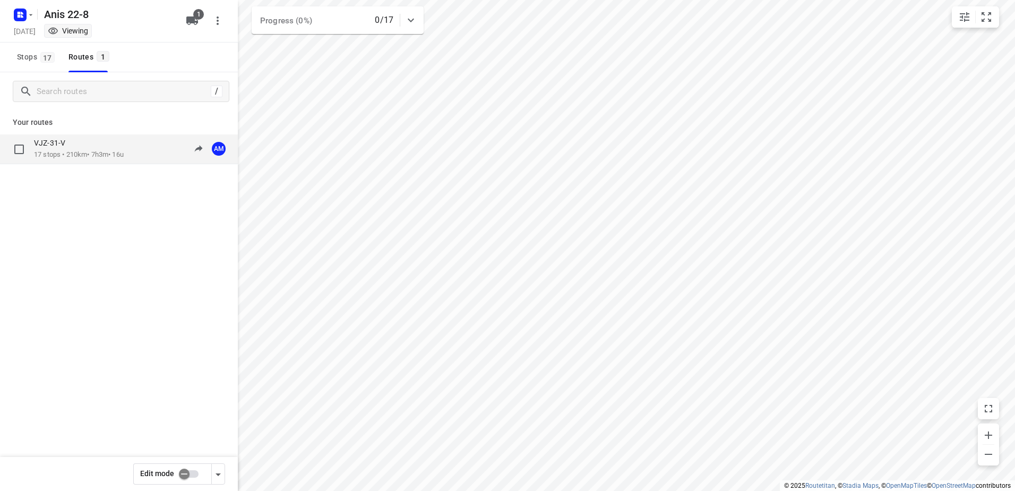
click at [63, 158] on p "17 stops • 210km • 7h3m • 16u" at bounding box center [79, 155] width 90 height 10
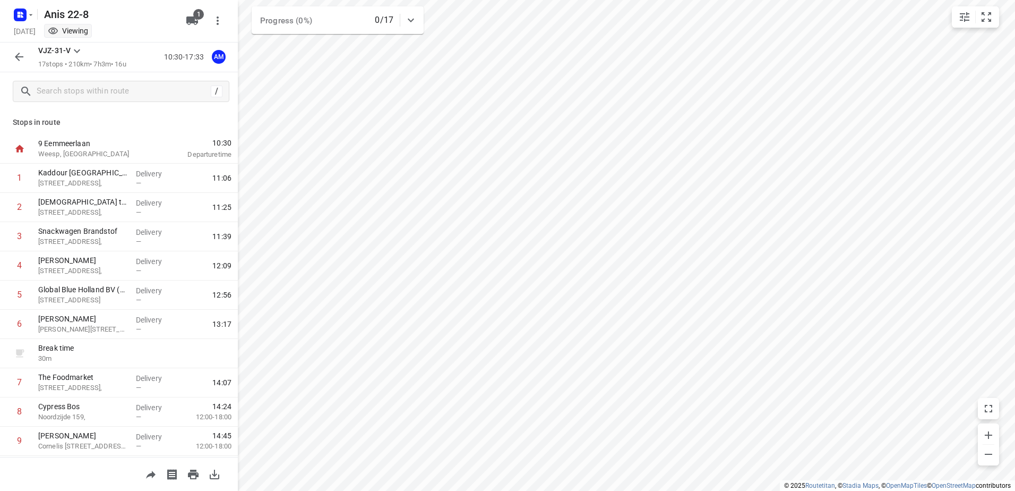
click at [15, 57] on icon "button" at bounding box center [19, 56] width 13 height 13
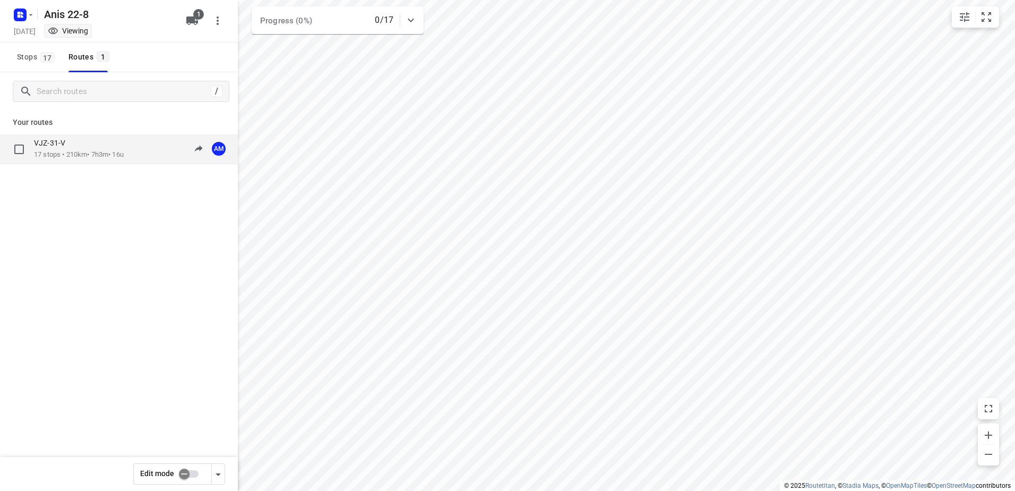
click at [56, 150] on p "17 stops • 210km • 7h3m • 16u" at bounding box center [79, 155] width 90 height 10
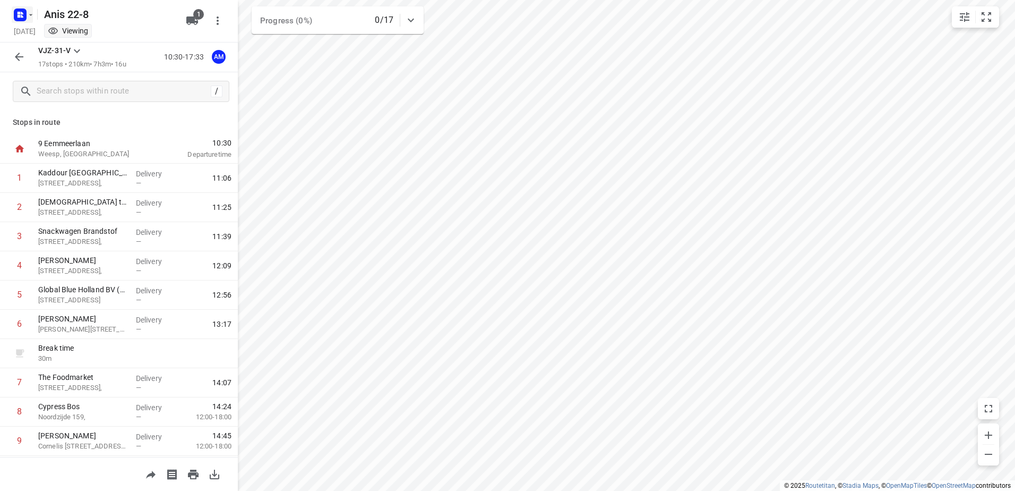
click at [31, 14] on icon "button" at bounding box center [31, 15] width 4 height 2
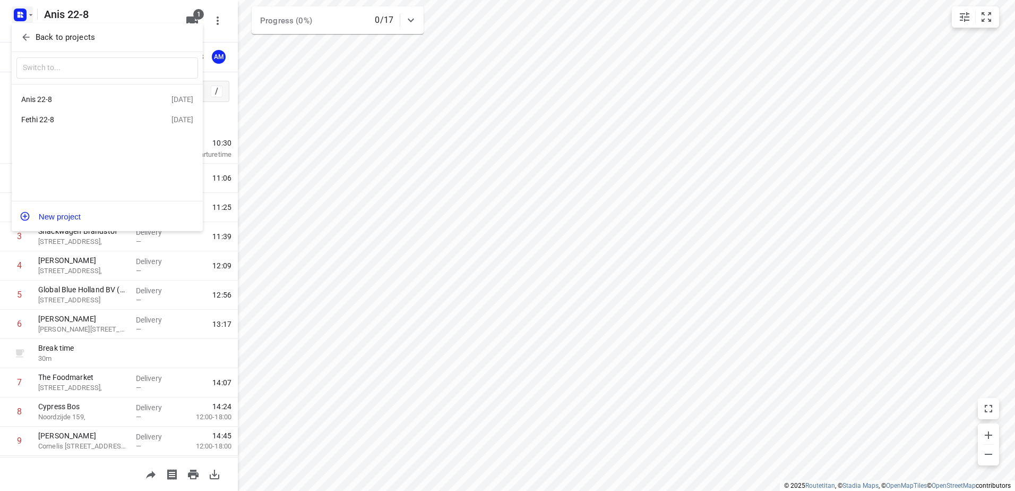
click at [42, 120] on div "Fethi 22-8" at bounding box center [82, 119] width 122 height 8
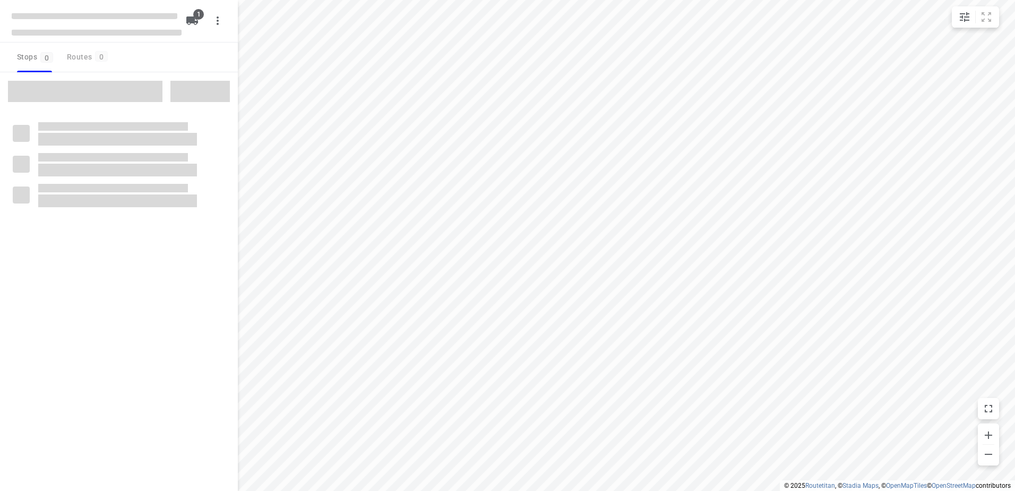
type input "distance"
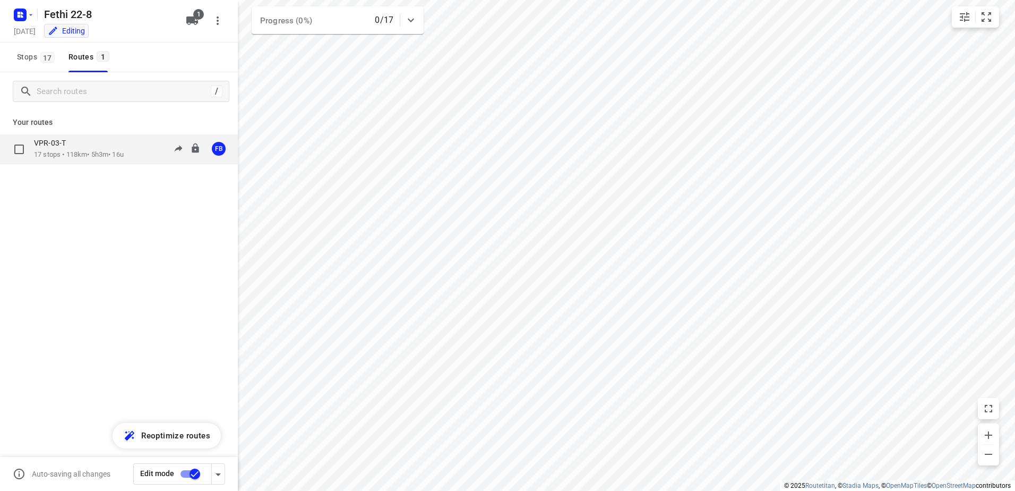
click at [53, 147] on p "VPR-03-T" at bounding box center [53, 143] width 38 height 10
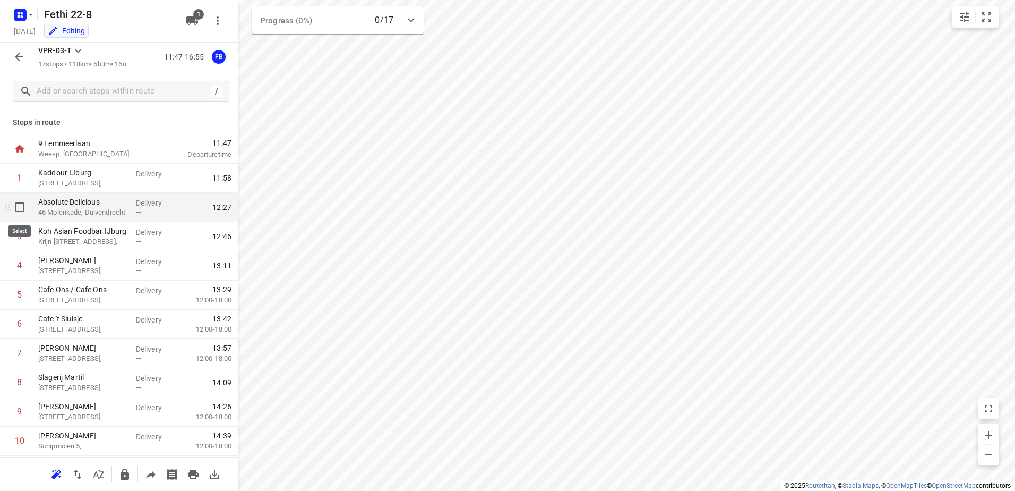
click at [19, 211] on input "checkbox" at bounding box center [19, 206] width 21 height 21
checkbox input "true"
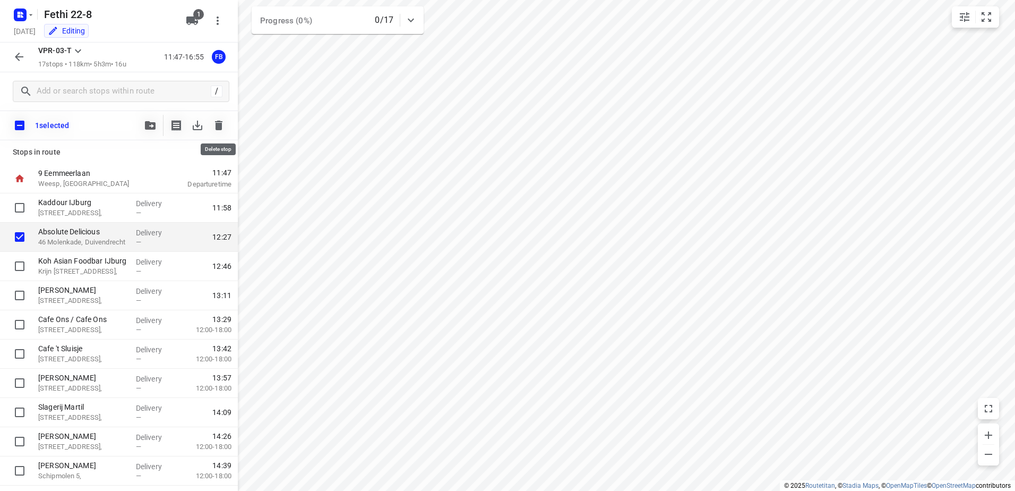
click at [218, 126] on icon "button" at bounding box center [218, 126] width 7 height 10
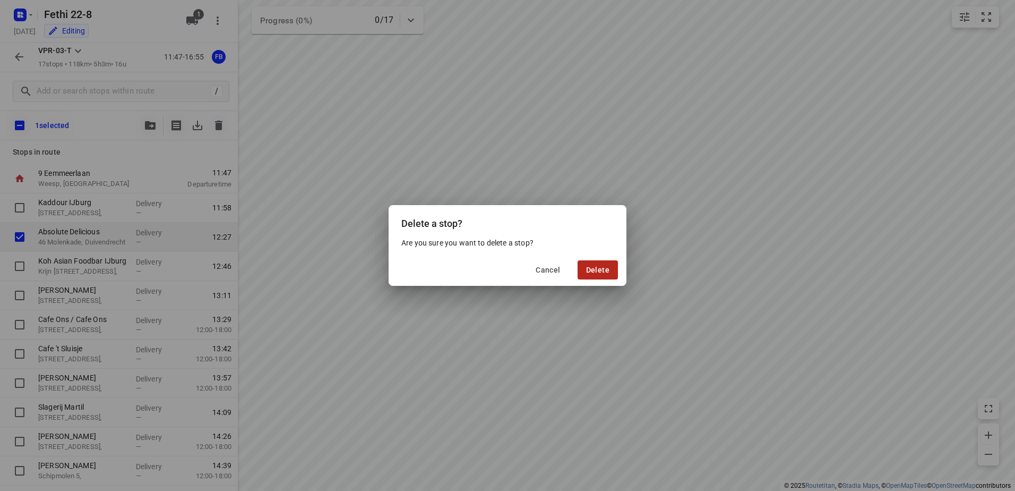
click at [597, 264] on button "Delete" at bounding box center [598, 269] width 40 height 19
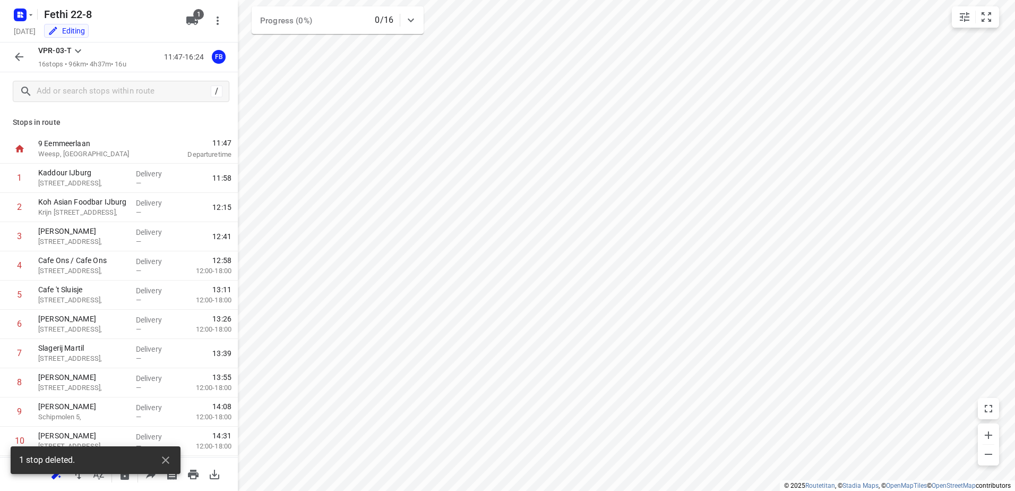
click at [17, 55] on icon "button" at bounding box center [19, 56] width 13 height 13
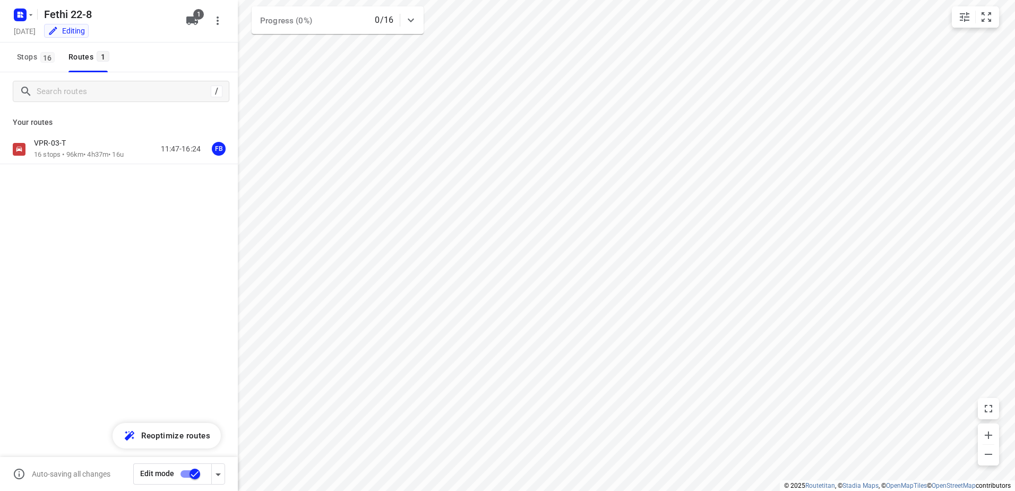
click at [186, 470] on input "checkbox" at bounding box center [195, 474] width 61 height 20
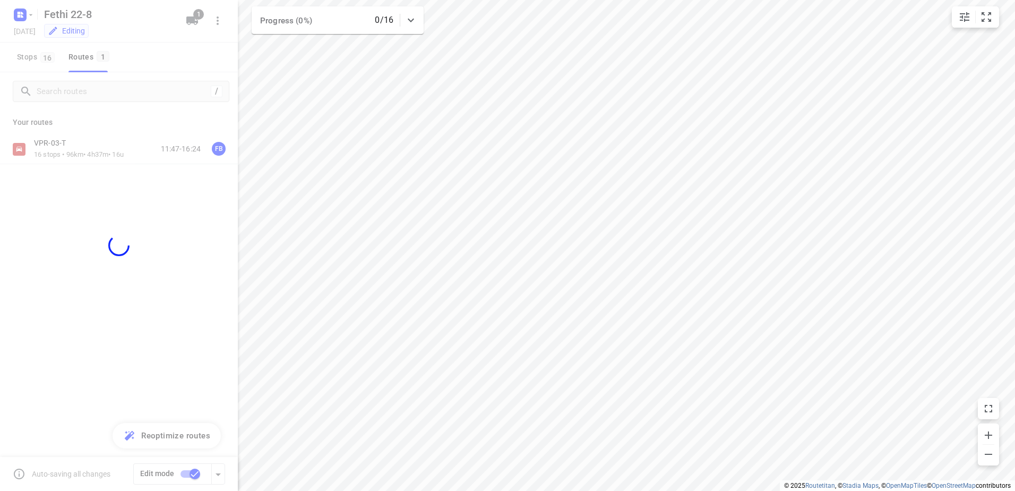
checkbox input "false"
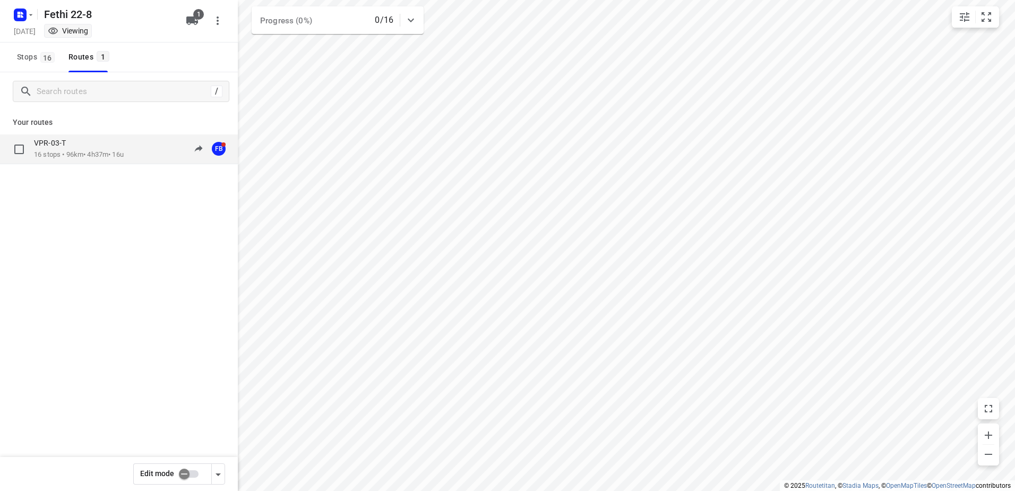
click at [54, 151] on p "16 stops • 96km • 4h37m • 16u" at bounding box center [79, 155] width 90 height 10
click at [61, 149] on div "VPR-03-T" at bounding box center [80, 144] width 93 height 12
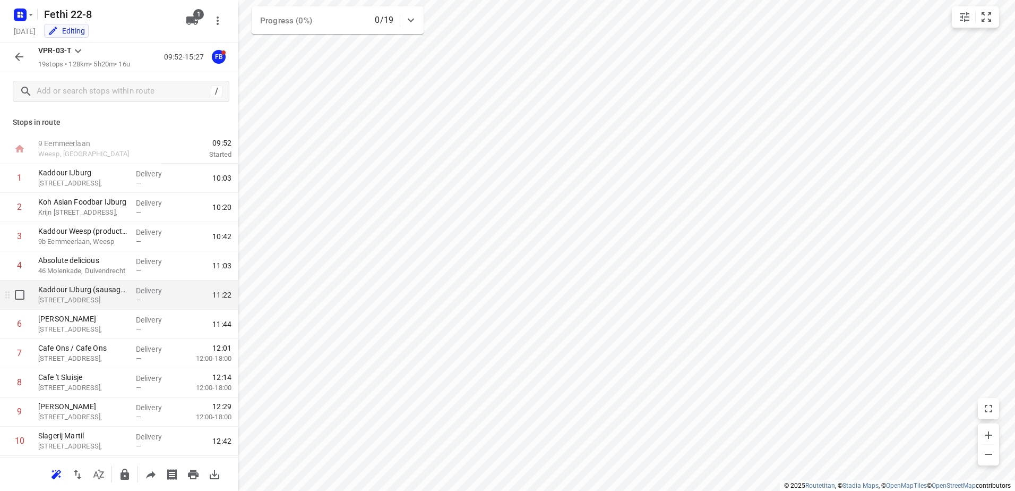
click at [95, 302] on p "[STREET_ADDRESS]" at bounding box center [82, 300] width 89 height 11
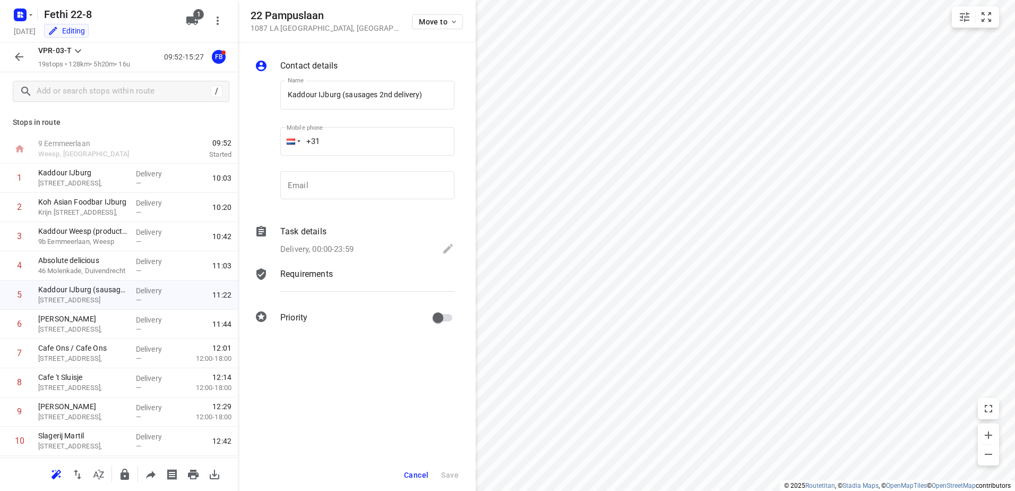
click at [421, 465] on div "Cancel Save" at bounding box center [357, 475] width 238 height 32
click at [416, 472] on span "Cancel" at bounding box center [416, 475] width 24 height 8
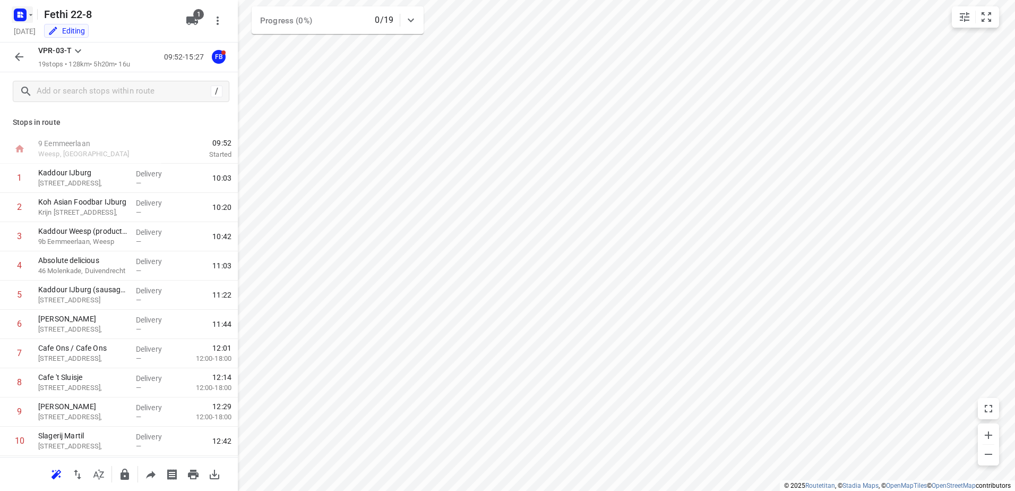
click at [32, 18] on icon "button" at bounding box center [31, 15] width 8 height 8
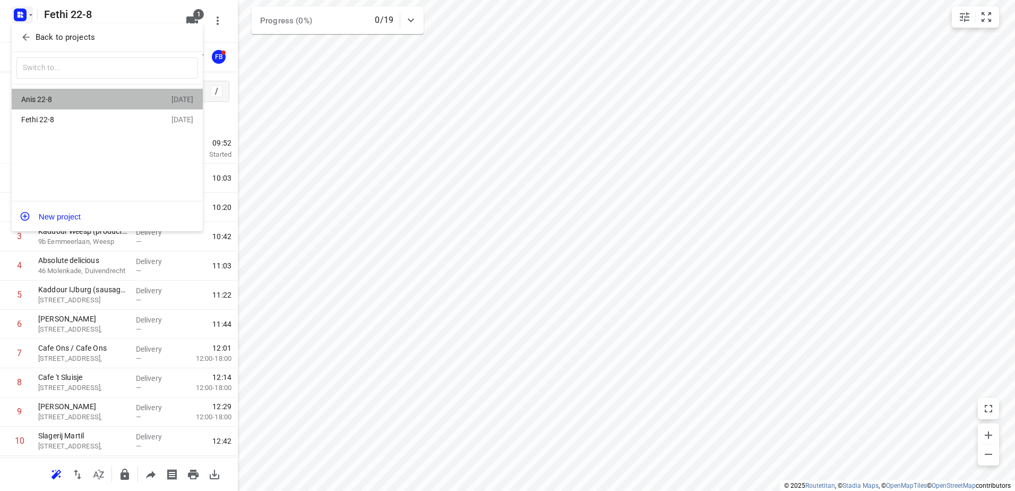
click at [45, 100] on div "Anis 22-8" at bounding box center [82, 99] width 122 height 8
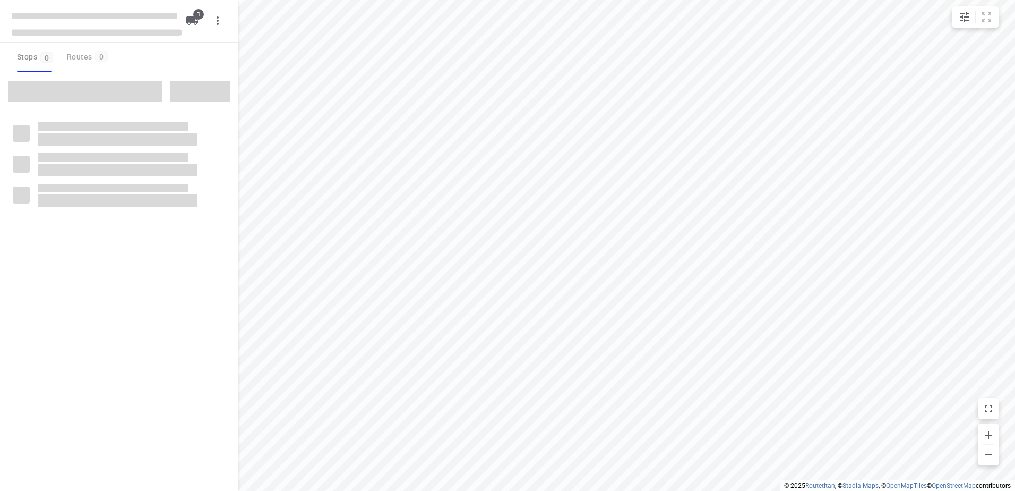
type input "distance"
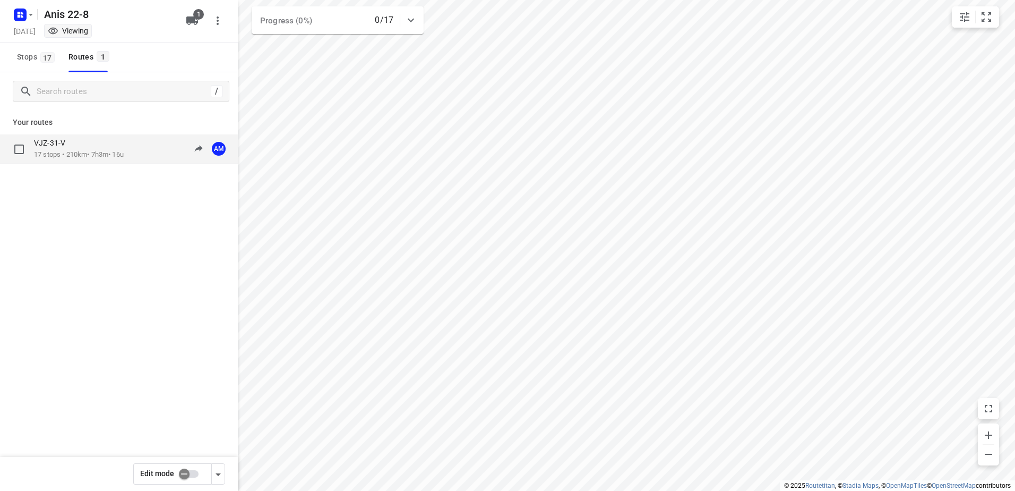
click at [45, 146] on p "VJZ-31-V" at bounding box center [53, 143] width 38 height 10
